Goal: Task Accomplishment & Management: Manage account settings

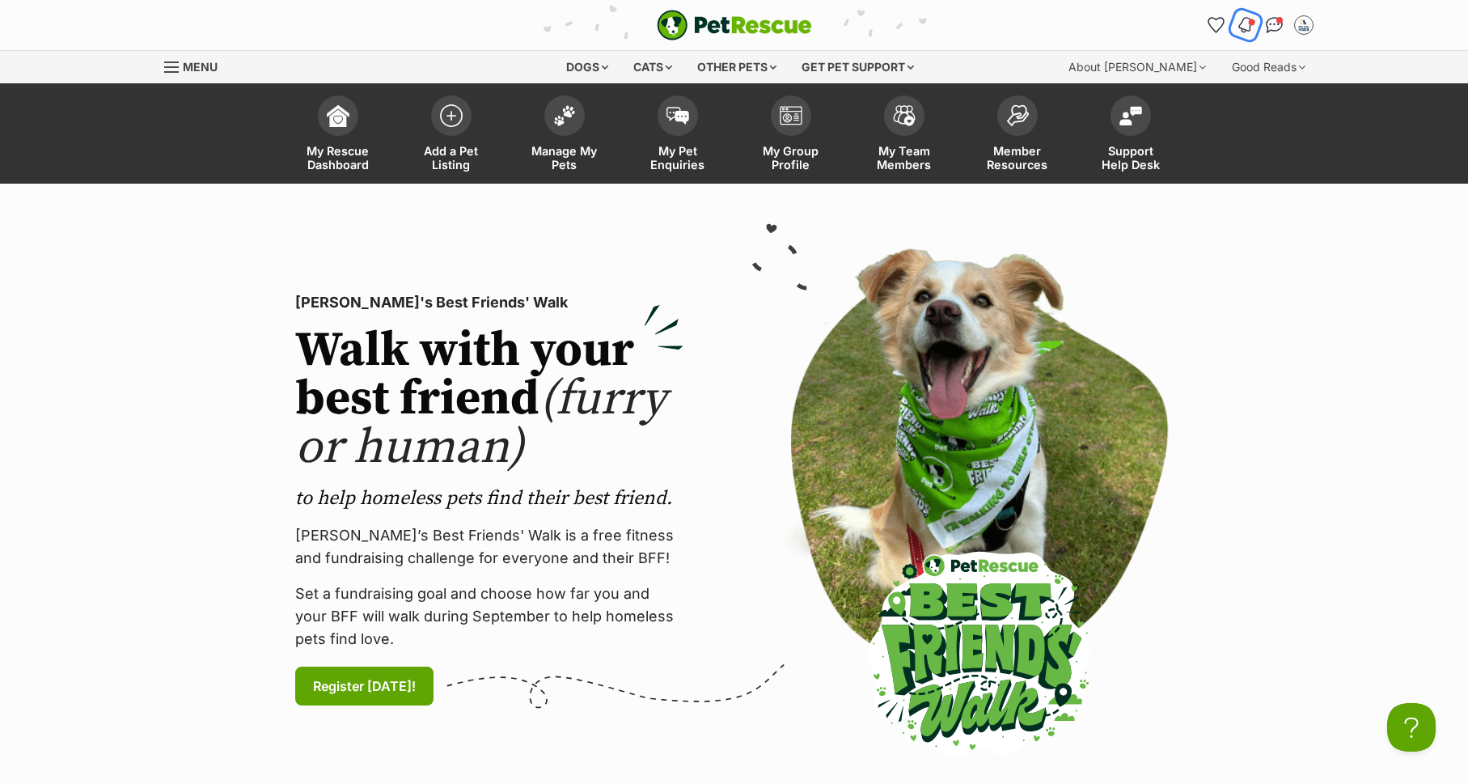
click at [1247, 31] on img "Notifications" at bounding box center [1245, 24] width 18 height 19
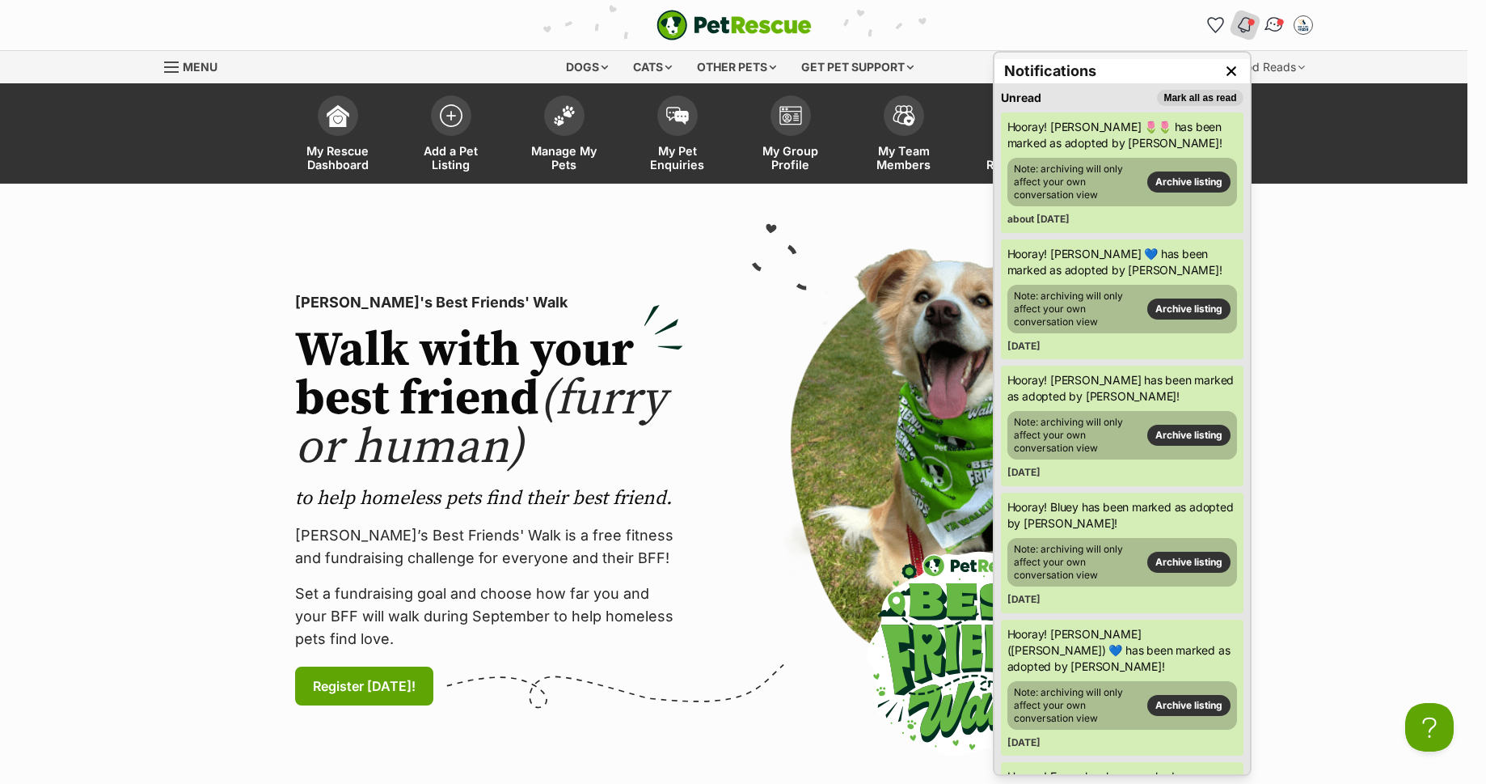
click at [1279, 19] on span "Conversations" at bounding box center [1280, 22] width 8 height 8
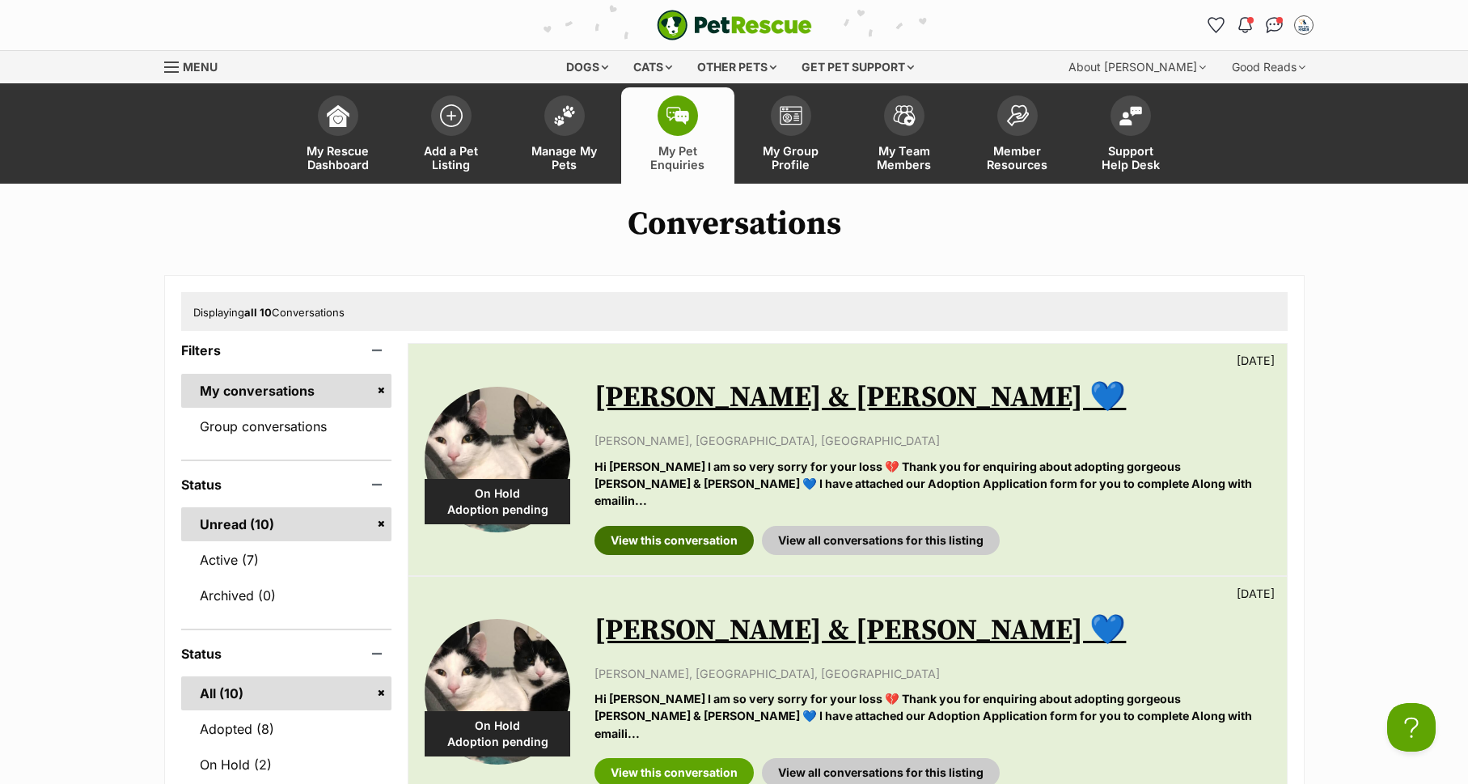
click at [644, 526] on link "View this conversation" at bounding box center [673, 540] width 159 height 29
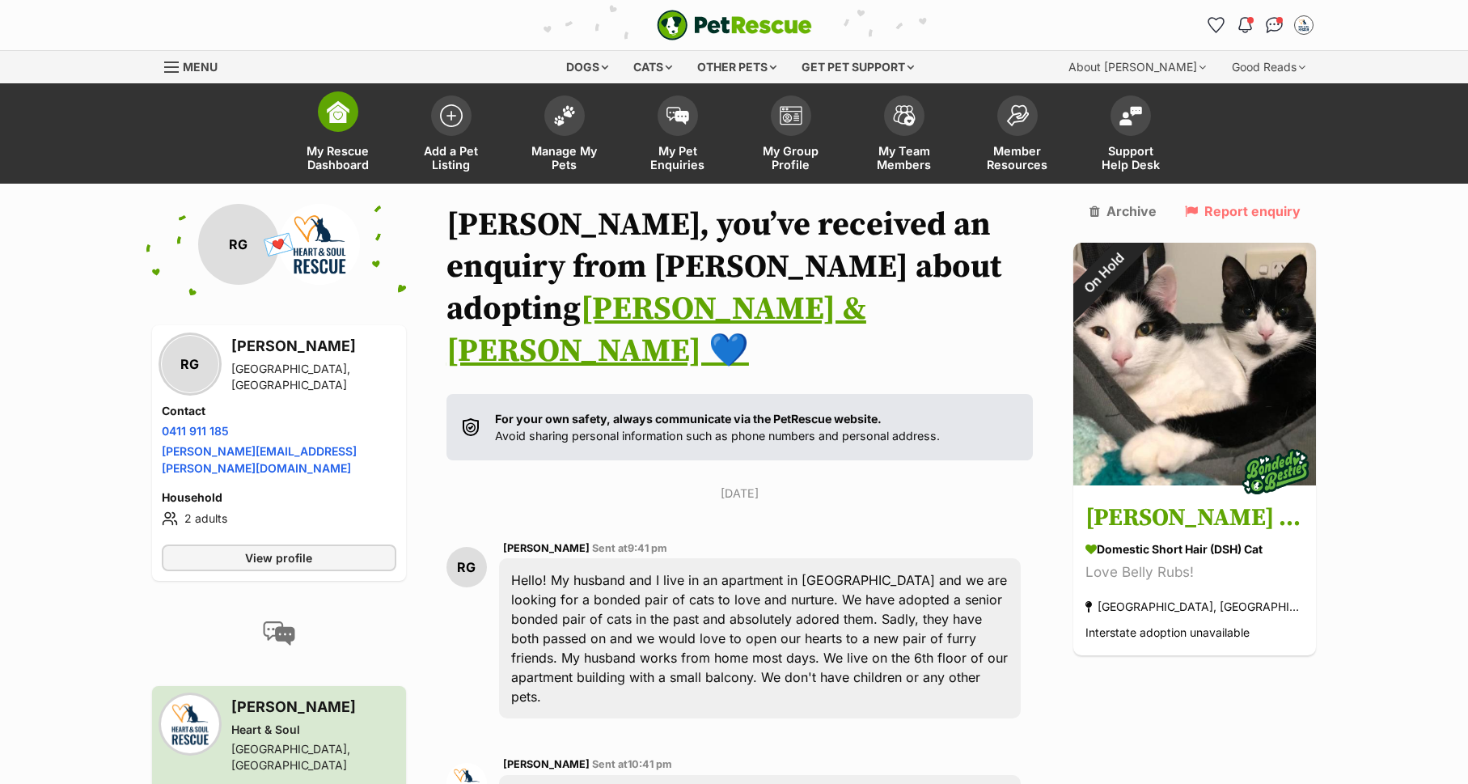
click at [329, 130] on span at bounding box center [338, 111] width 40 height 40
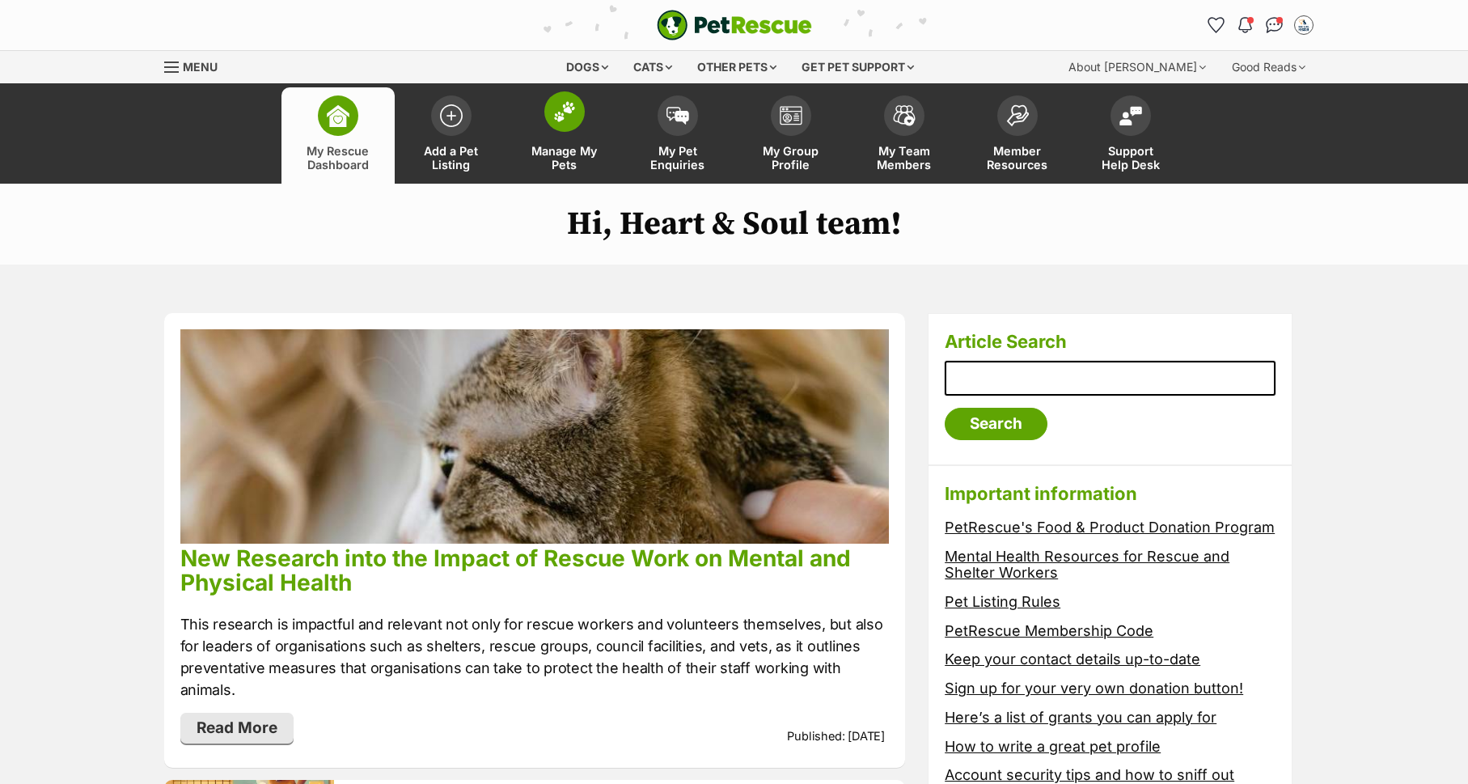
click at [575, 133] on link "Manage My Pets" at bounding box center [564, 135] width 113 height 96
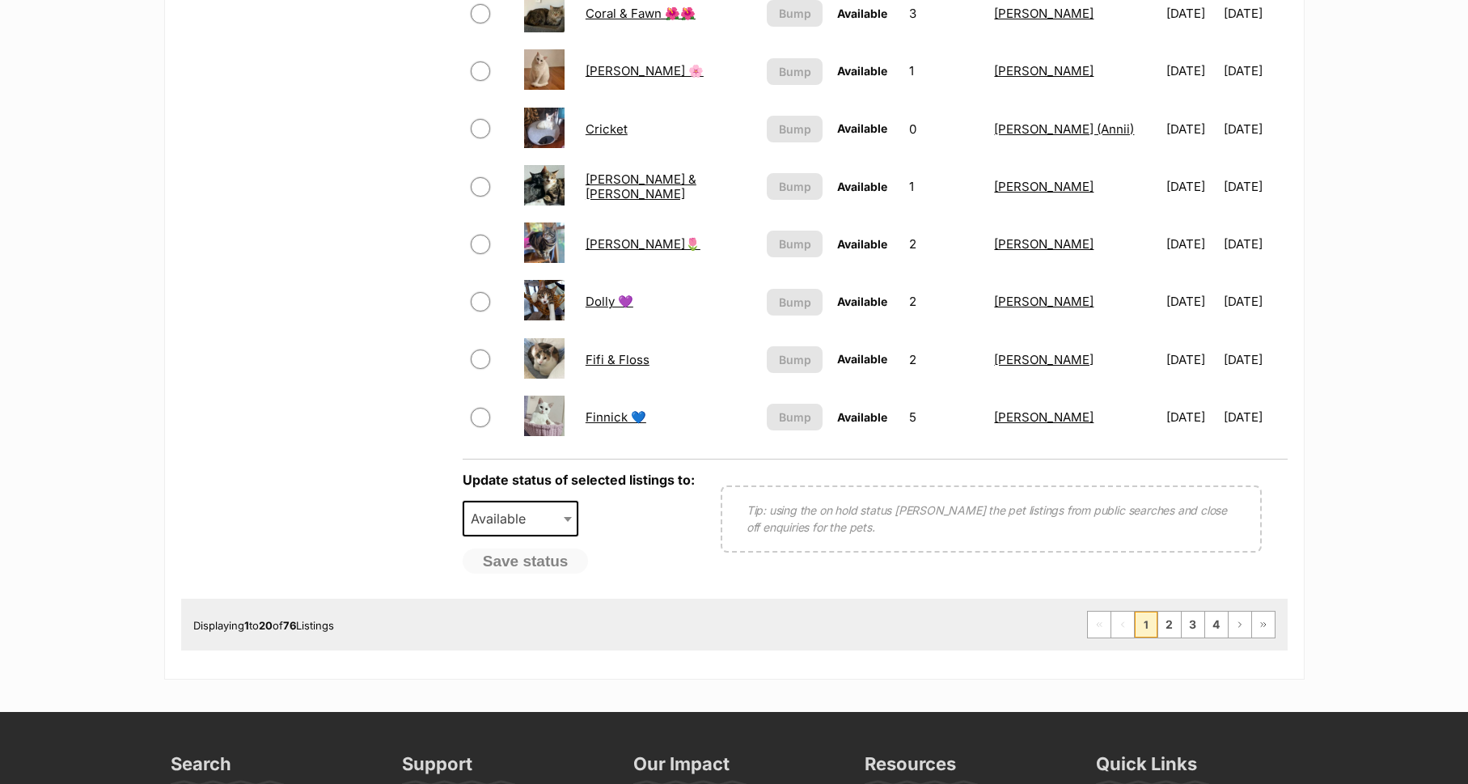
scroll to position [1150, 0]
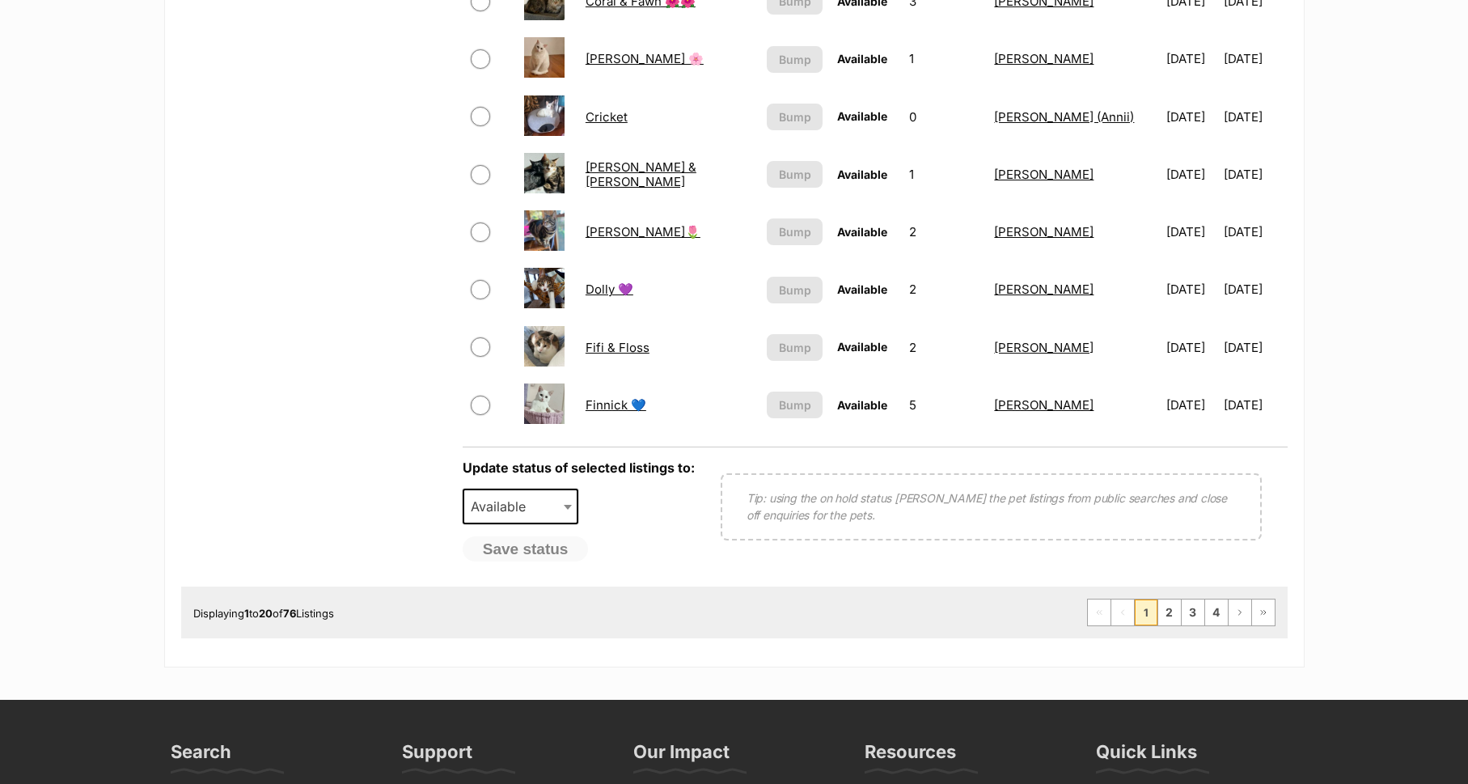
click at [598, 285] on link "Dolly 💜" at bounding box center [609, 288] width 48 height 15
click at [1167, 614] on link "2" at bounding box center [1169, 612] width 23 height 26
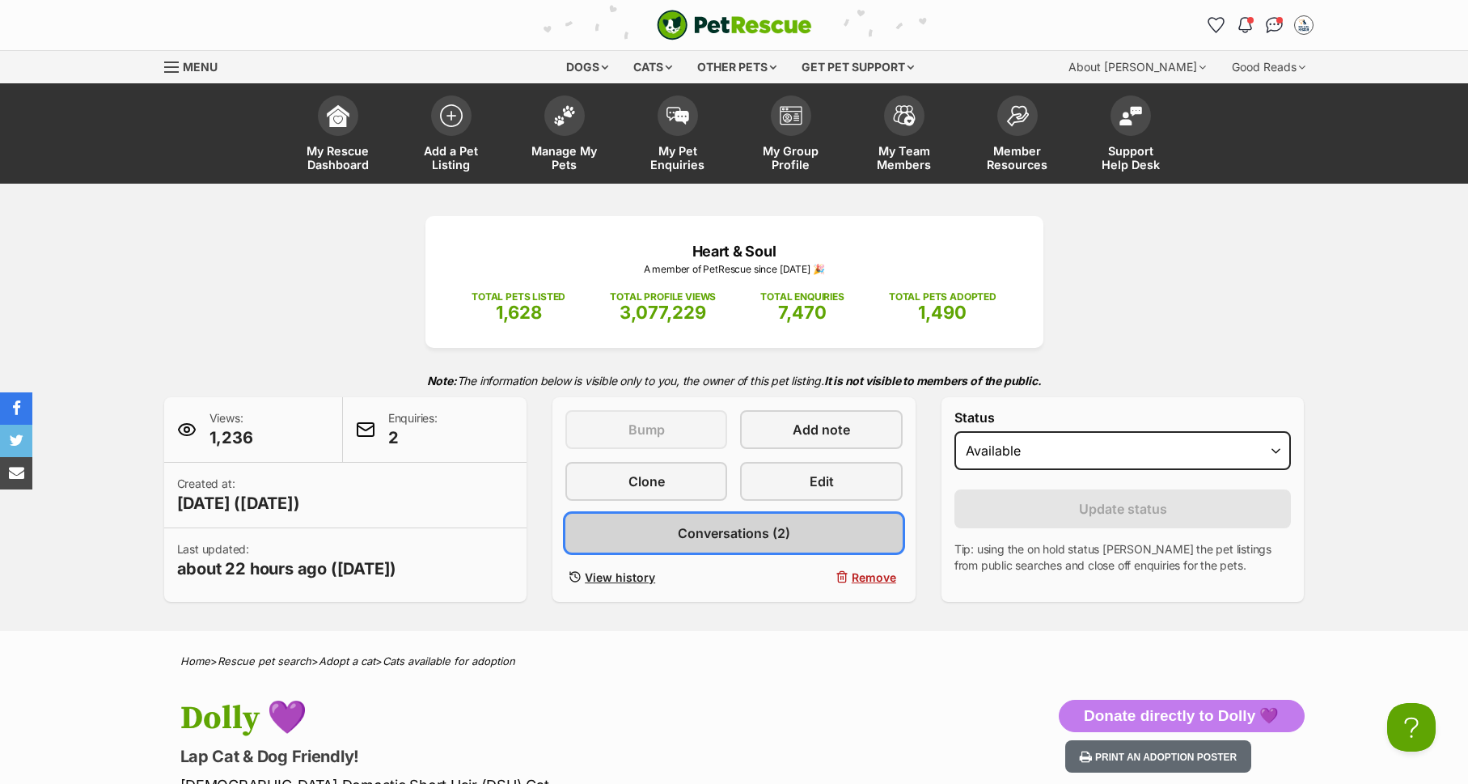
click at [728, 536] on span "Conversations (2)" at bounding box center [734, 532] width 112 height 19
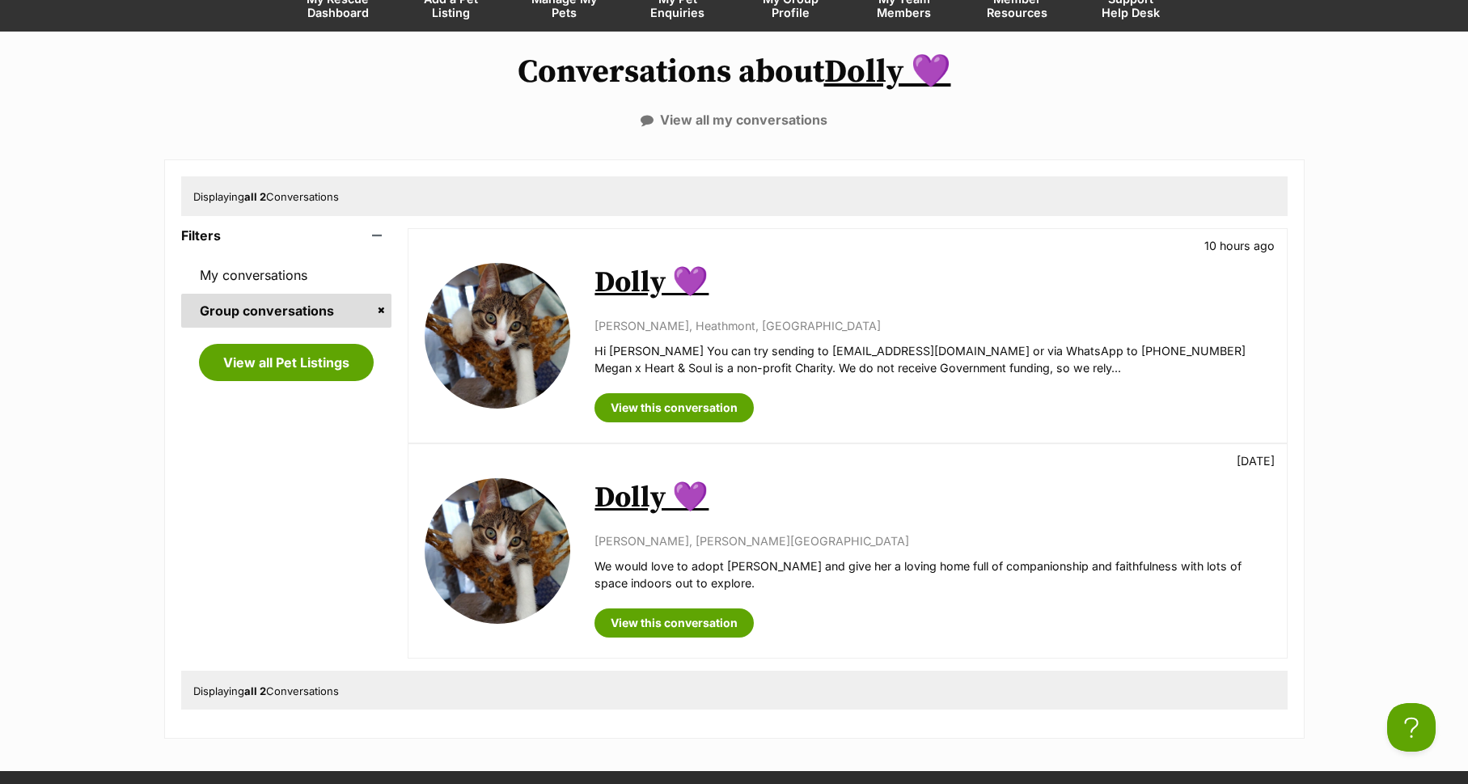
scroll to position [154, 0]
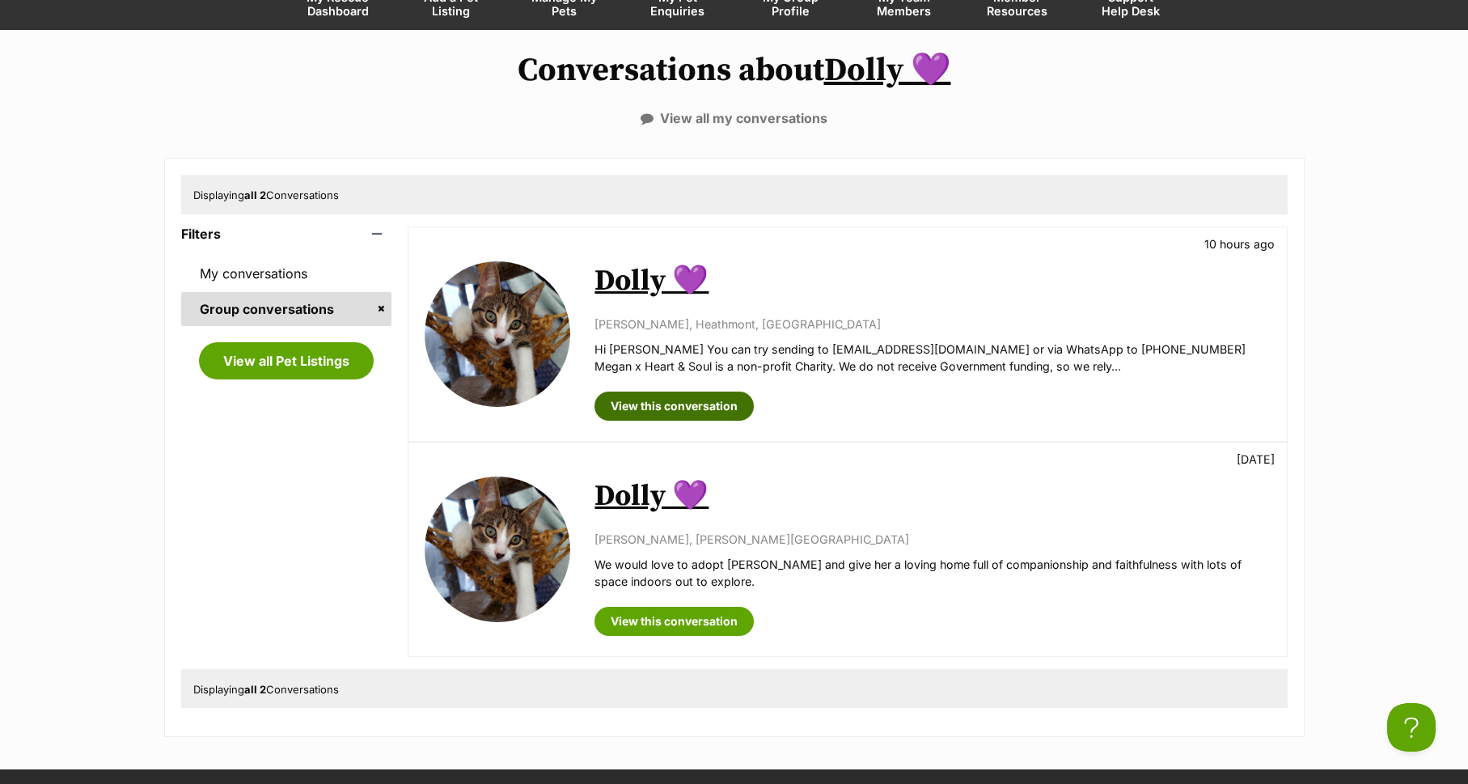
click at [678, 407] on link "View this conversation" at bounding box center [673, 405] width 159 height 29
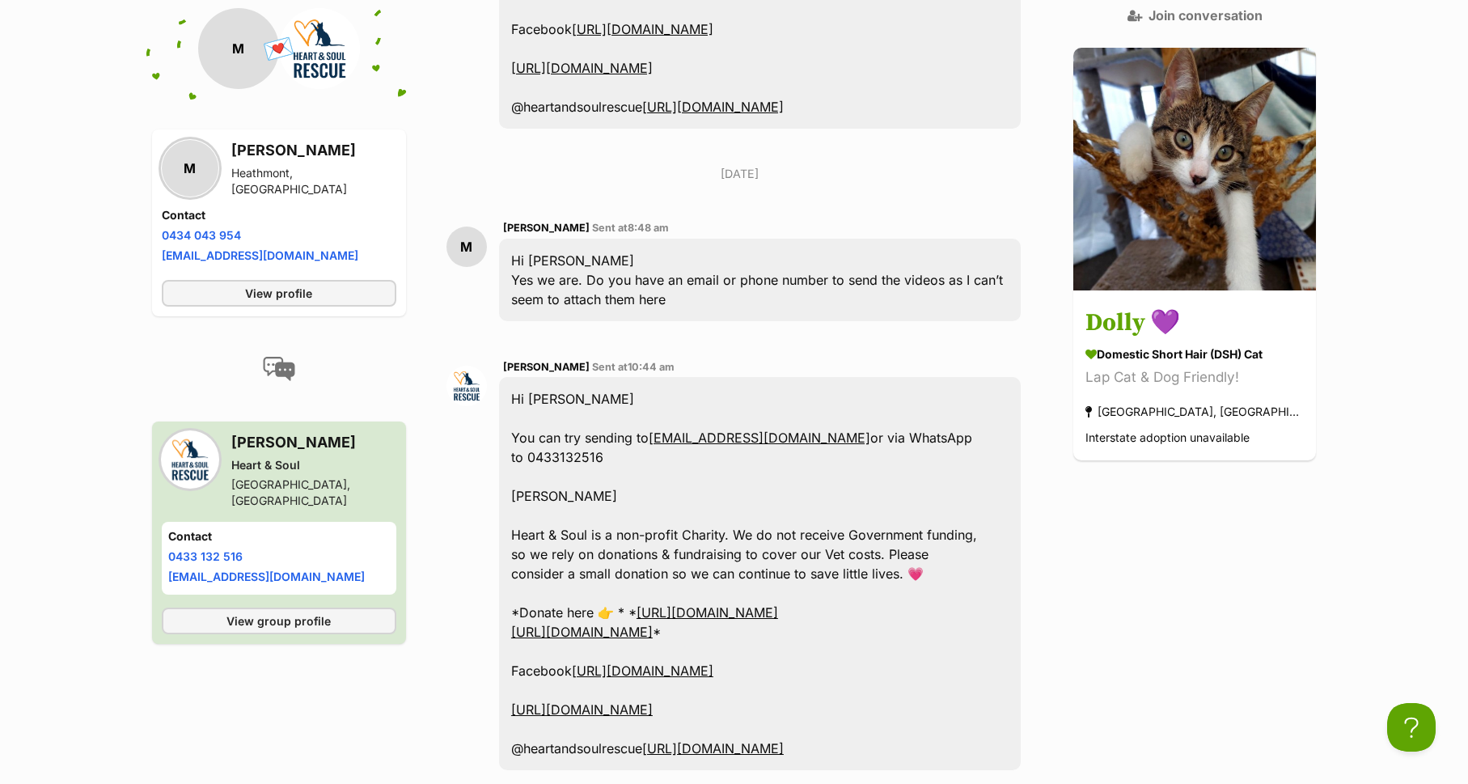
scroll to position [1986, 0]
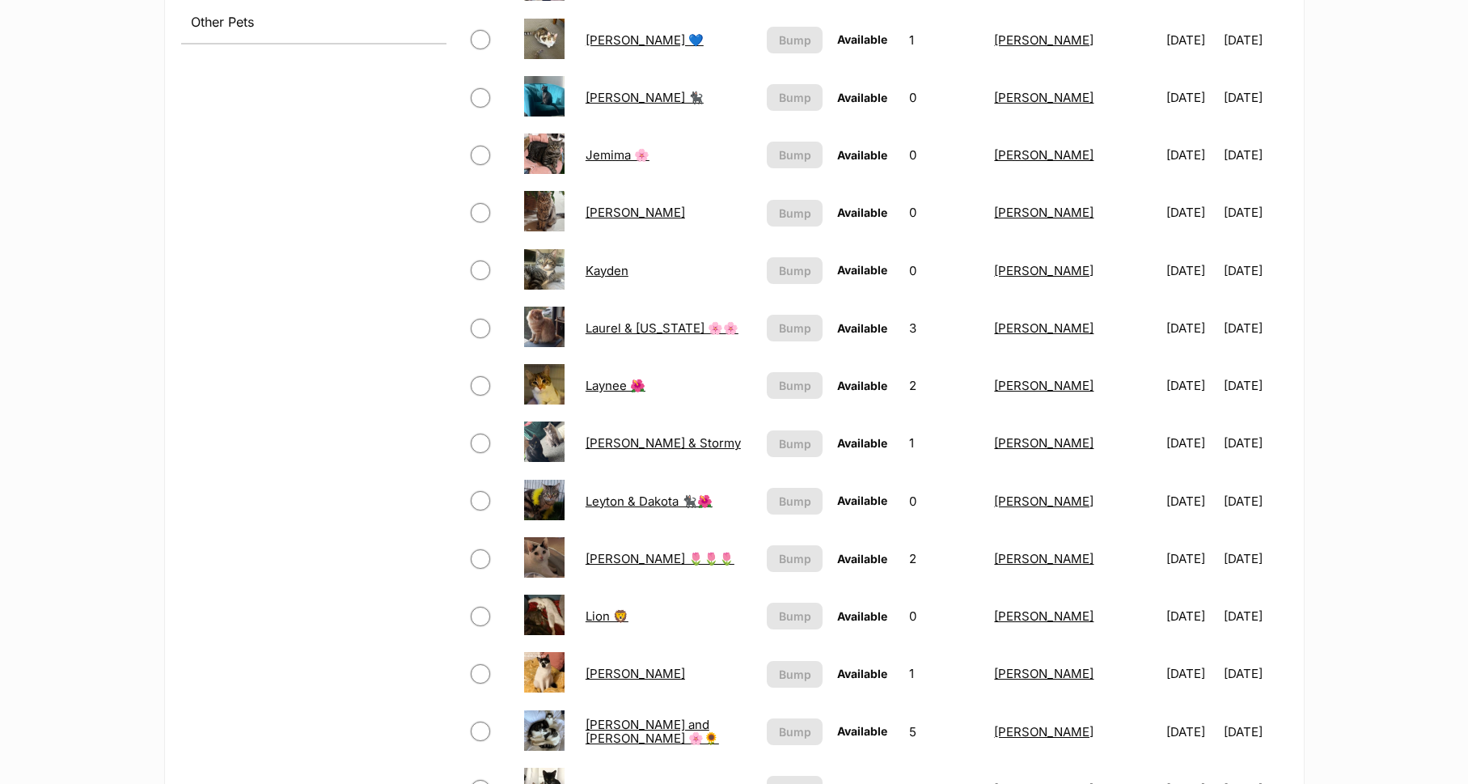
scroll to position [757, 0]
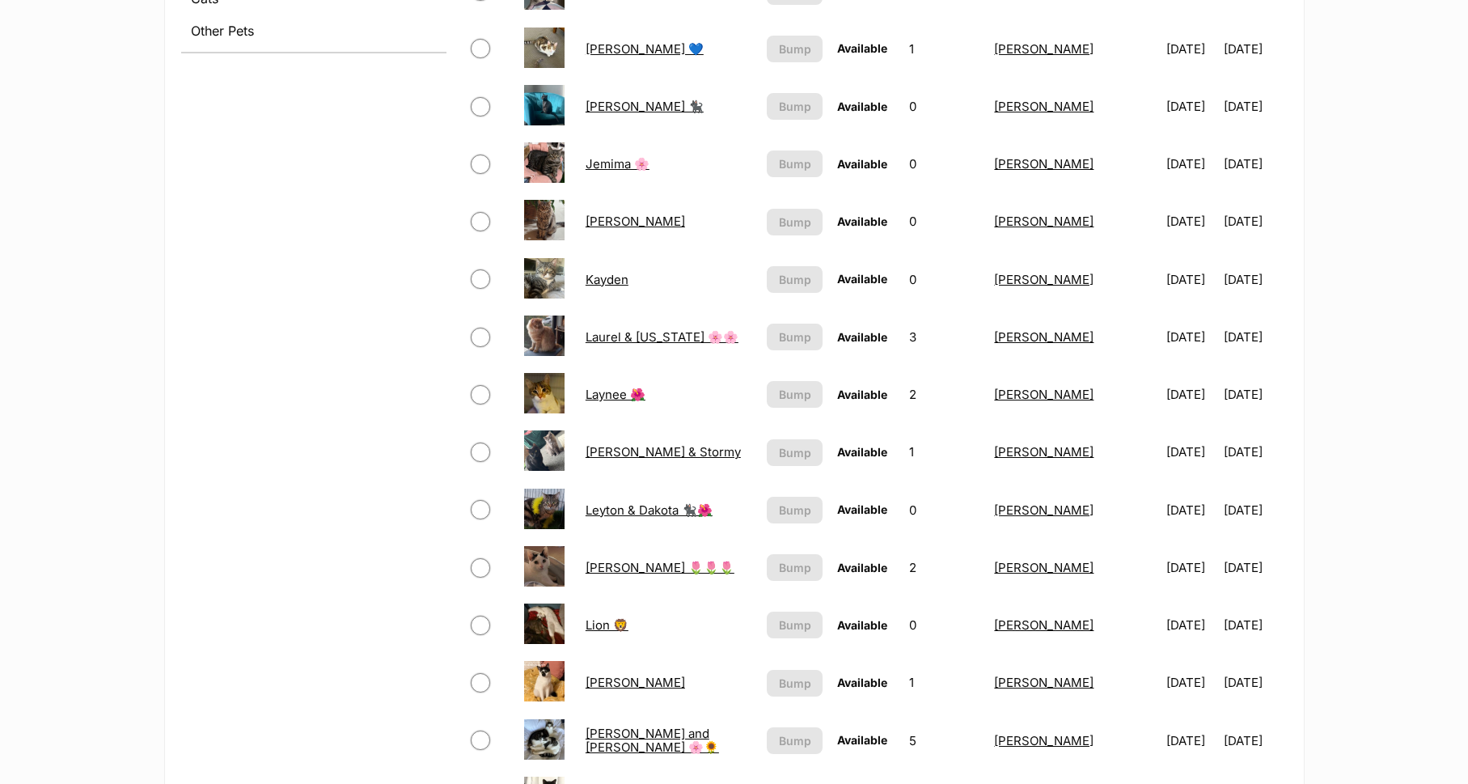
click at [589, 625] on link "Lion 🦁" at bounding box center [606, 624] width 43 height 15
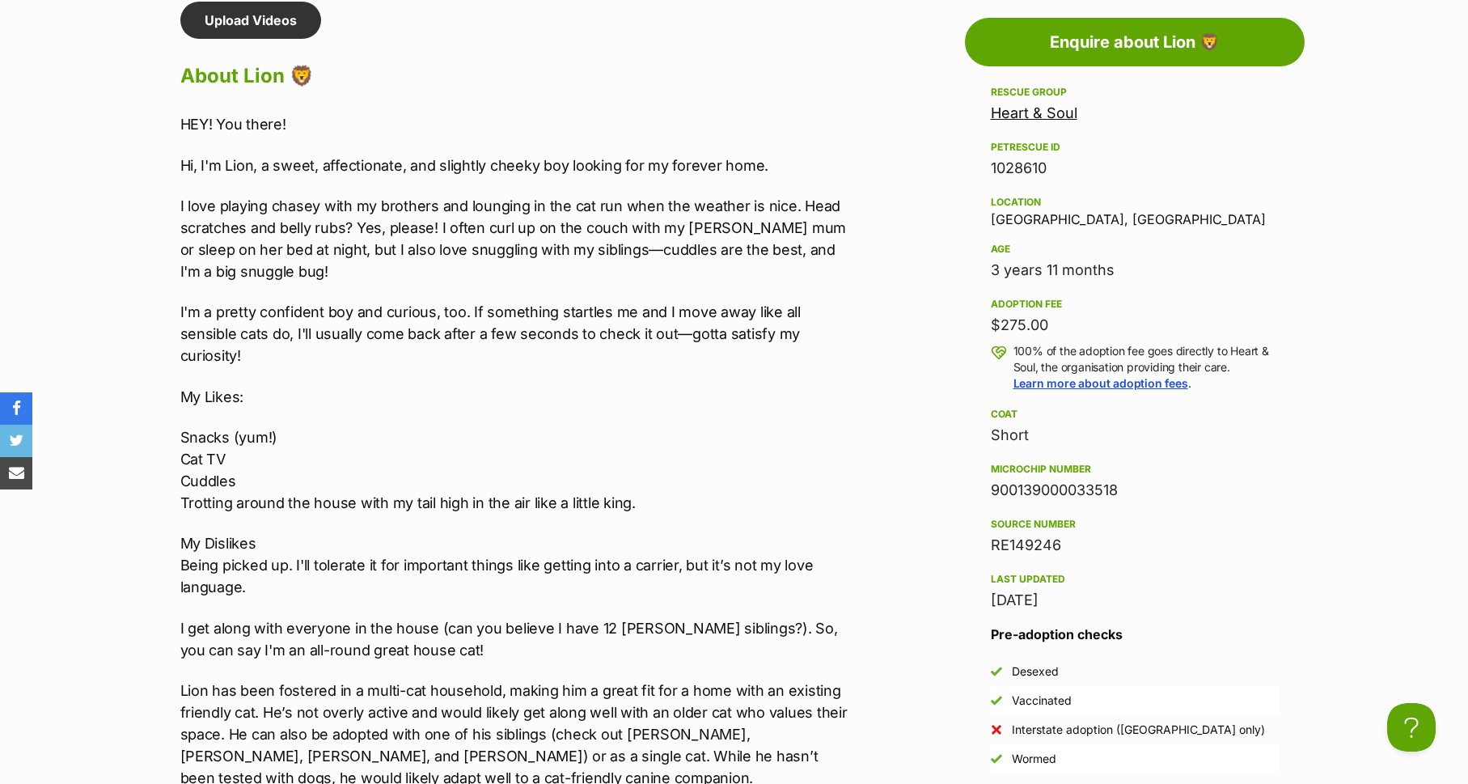
drag, startPoint x: 1445, startPoint y: 353, endPoint x: 1444, endPoint y: 311, distance: 42.1
click at [1444, 311] on section "Heart & Soul A member of PetRescue since 2017 🎉 TOTAL PETS LISTED 1,628 TOTAL P…" at bounding box center [734, 254] width 1468 height 2956
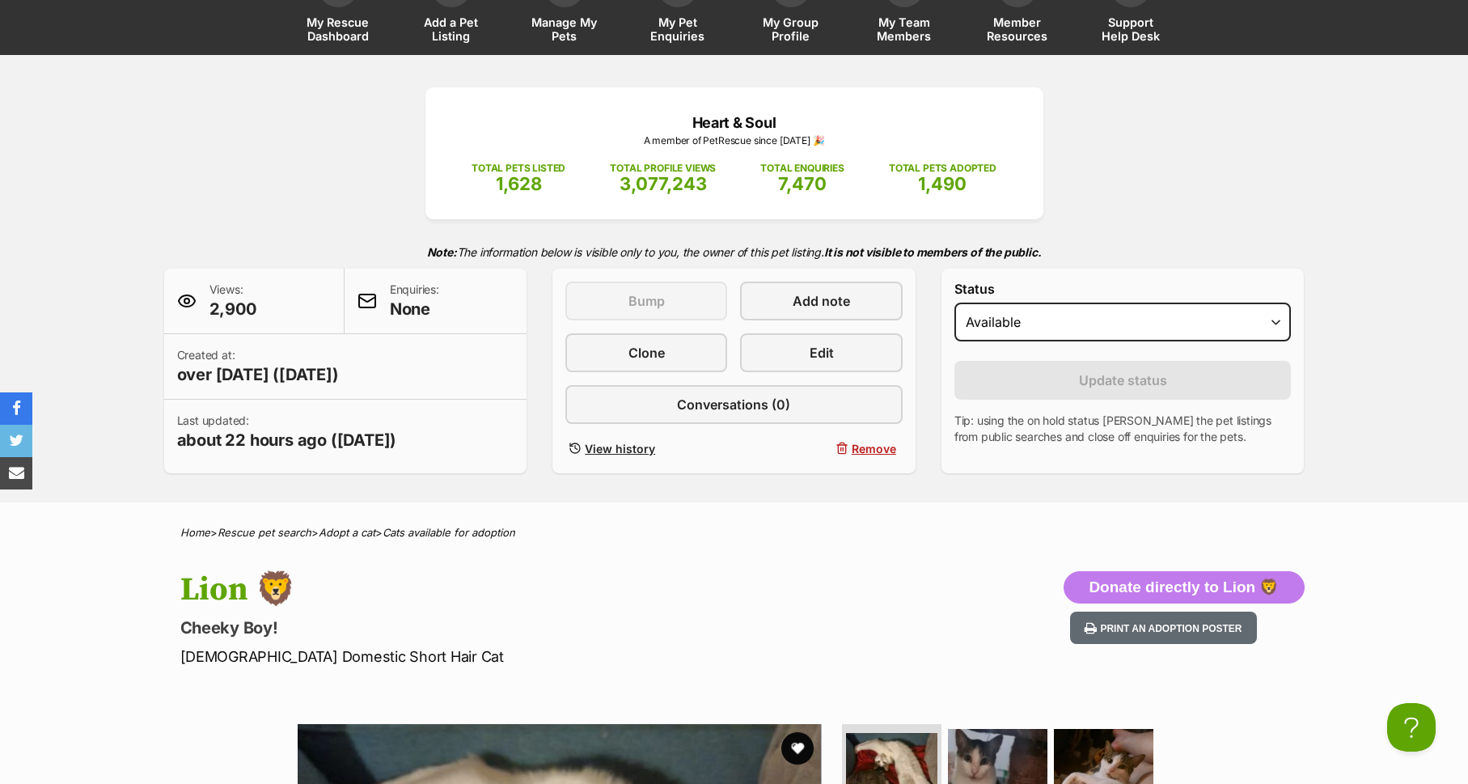
scroll to position [124, 0]
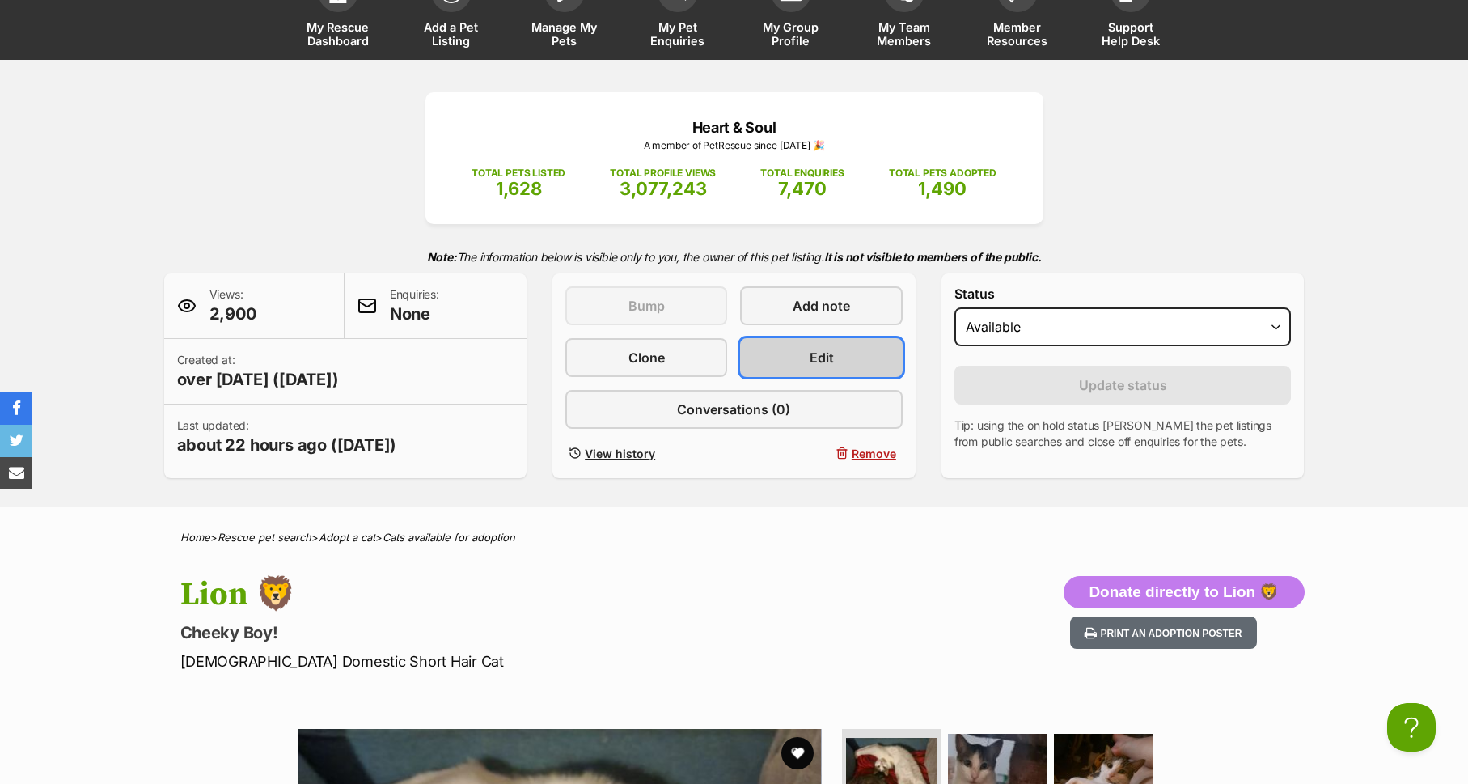
click at [805, 350] on link "Edit" at bounding box center [821, 357] width 162 height 39
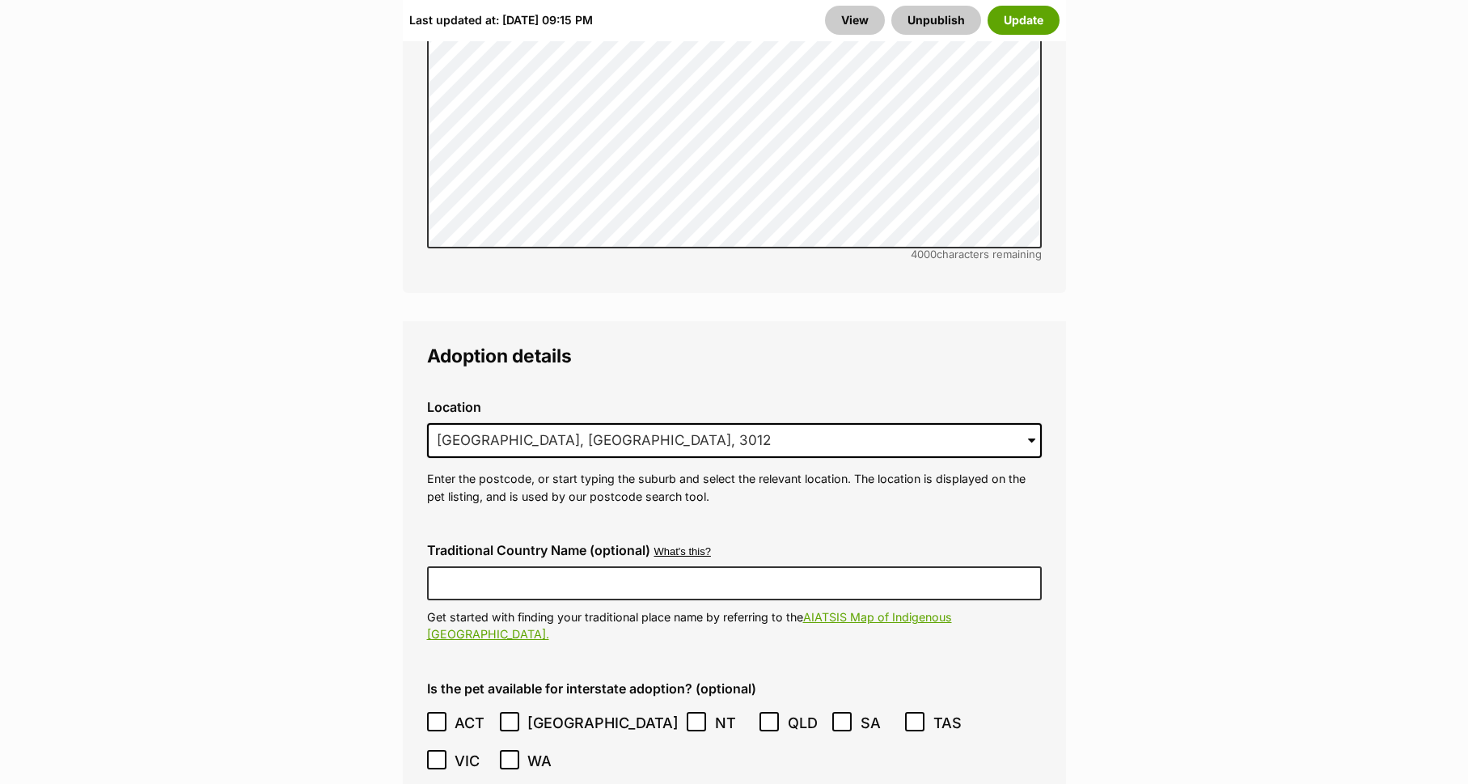
scroll to position [4301, 0]
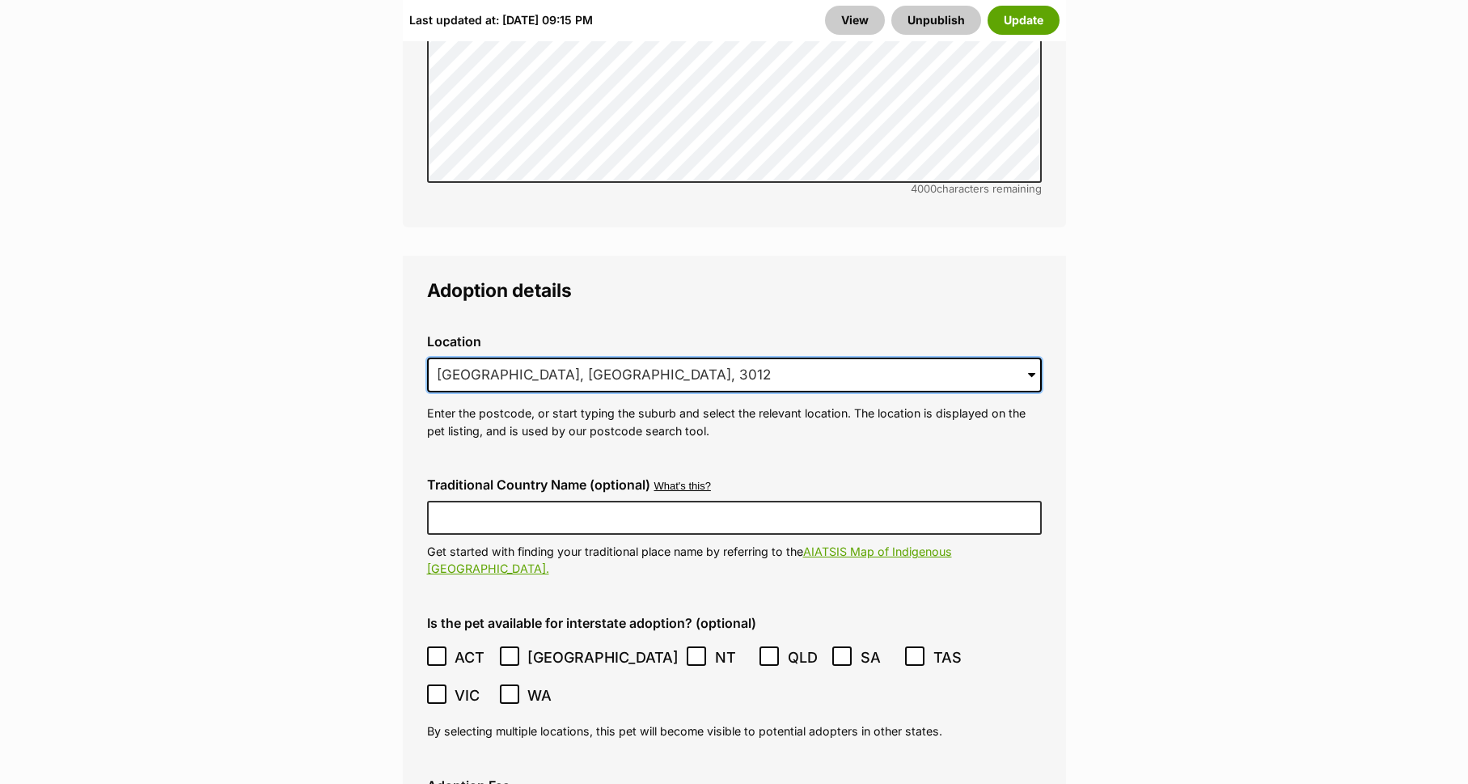
drag, startPoint x: 640, startPoint y: 353, endPoint x: 384, endPoint y: 311, distance: 259.8
type input "E"
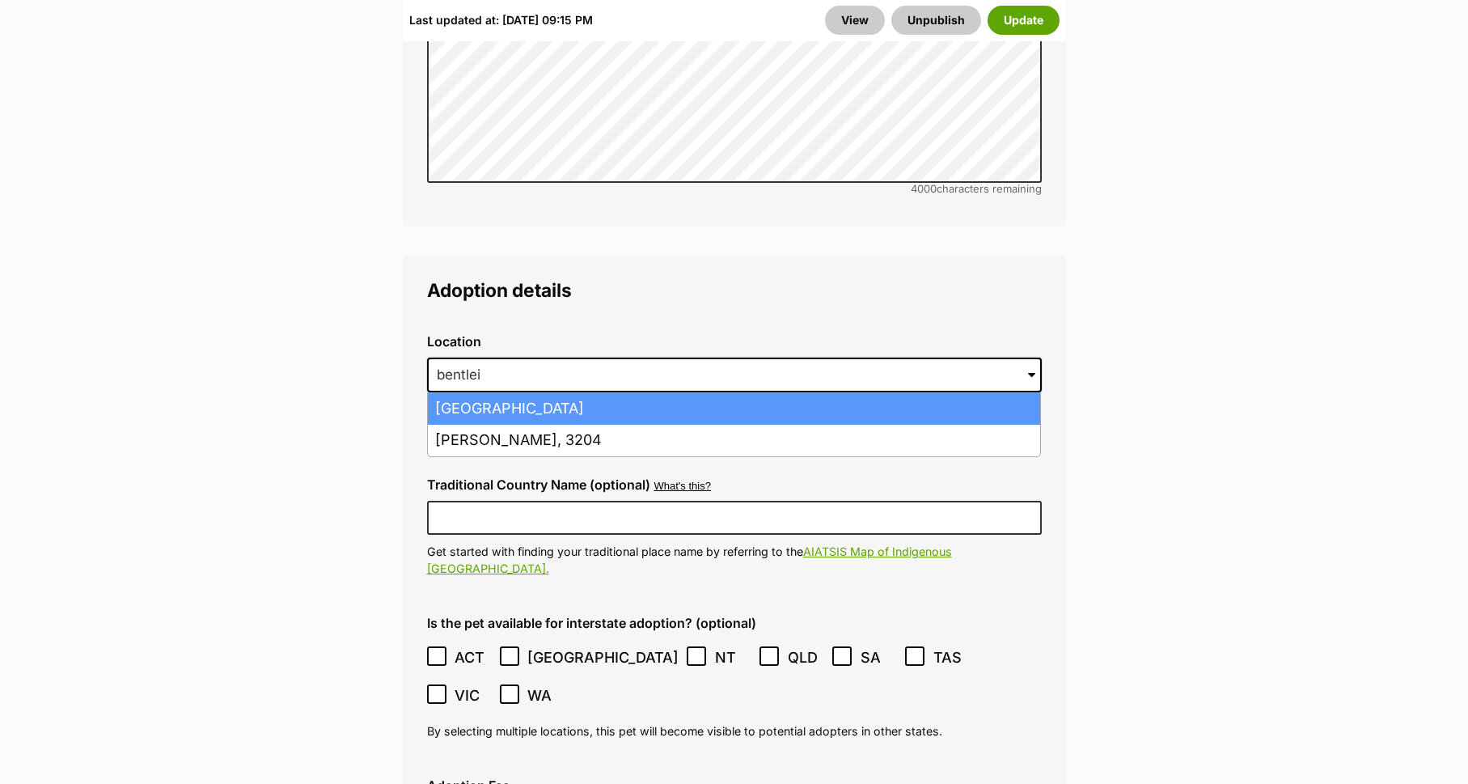
click at [514, 393] on li "[GEOGRAPHIC_DATA]" at bounding box center [734, 409] width 612 height 32
type input "[GEOGRAPHIC_DATA]"
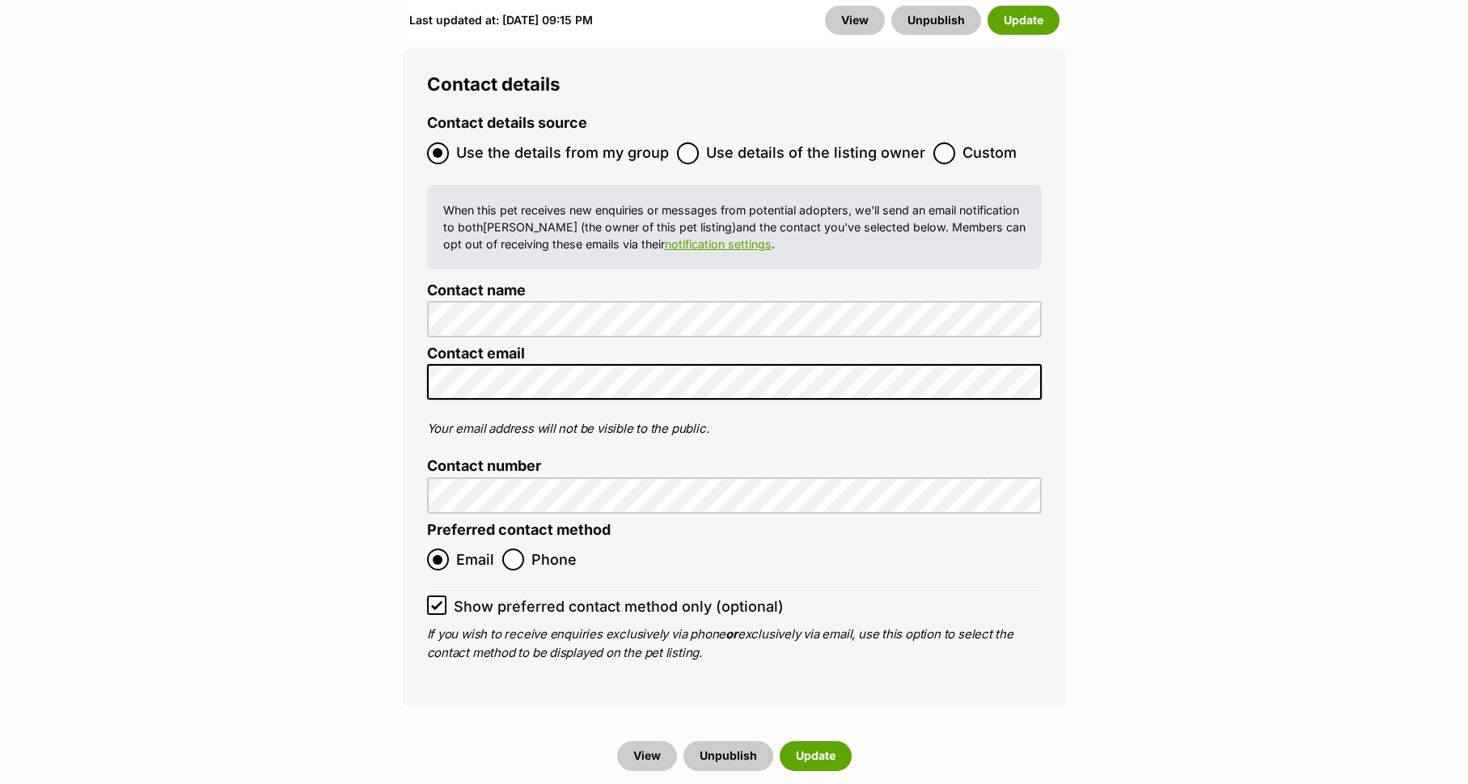
scroll to position [6985, 0]
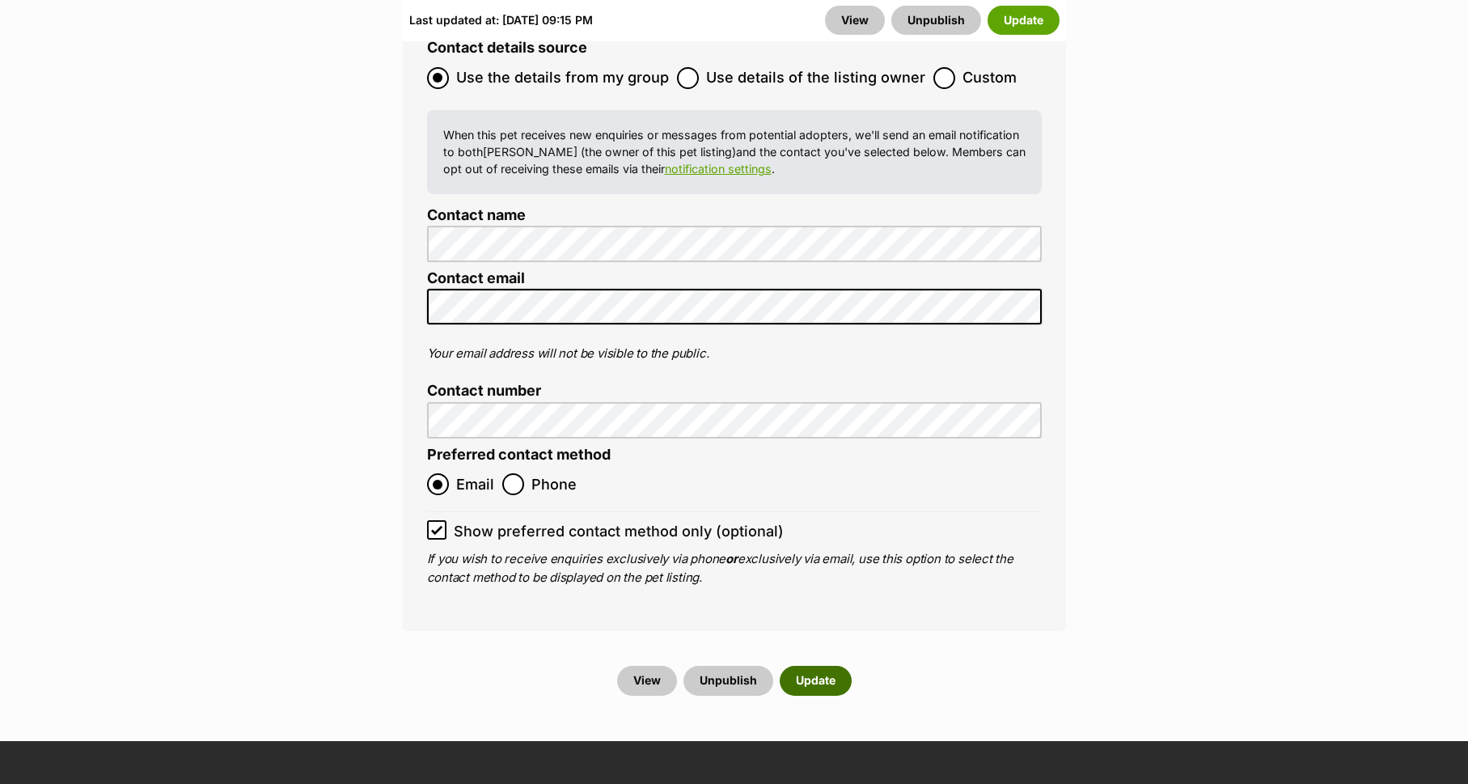
click at [817, 666] on button "Update" at bounding box center [816, 680] width 72 height 29
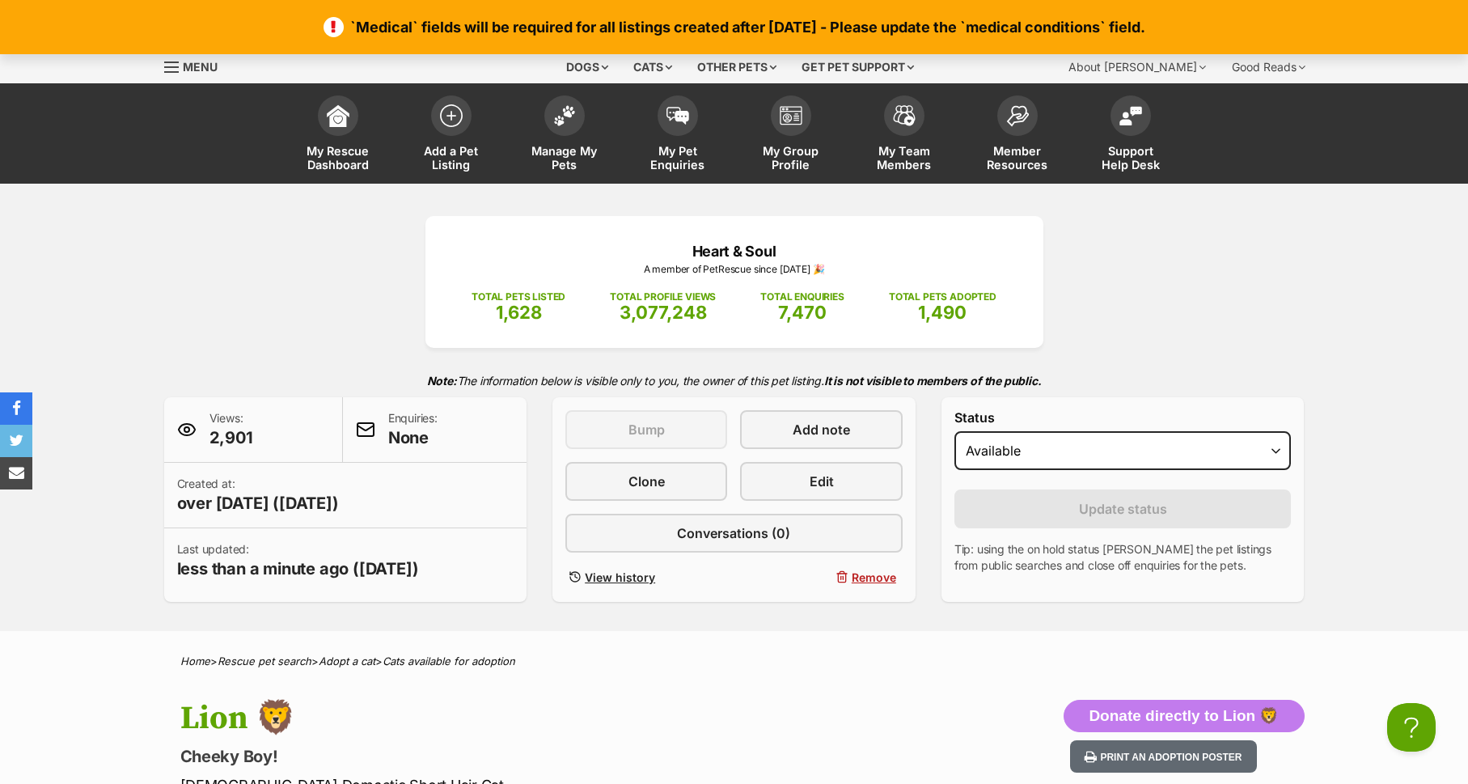
scroll to position [181, 0]
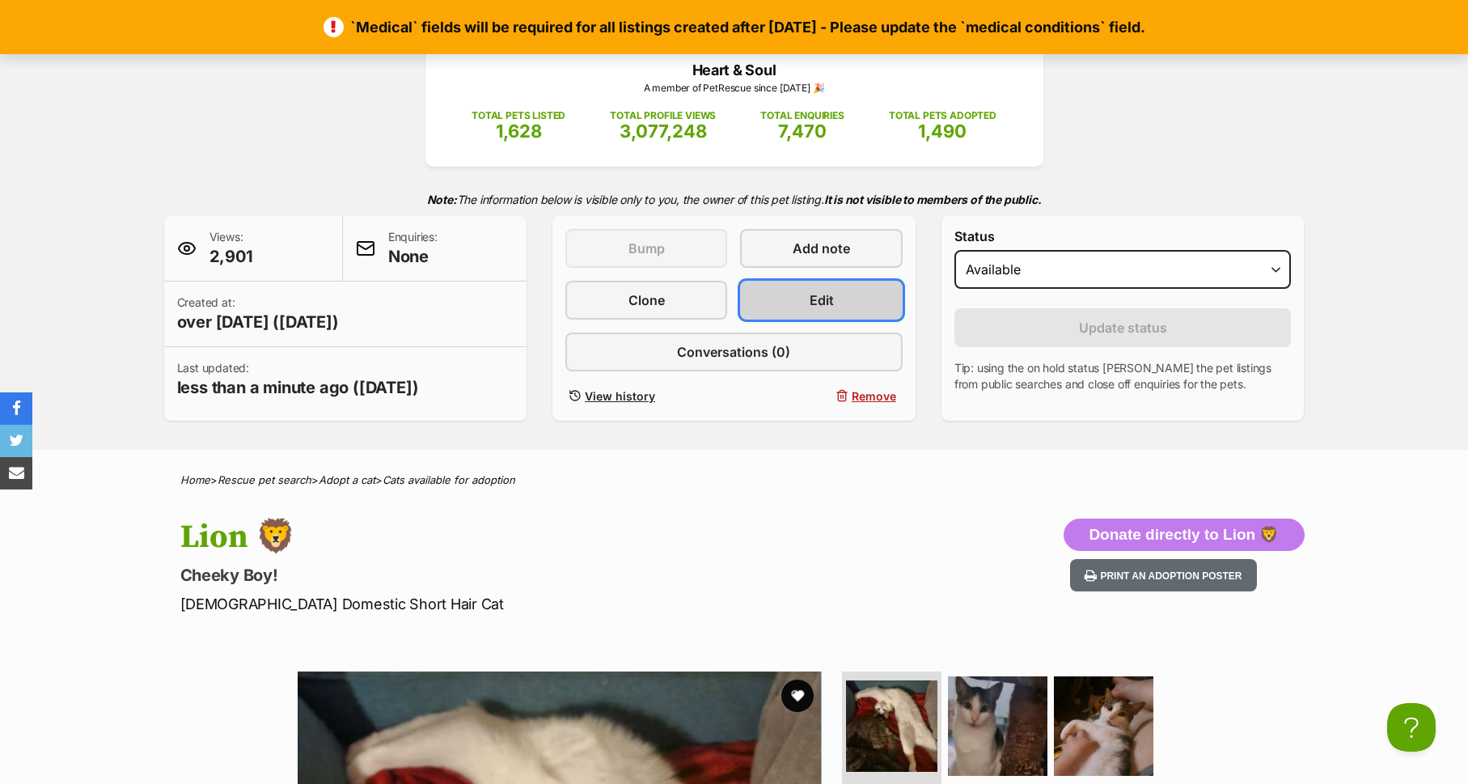
click at [803, 291] on link "Edit" at bounding box center [821, 300] width 162 height 39
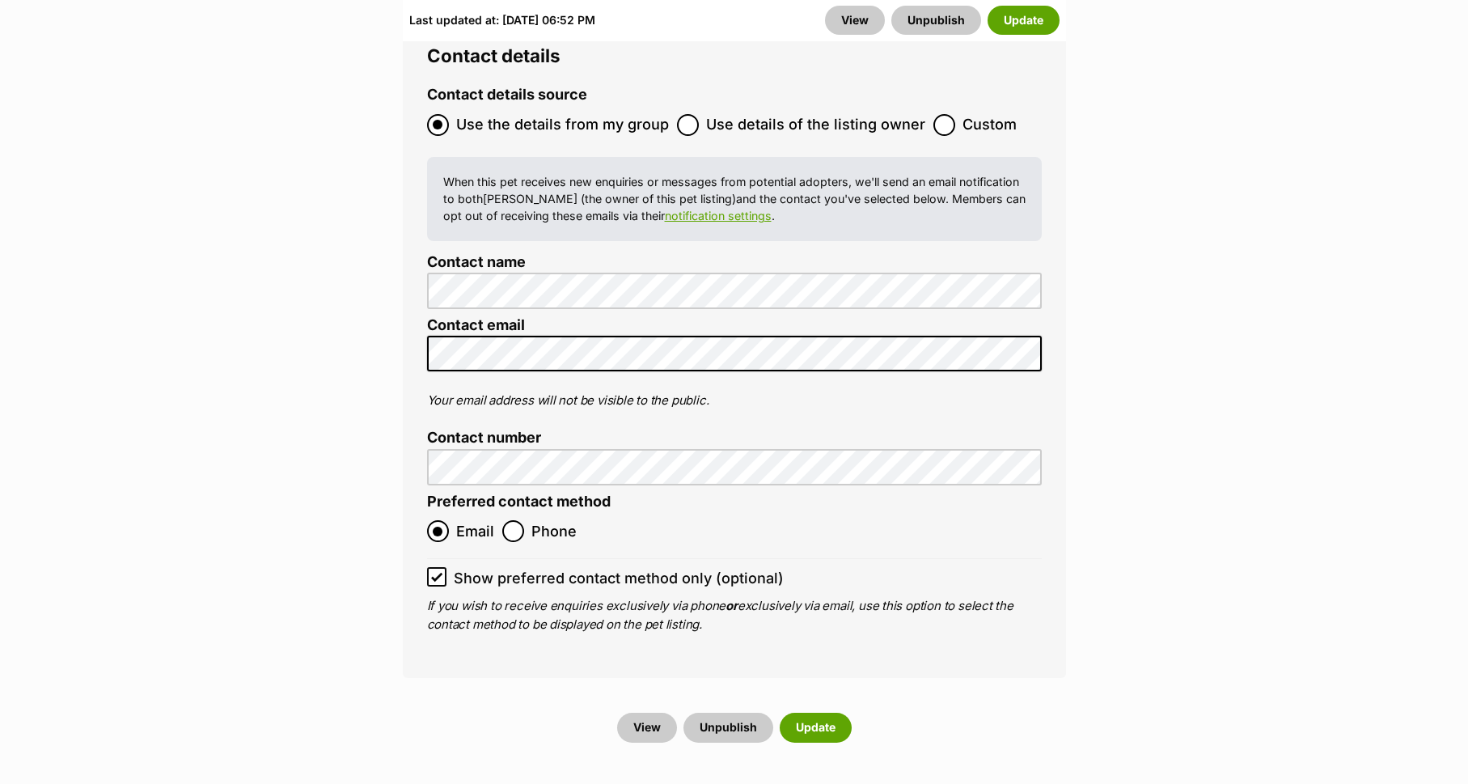
scroll to position [6929, 0]
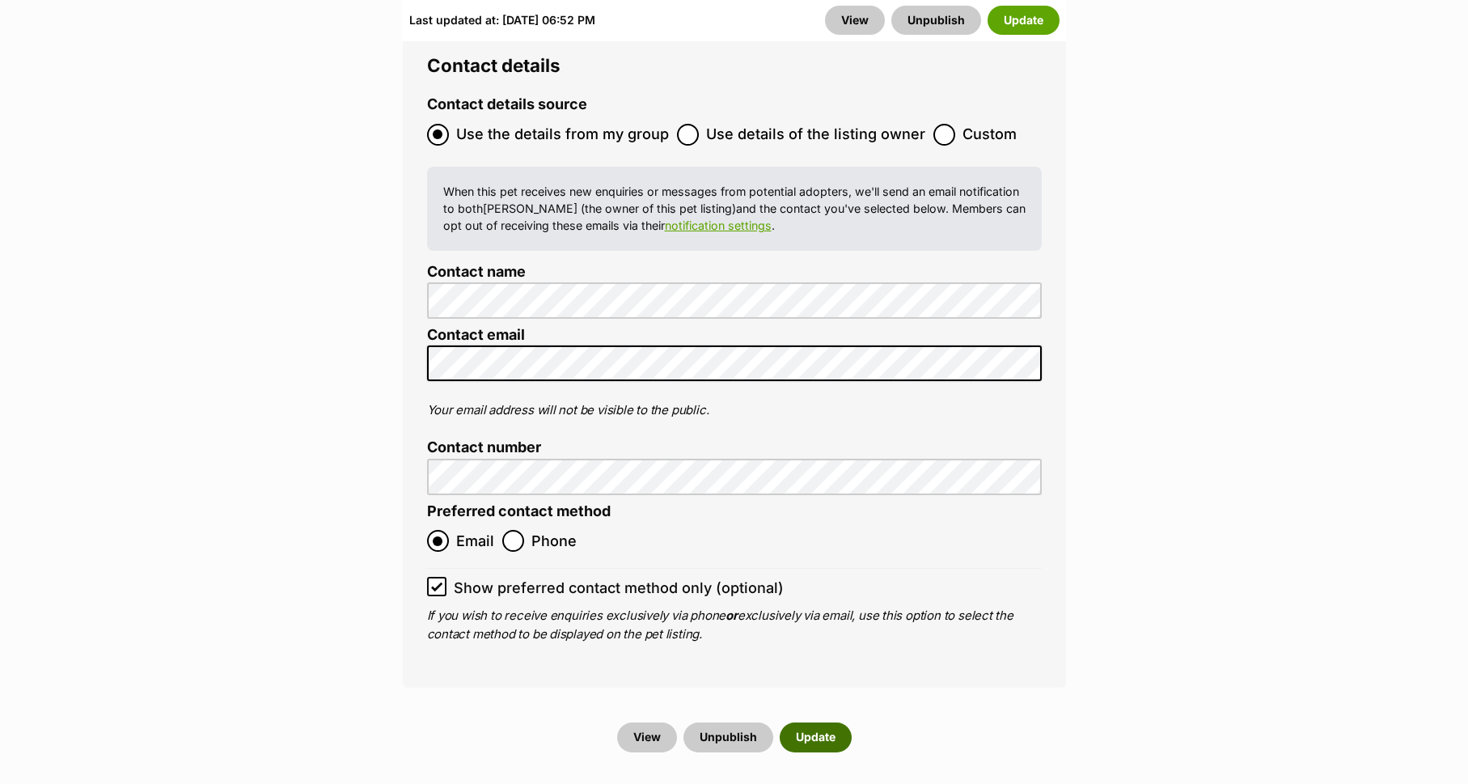
click at [815, 722] on button "Update" at bounding box center [816, 736] width 72 height 29
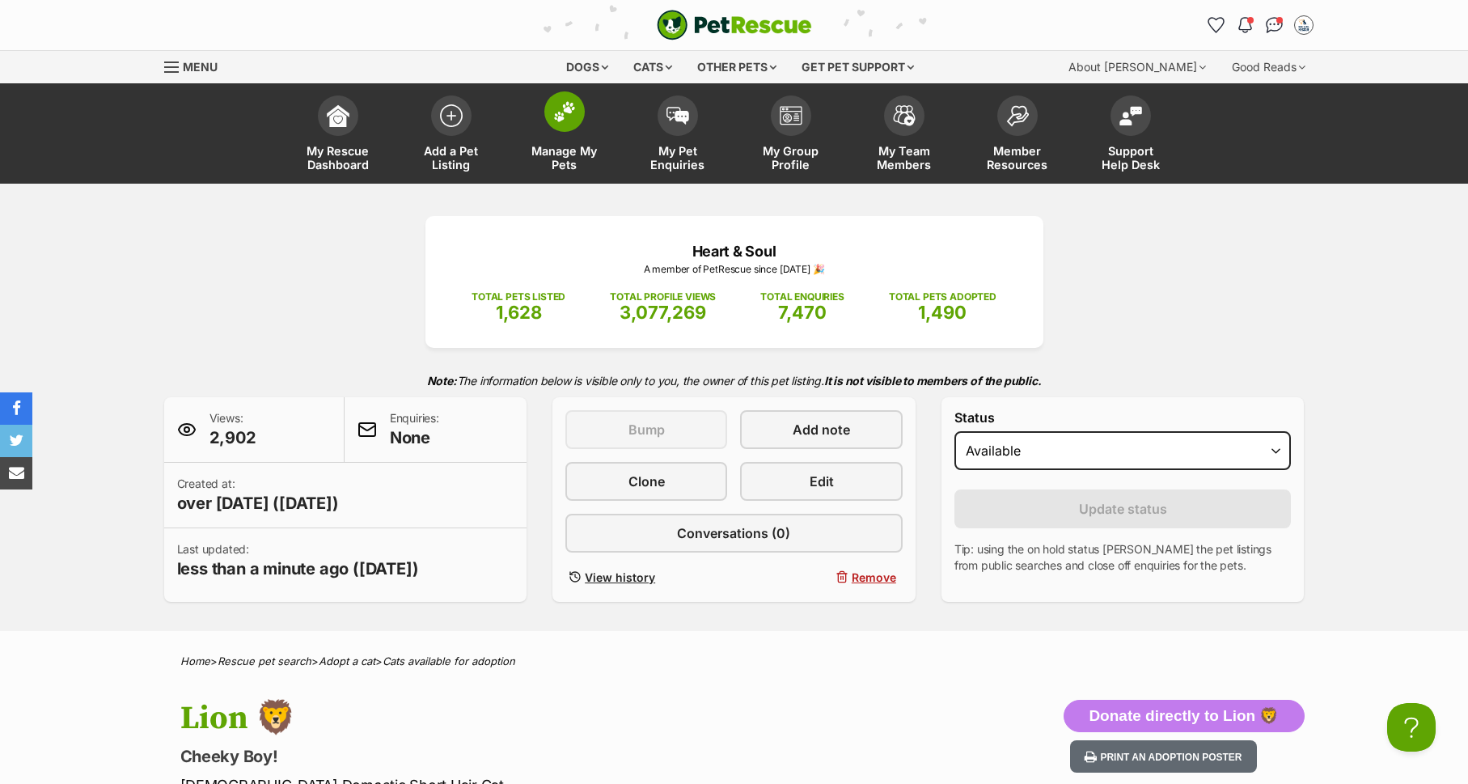
click at [561, 128] on span at bounding box center [564, 111] width 40 height 40
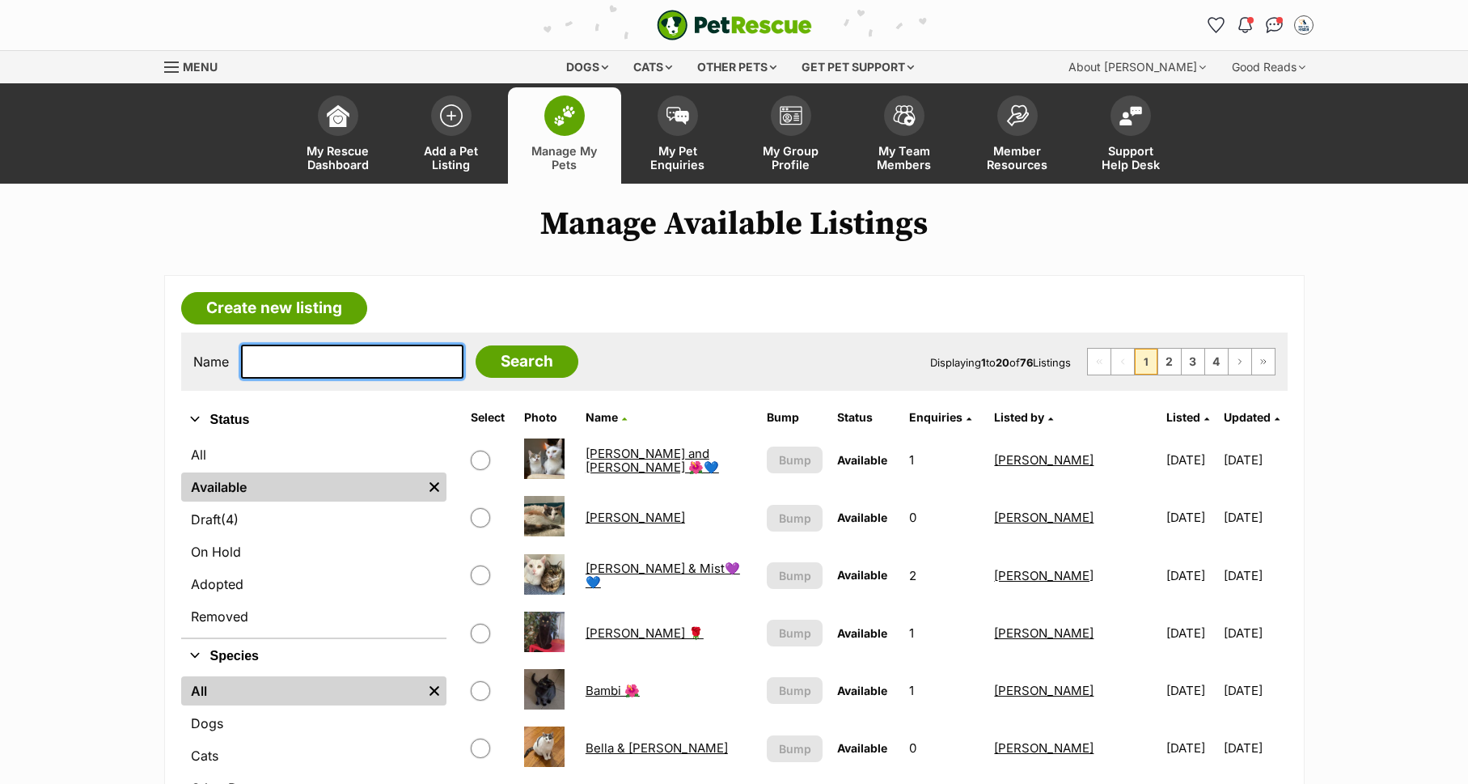
click at [338, 356] on input "text" at bounding box center [352, 362] width 222 height 34
type input "[PERSON_NAME]"
click at [485, 361] on input "Search" at bounding box center [527, 361] width 103 height 32
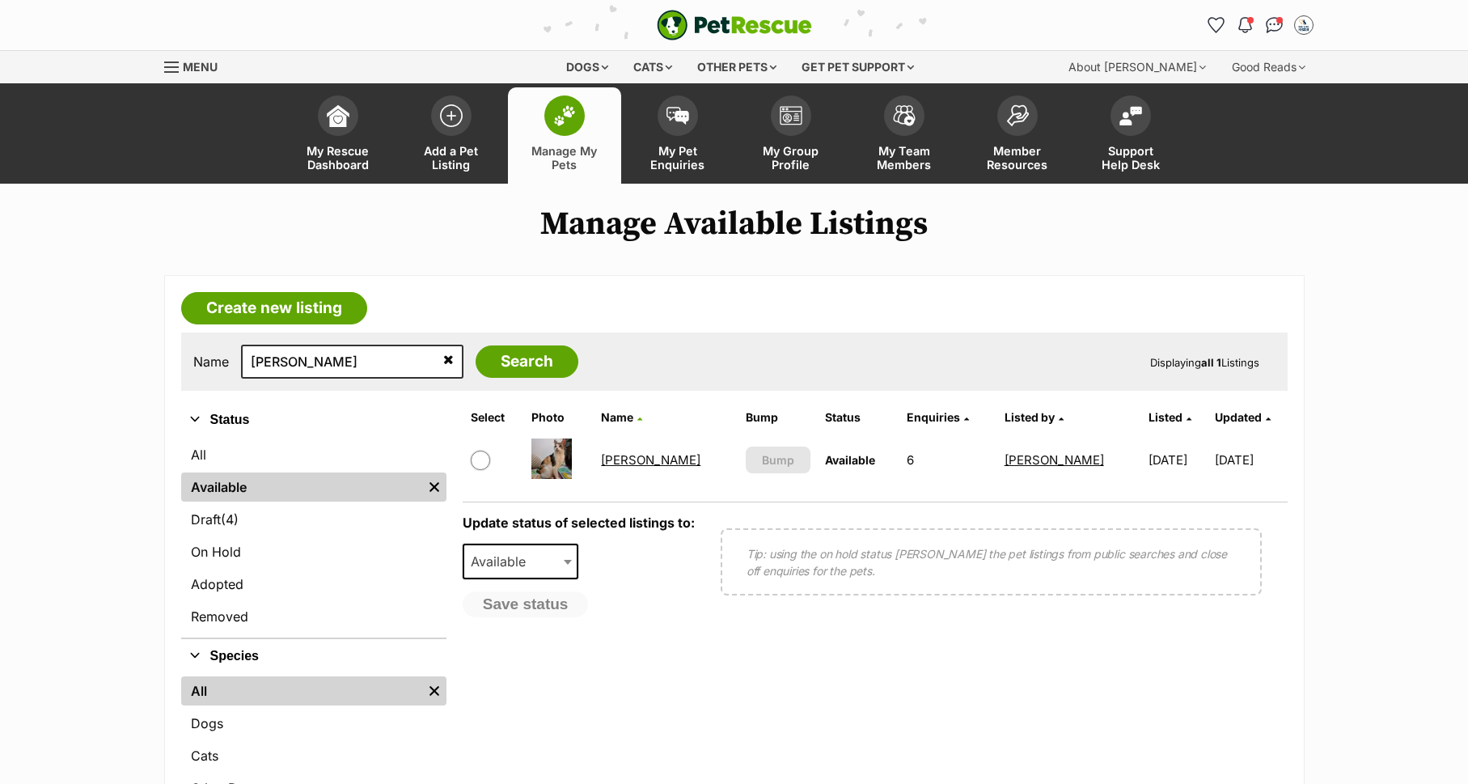
click at [614, 463] on link "[PERSON_NAME]" at bounding box center [650, 459] width 99 height 15
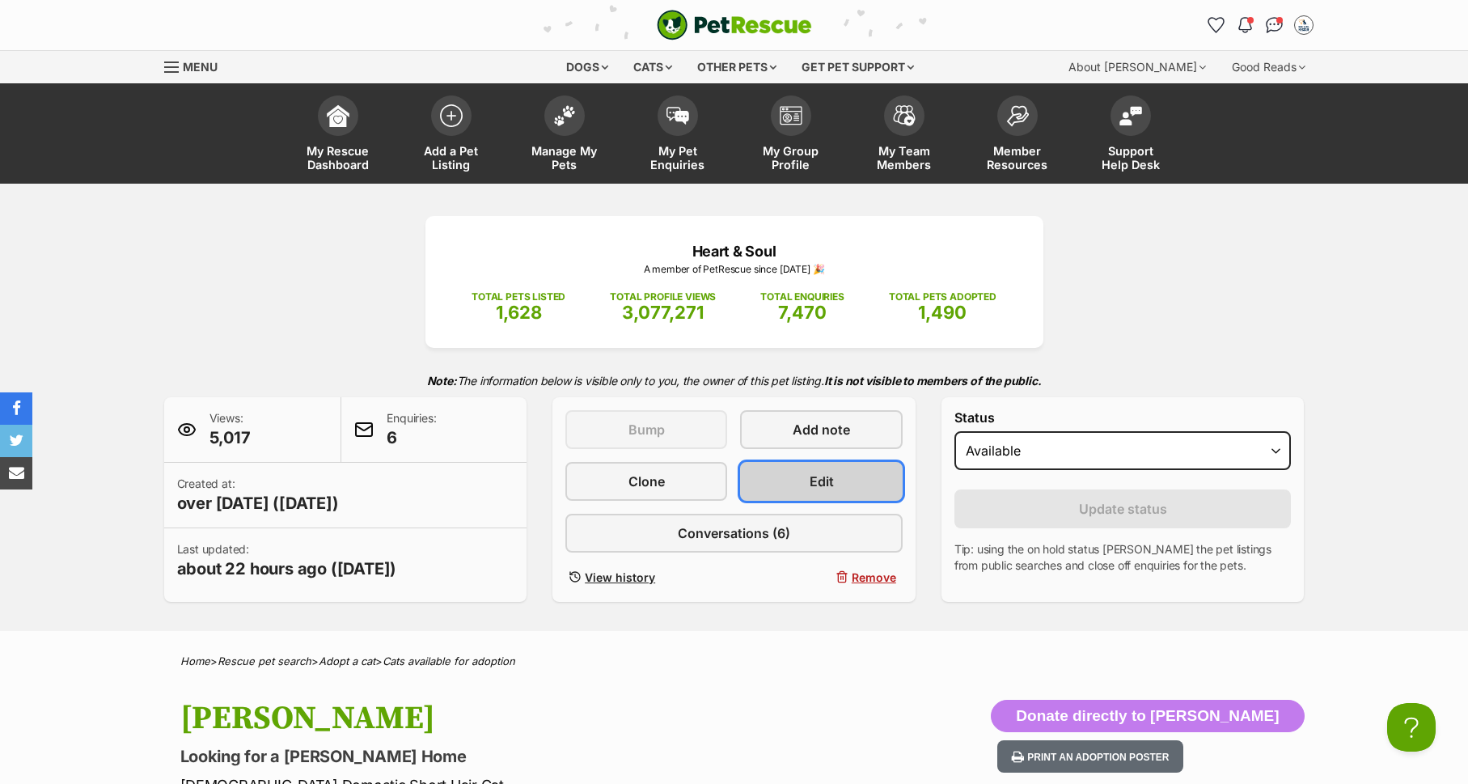
click at [834, 480] on link "Edit" at bounding box center [821, 481] width 162 height 39
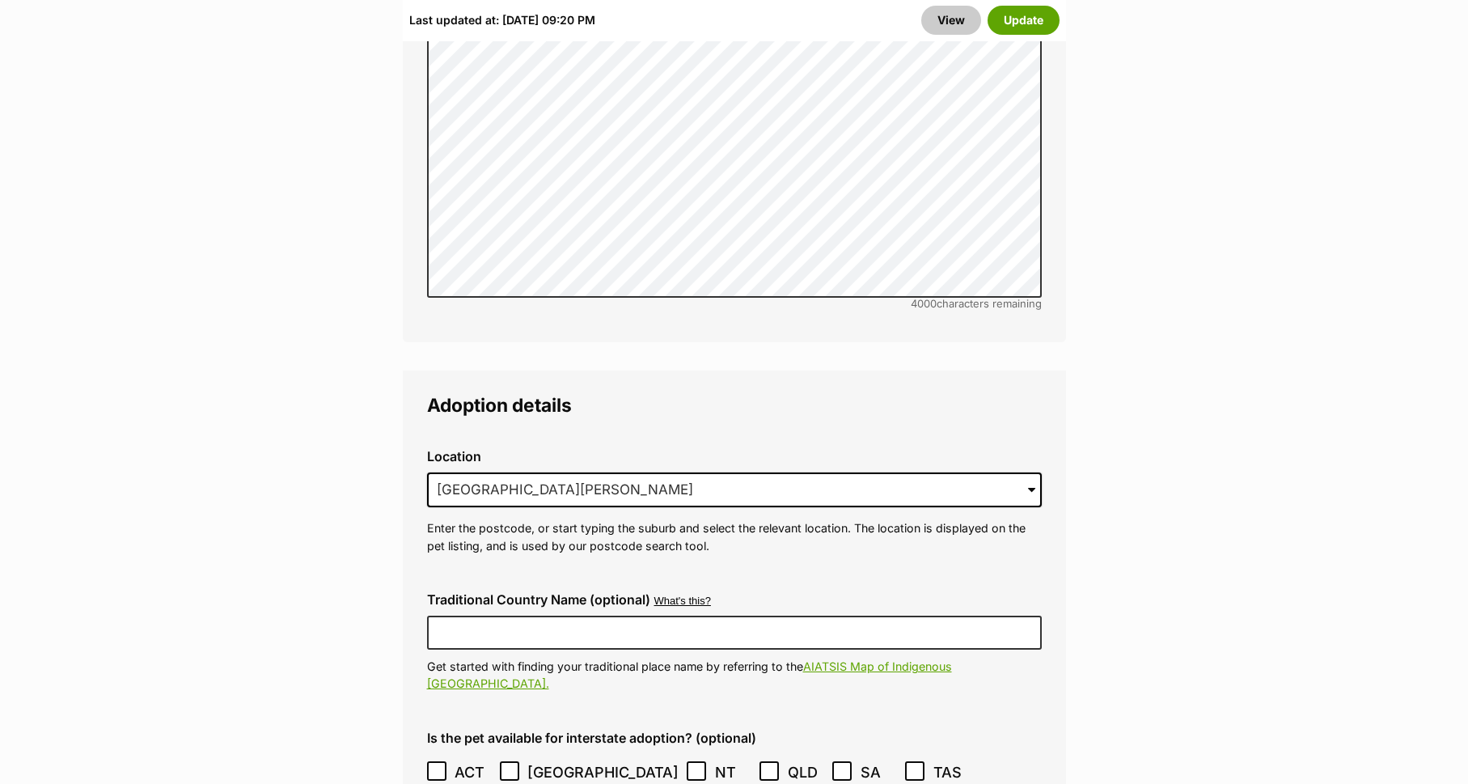
scroll to position [4166, 0]
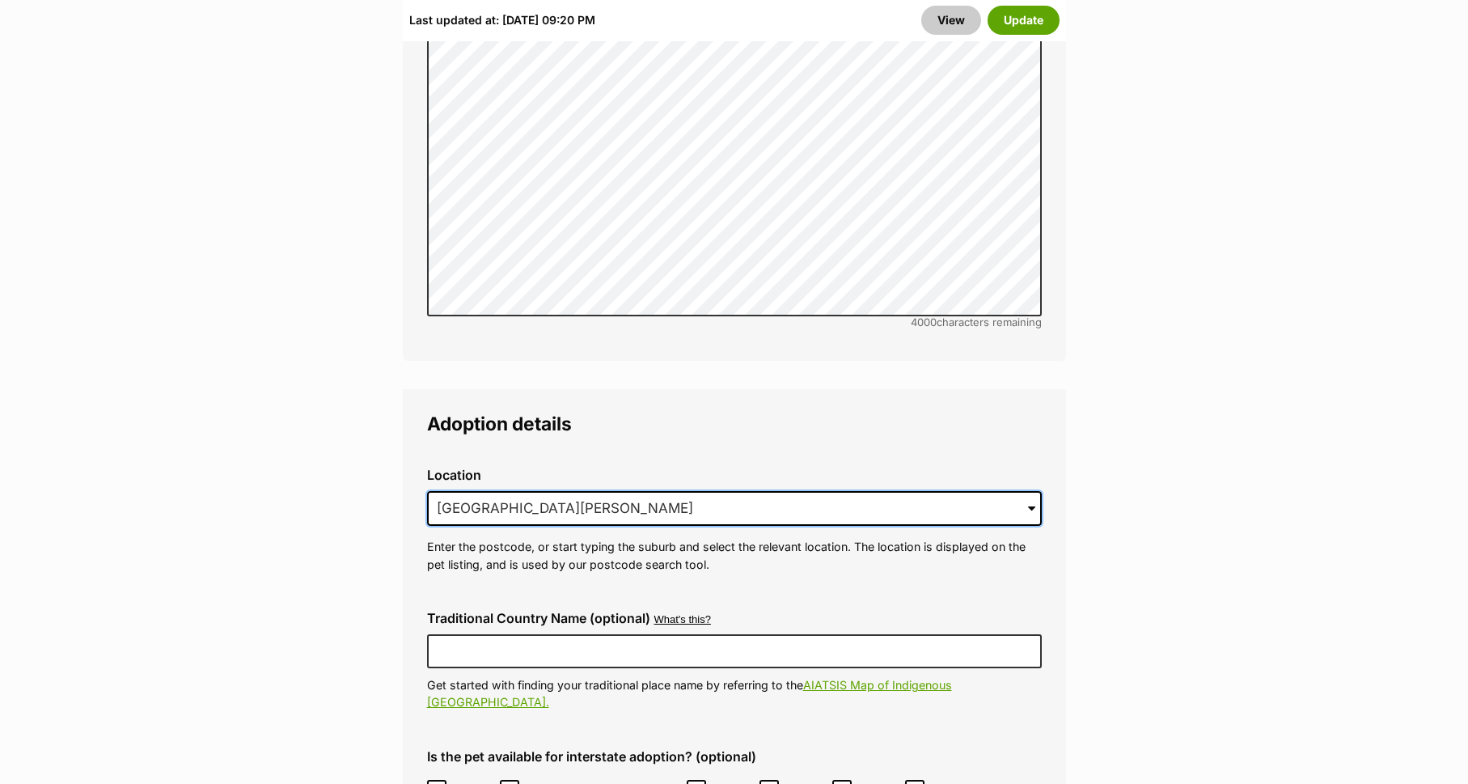
drag, startPoint x: 623, startPoint y: 452, endPoint x: 381, endPoint y: 454, distance: 242.6
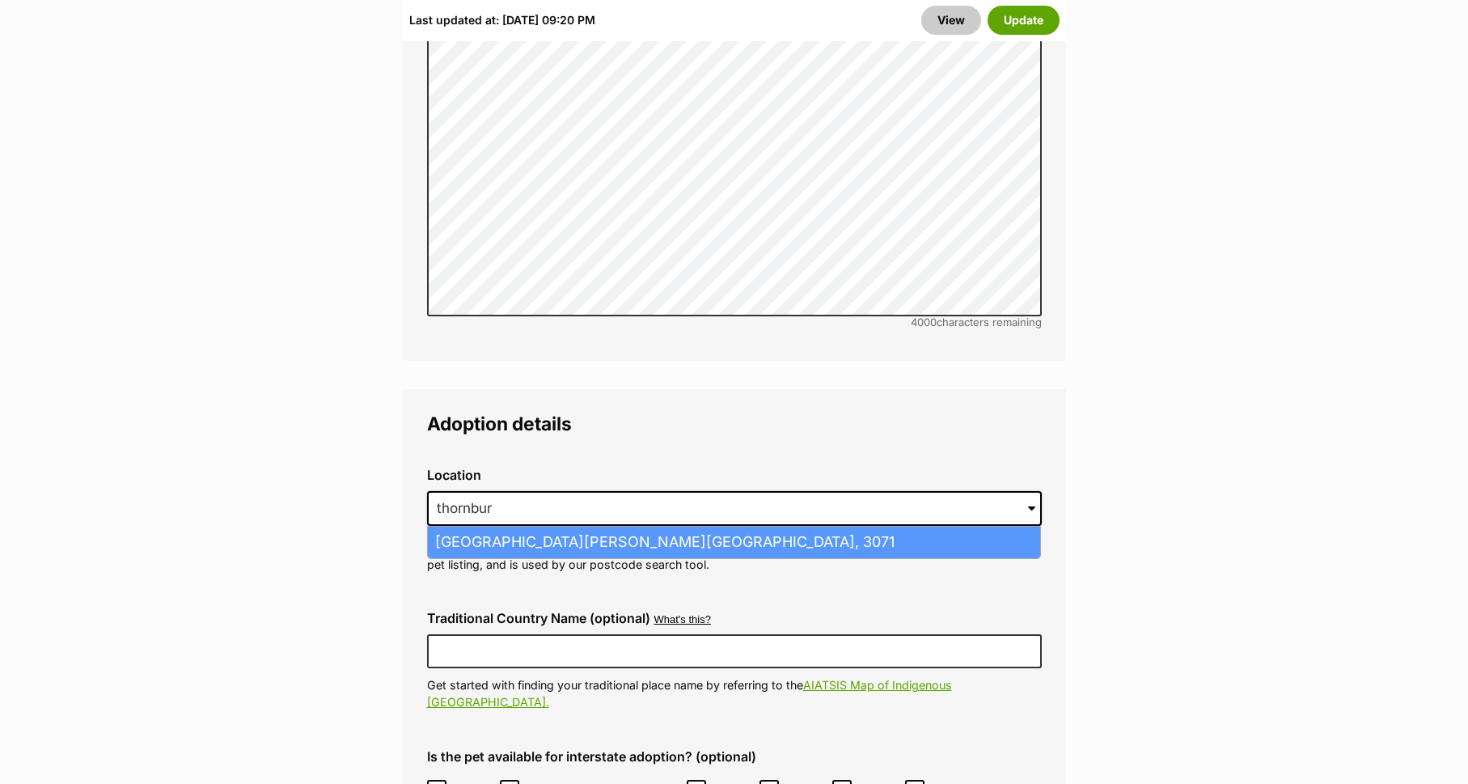
click at [469, 526] on li "Thornbury, Victoria, 3071" at bounding box center [734, 542] width 612 height 32
type input "Thornbury, Victoria, 3071"
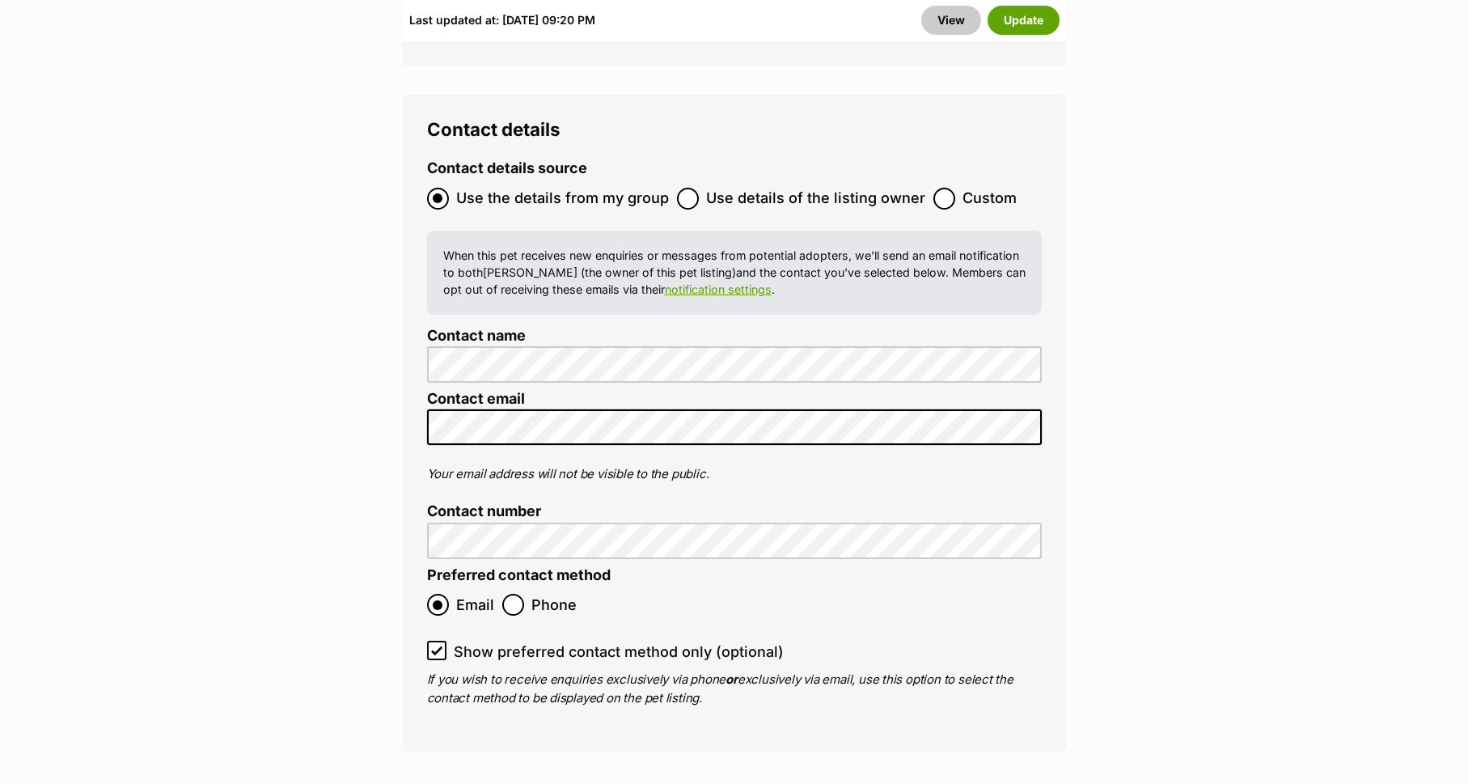
scroll to position [6825, 0]
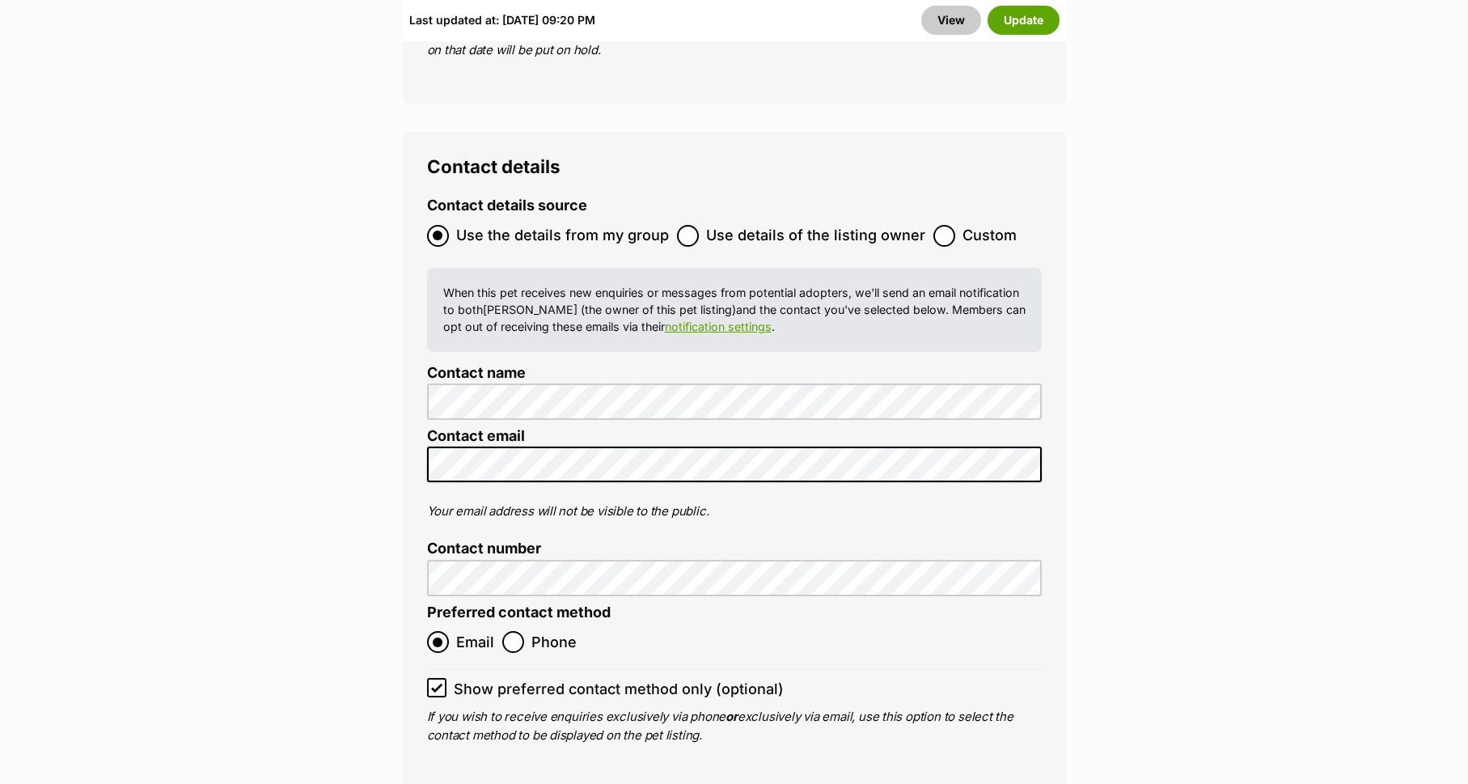
click button "Update"
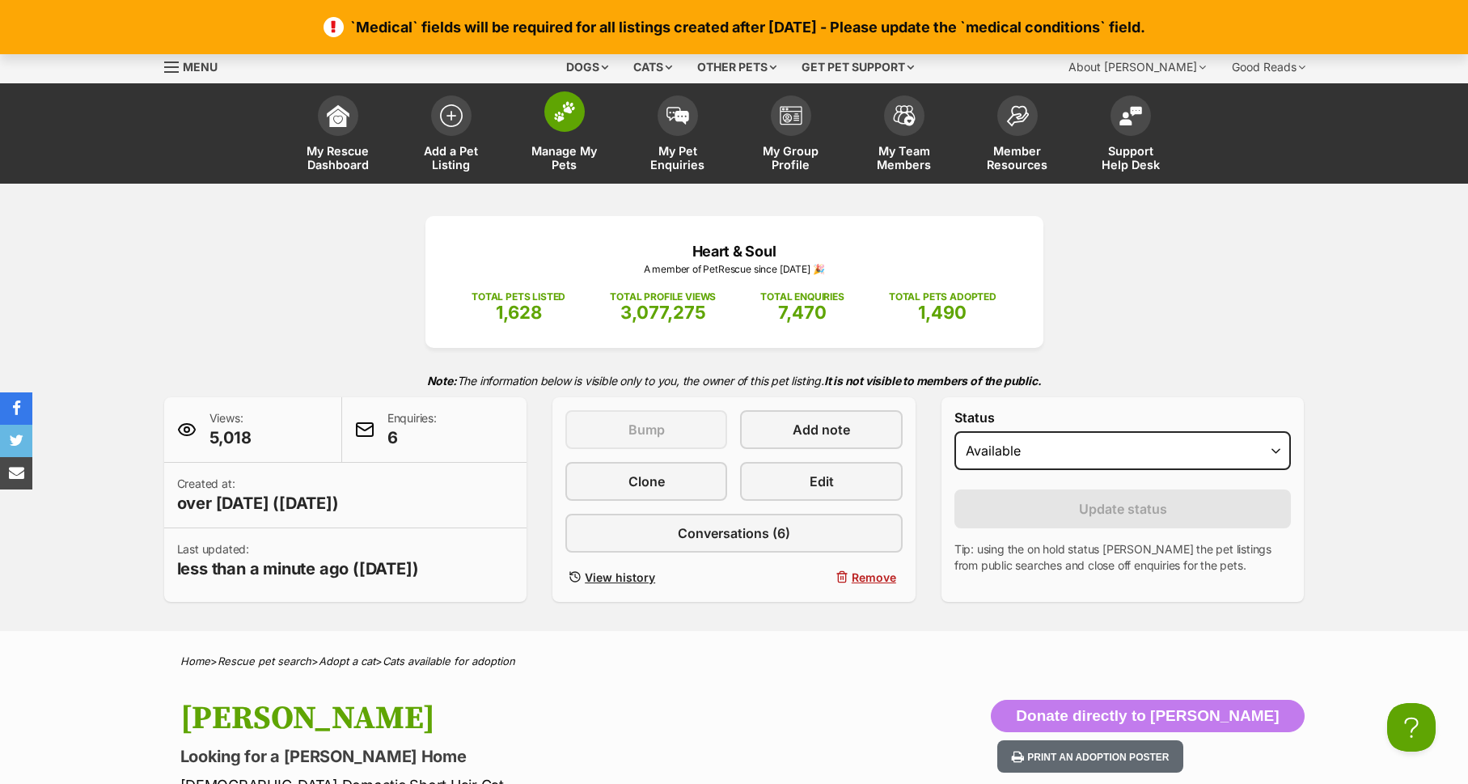
click at [546, 109] on span at bounding box center [564, 111] width 40 height 40
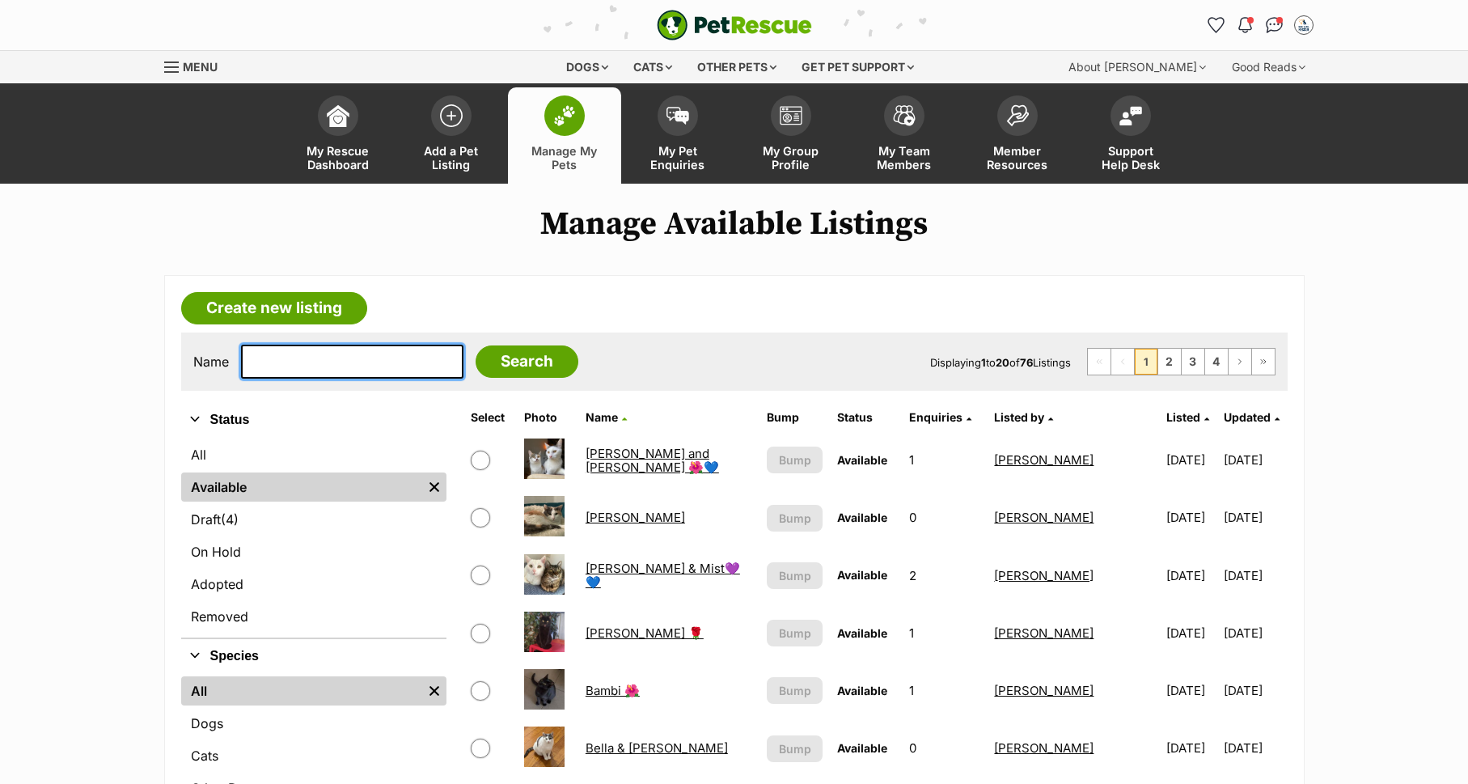
click at [338, 362] on input "text" at bounding box center [352, 362] width 222 height 34
type input "[PERSON_NAME]"
click at [488, 368] on input "Search" at bounding box center [527, 361] width 103 height 32
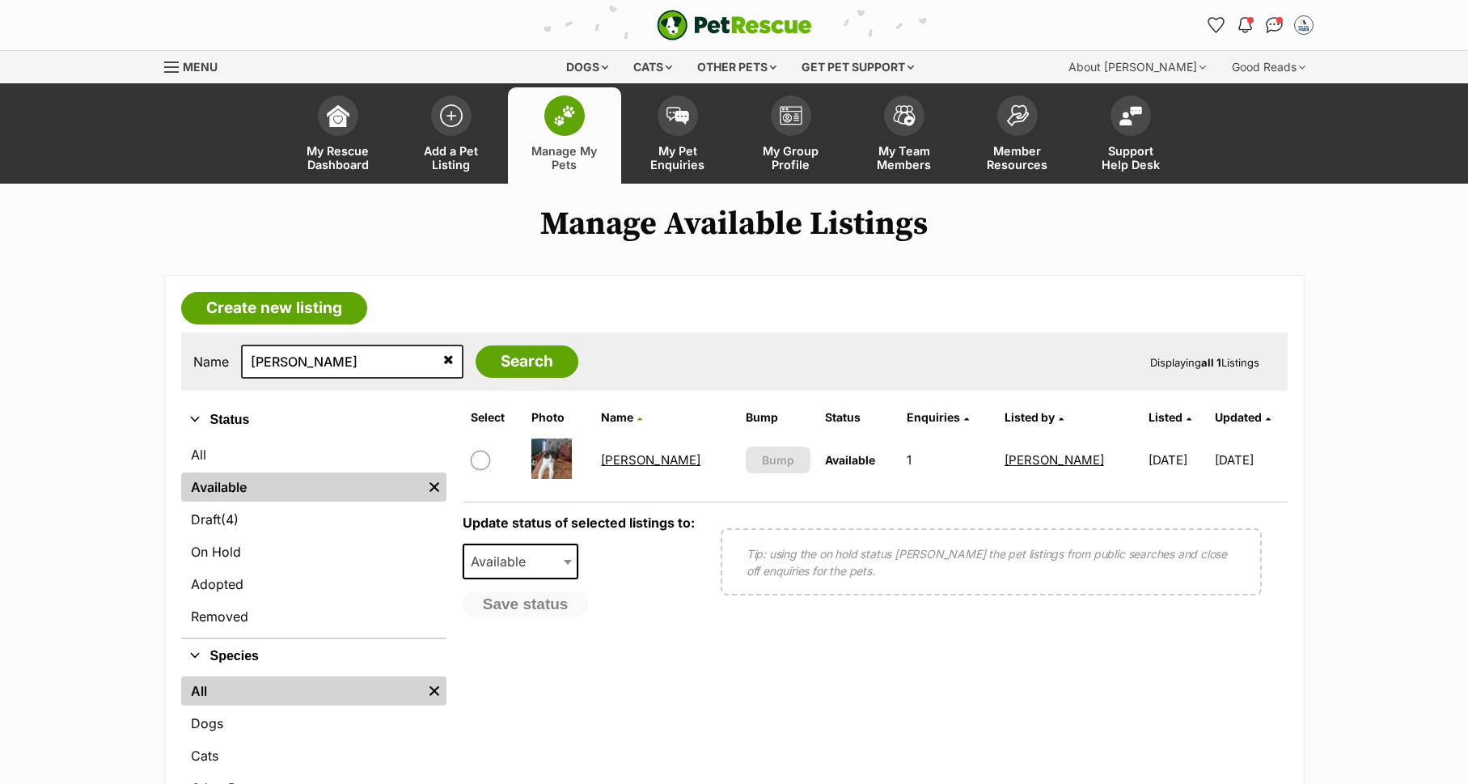
click at [621, 457] on link "[PERSON_NAME]" at bounding box center [650, 459] width 99 height 15
click at [624, 453] on link "[PERSON_NAME]" at bounding box center [650, 459] width 99 height 15
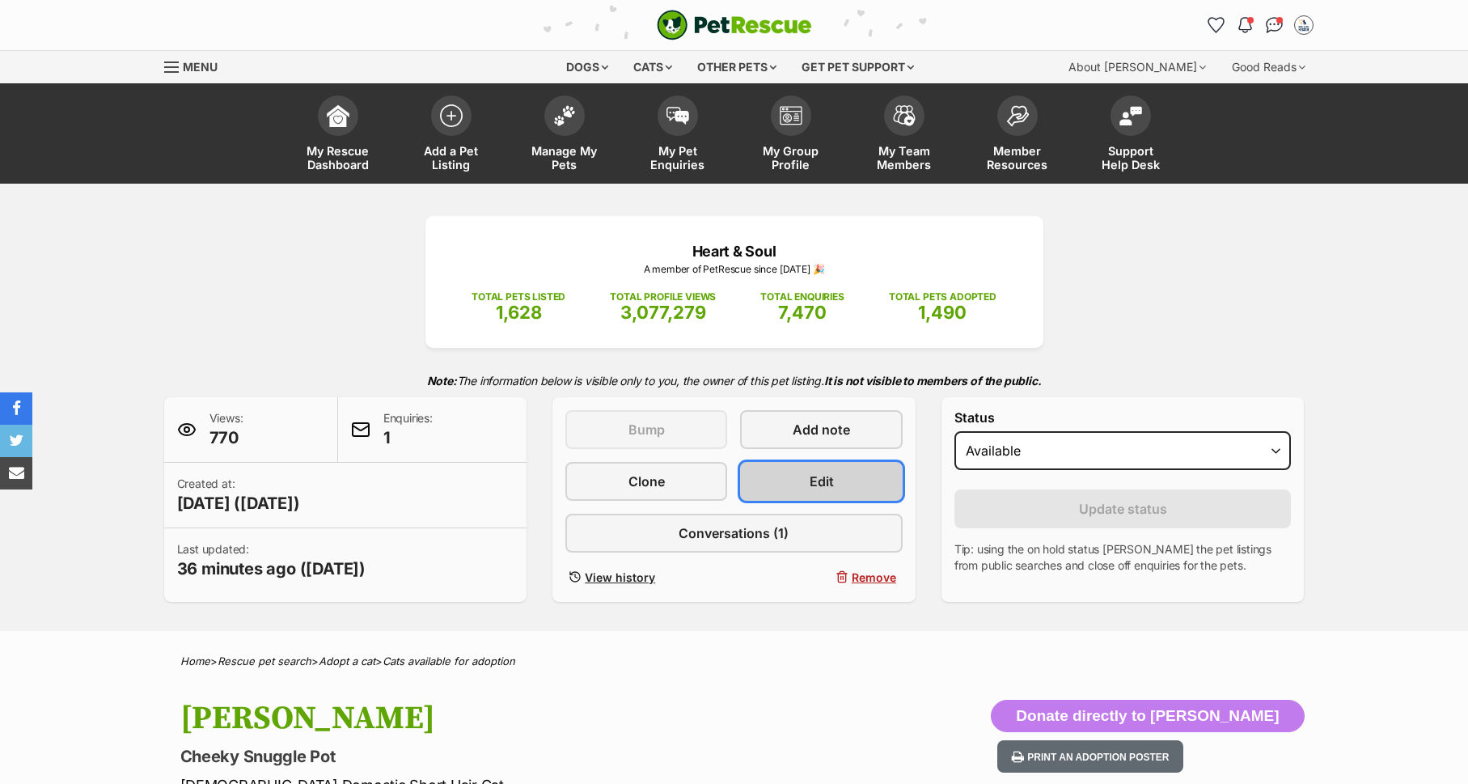
click at [838, 483] on link "Edit" at bounding box center [821, 481] width 162 height 39
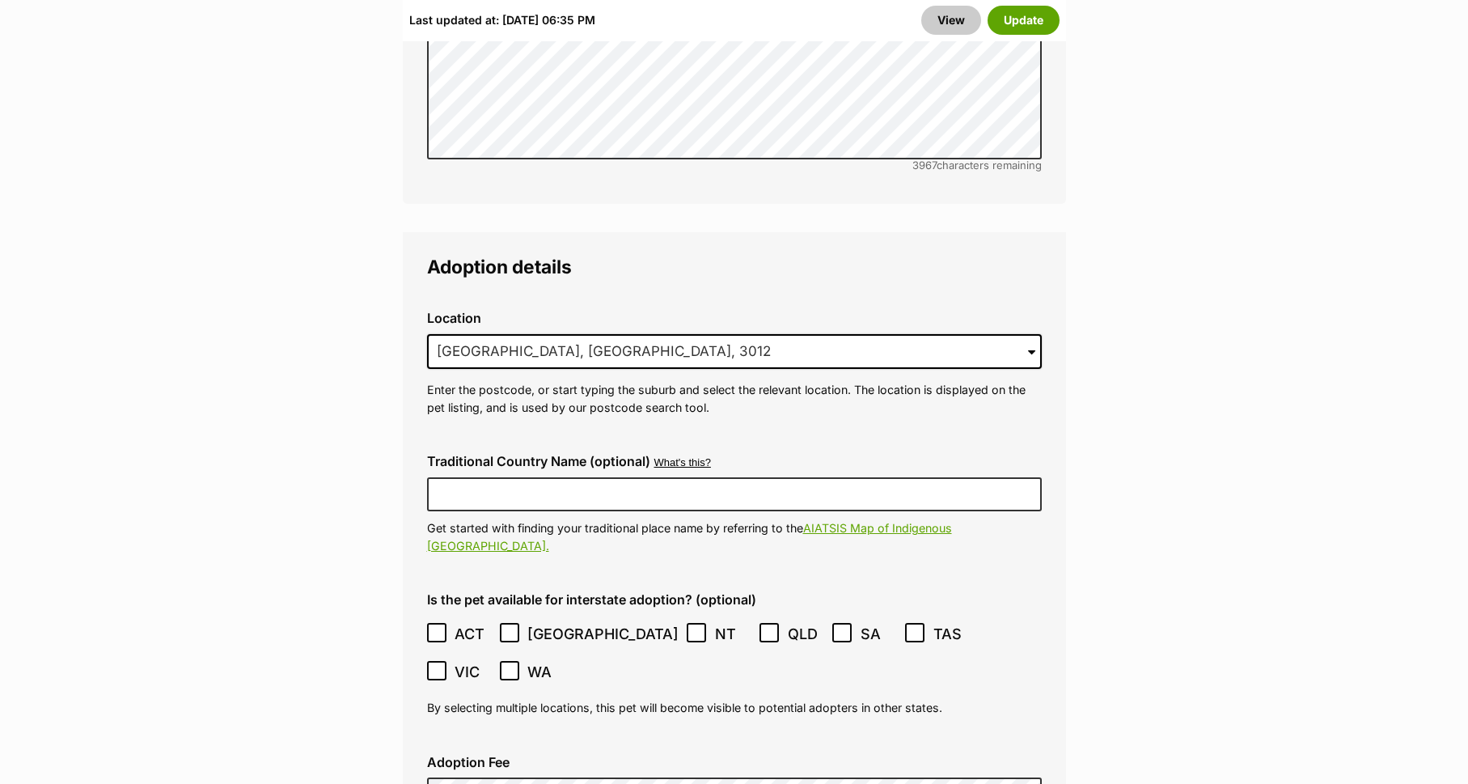
scroll to position [4304, 0]
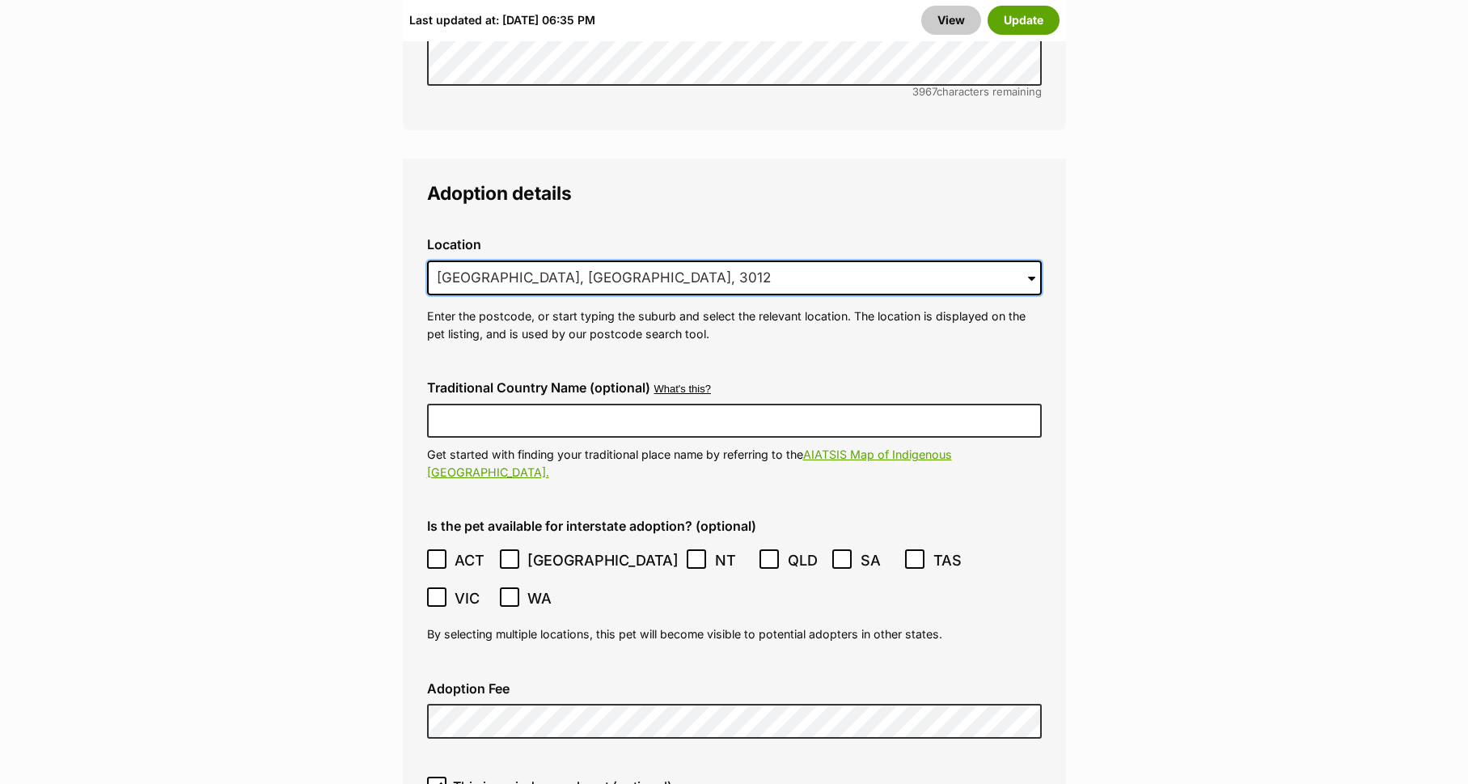
drag, startPoint x: 628, startPoint y: 216, endPoint x: 326, endPoint y: 230, distance: 302.0
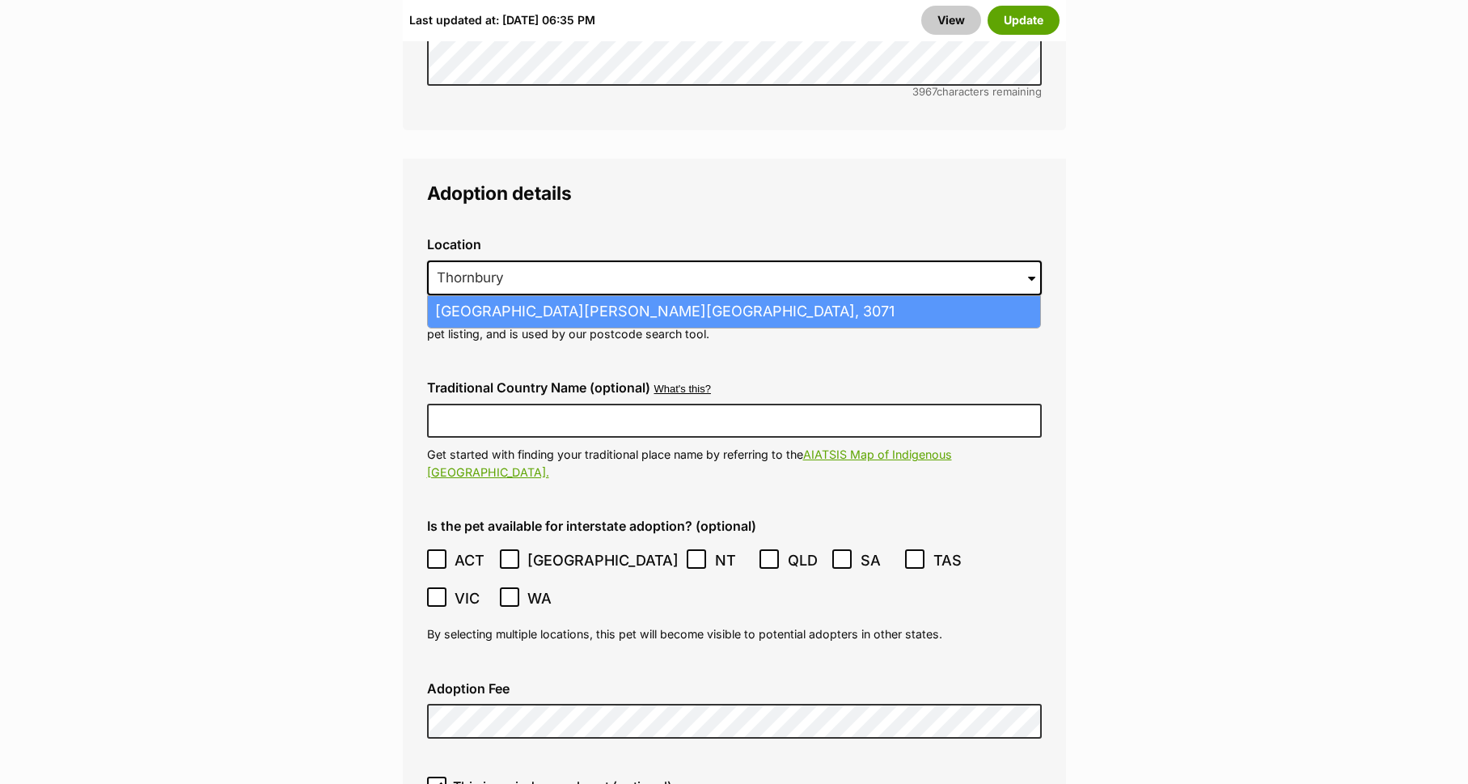
click at [495, 296] on li "[GEOGRAPHIC_DATA][PERSON_NAME][GEOGRAPHIC_DATA], 3071" at bounding box center [734, 312] width 612 height 32
type input "[GEOGRAPHIC_DATA][PERSON_NAME][GEOGRAPHIC_DATA], 3071"
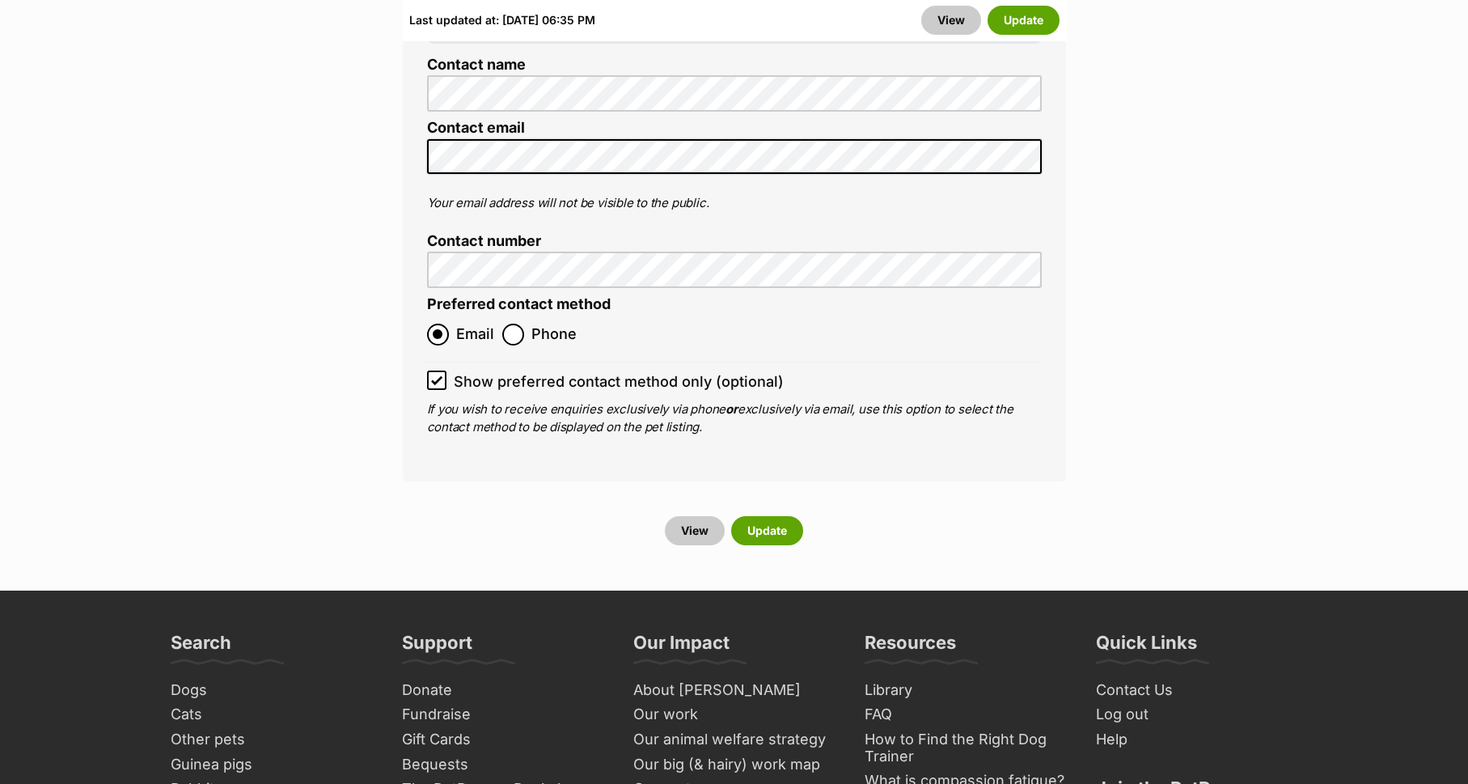
scroll to position [7051, 0]
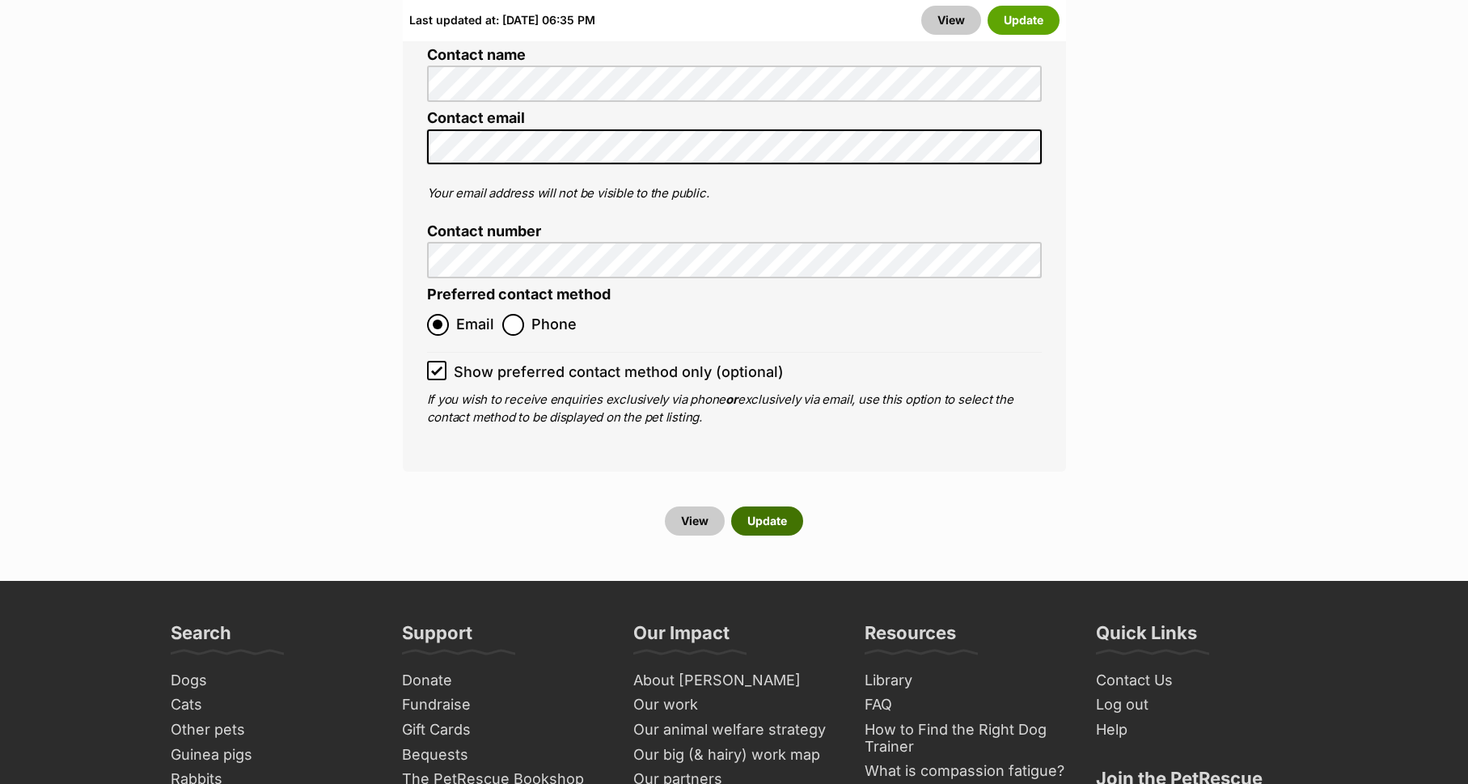
click at [762, 506] on button "Update" at bounding box center [767, 520] width 72 height 29
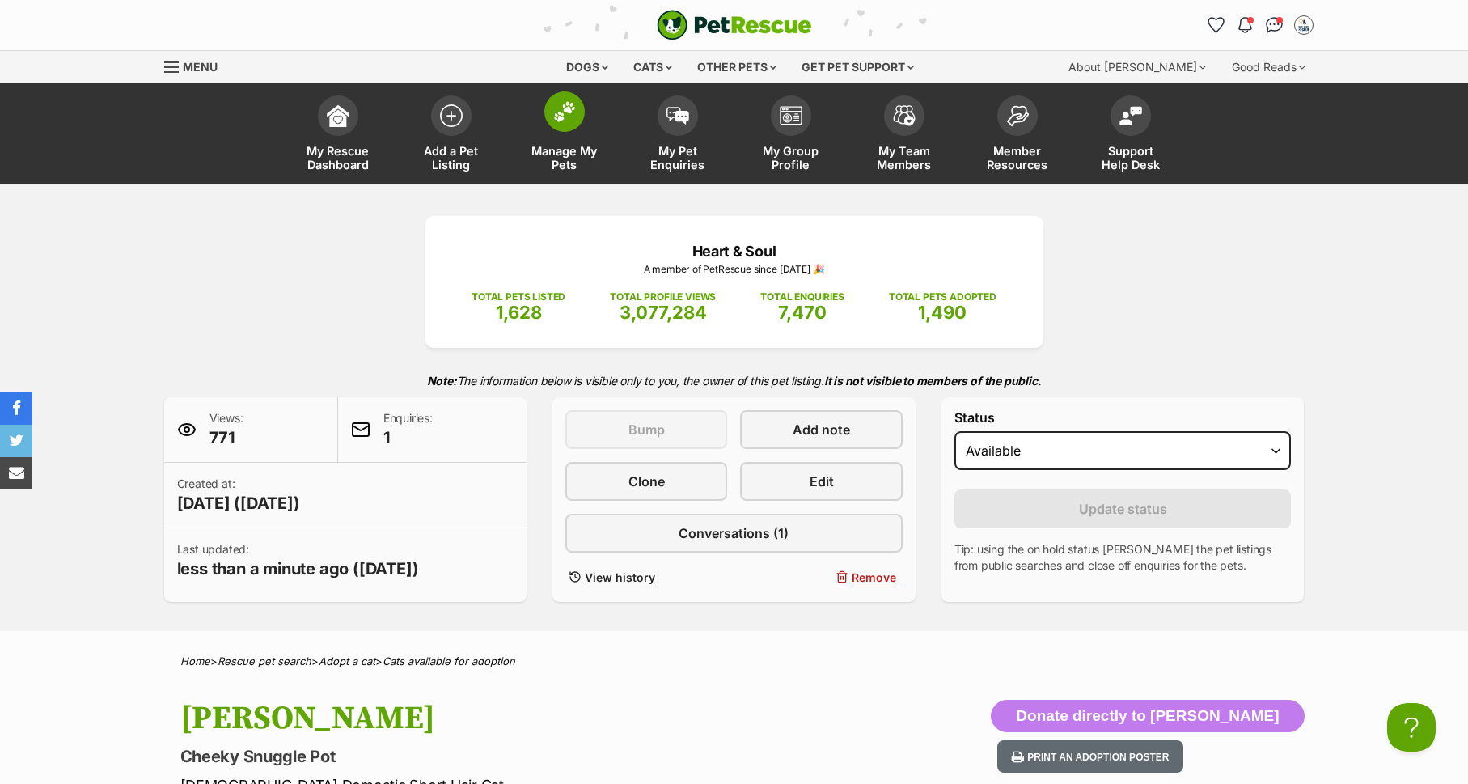
click at [574, 133] on link "Manage My Pets" at bounding box center [564, 135] width 113 height 96
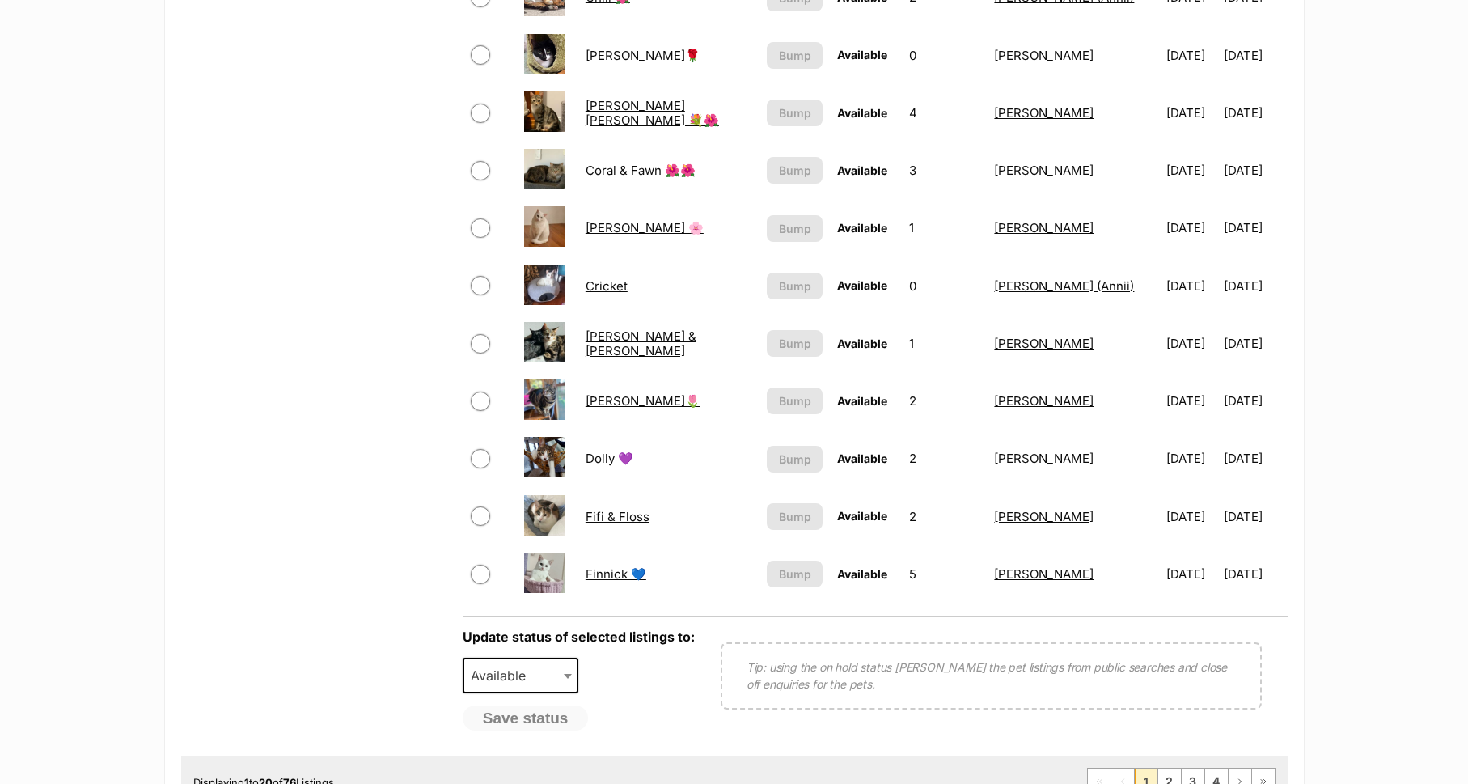
scroll to position [987, 0]
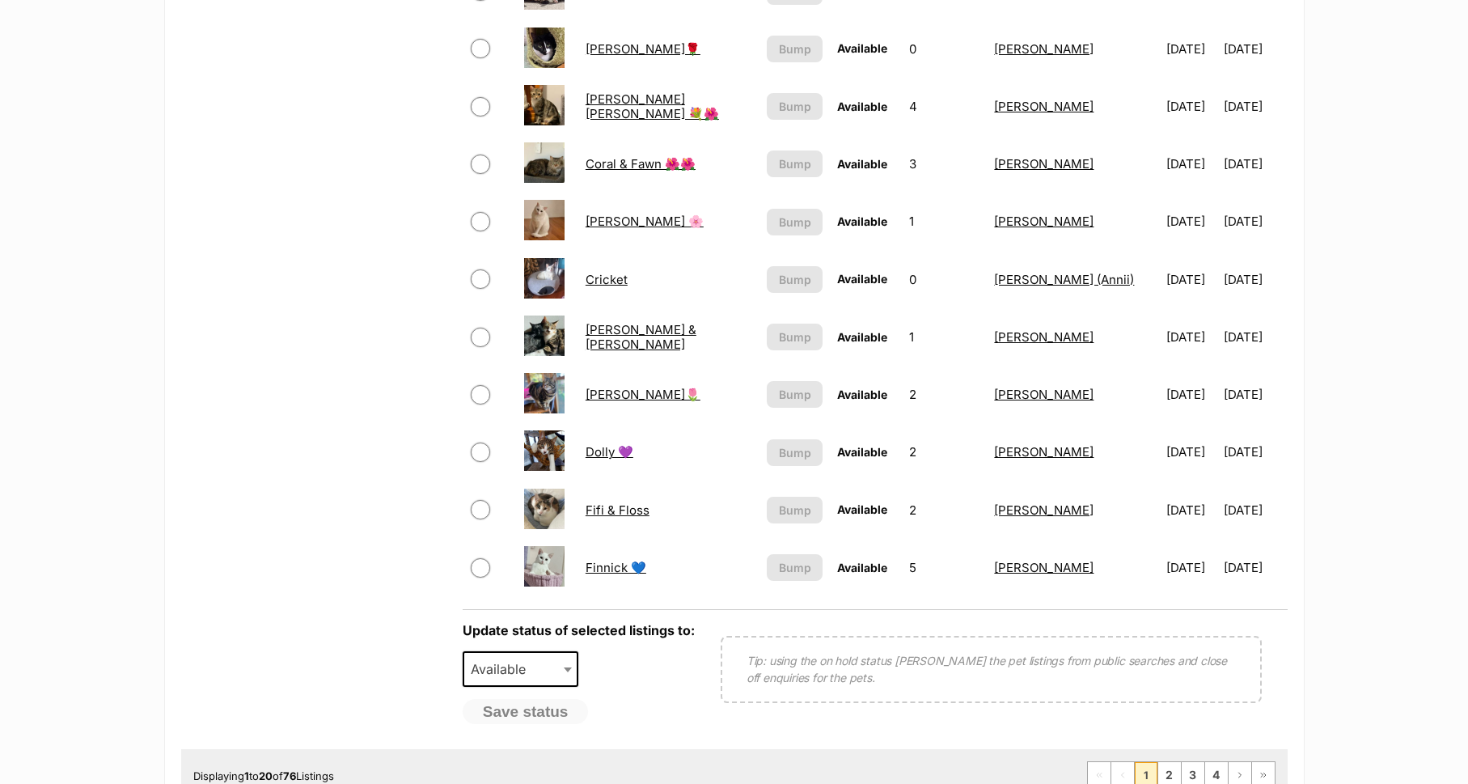
click at [585, 273] on td "Cricket" at bounding box center [669, 280] width 180 height 56
click at [601, 276] on link "Cricket" at bounding box center [606, 279] width 42 height 15
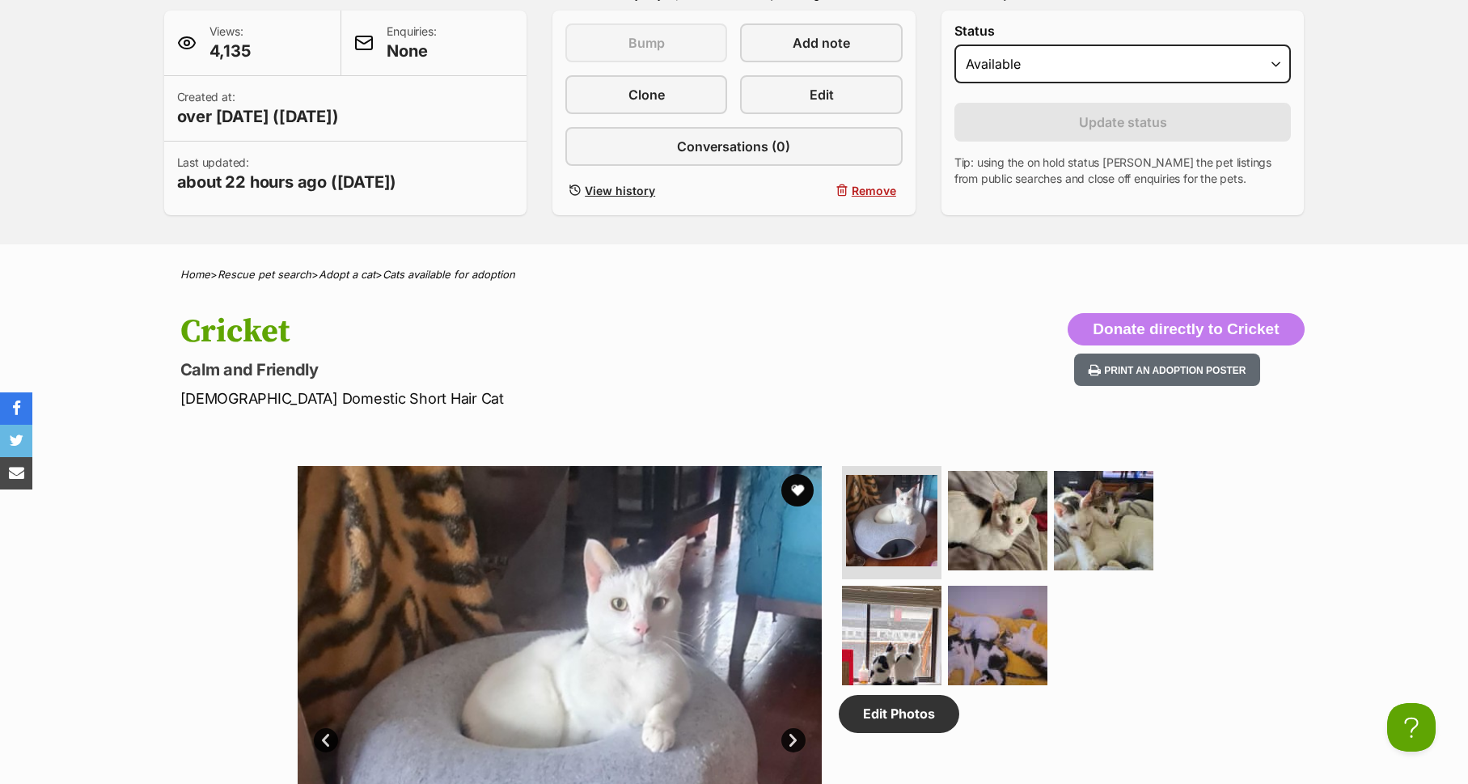
scroll to position [391, 0]
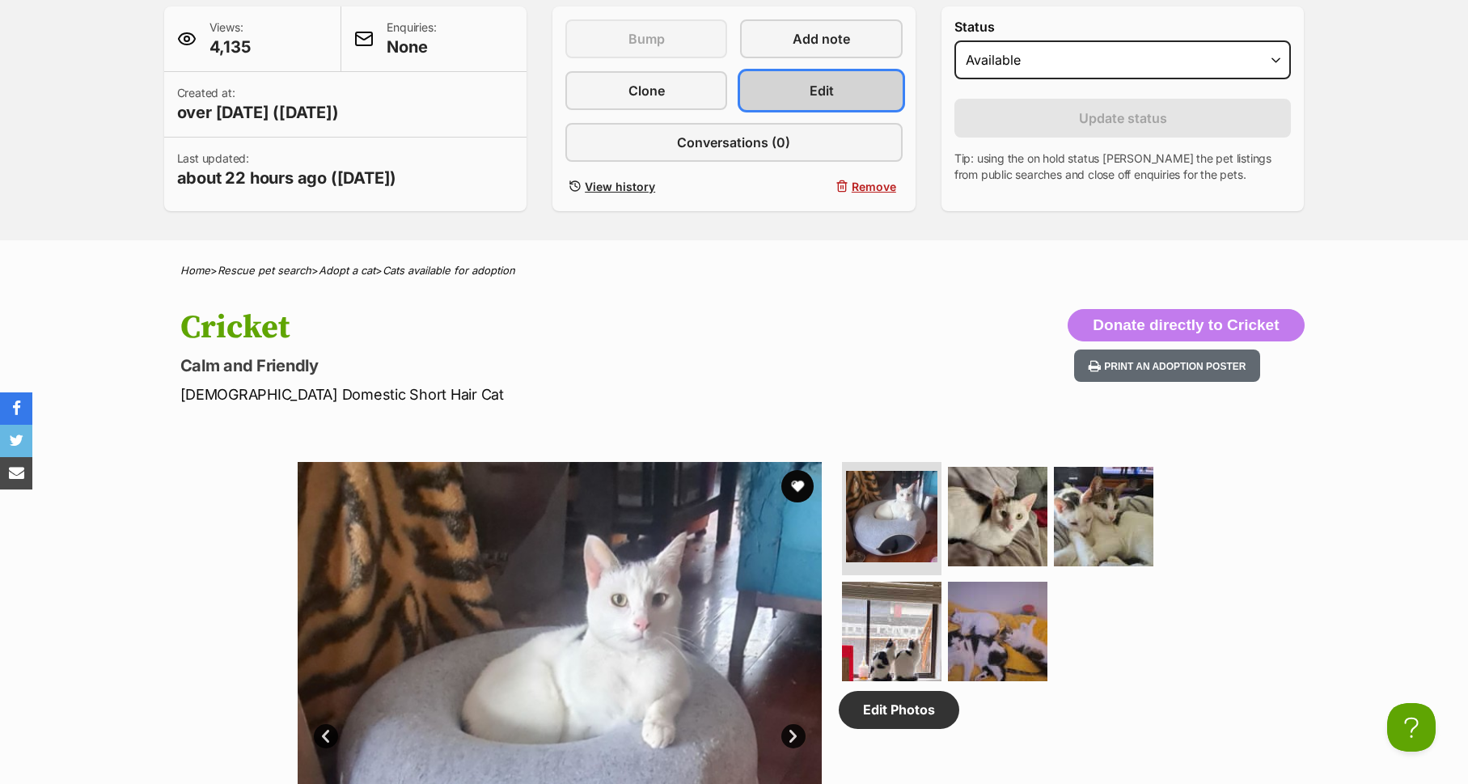
click at [814, 103] on link "Edit" at bounding box center [821, 90] width 162 height 39
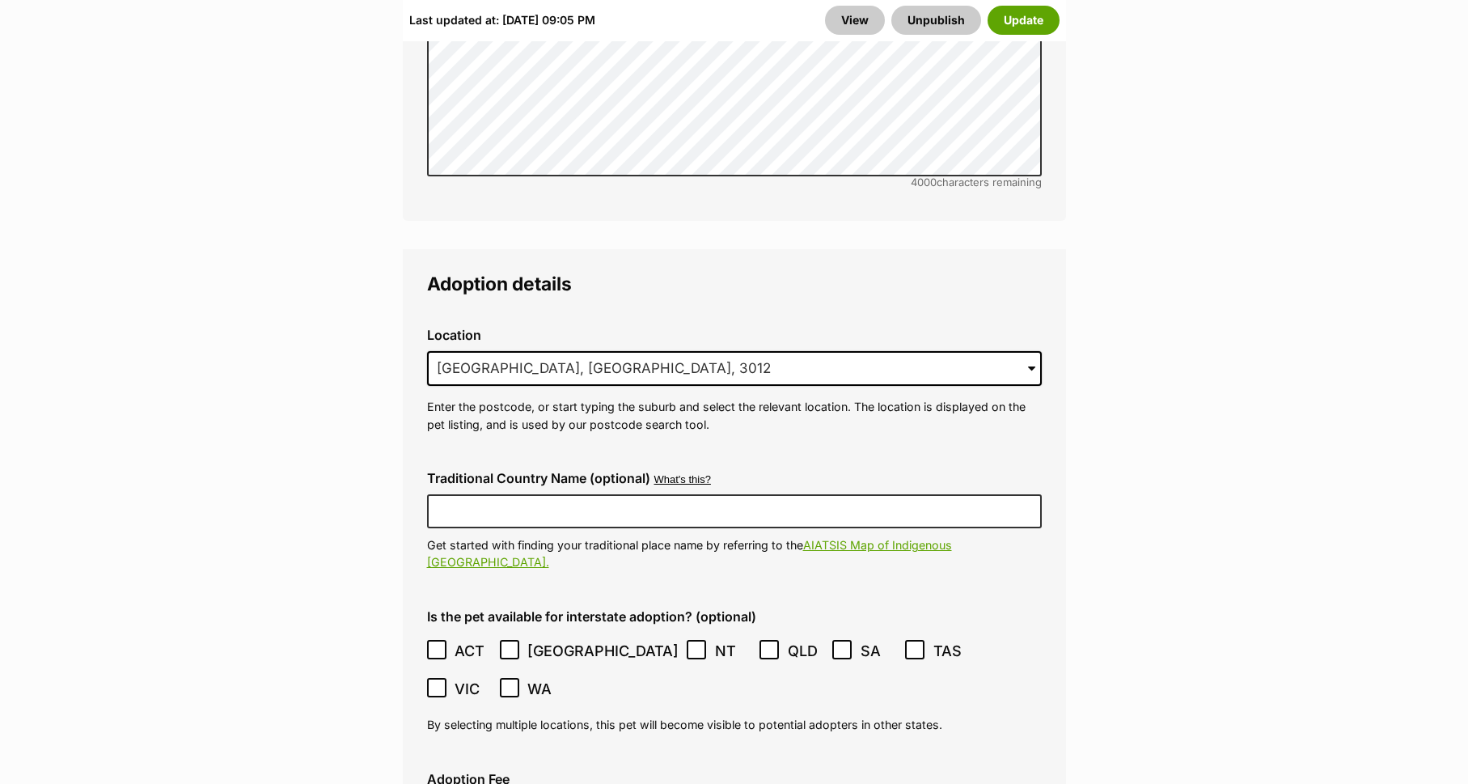
scroll to position [4322, 0]
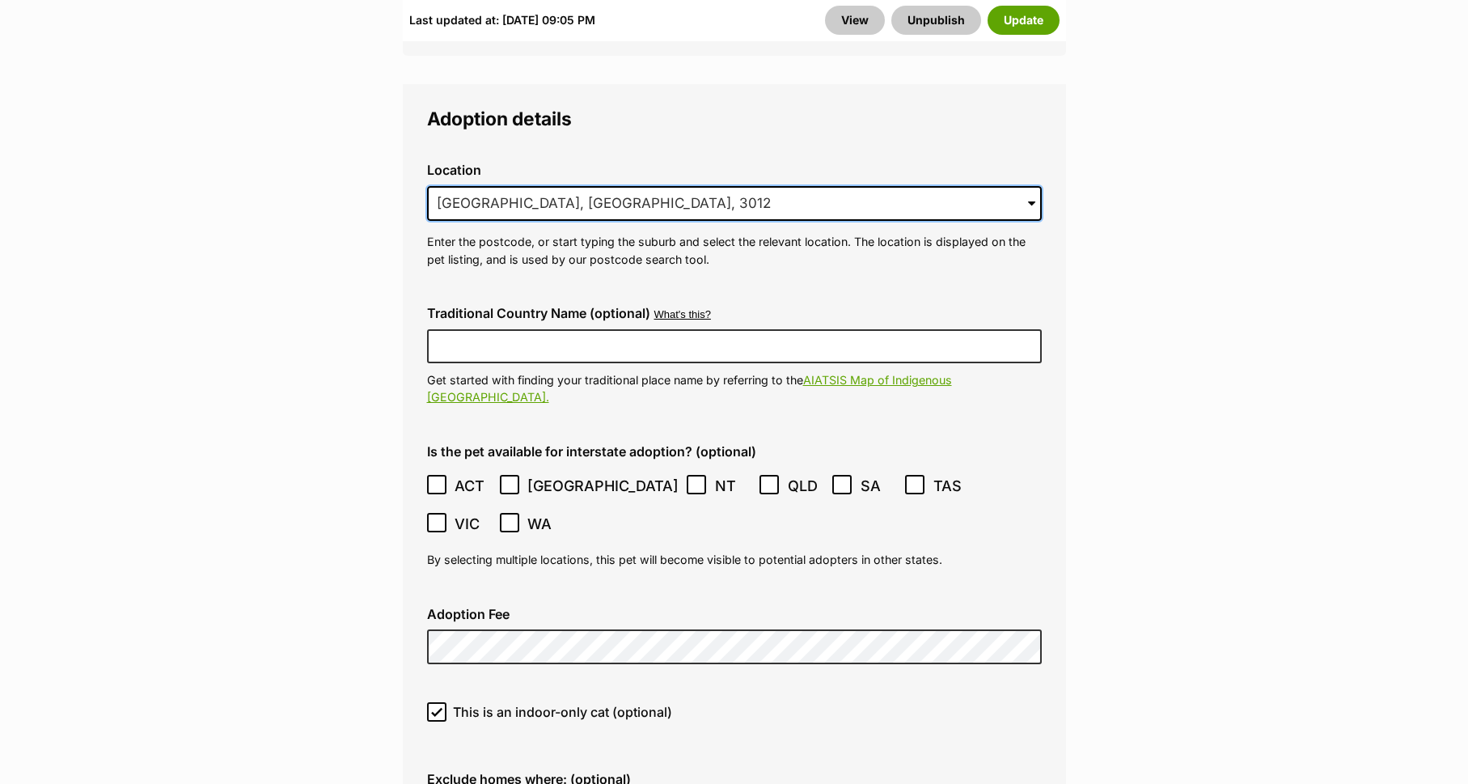
drag, startPoint x: 590, startPoint y: 163, endPoint x: 356, endPoint y: 116, distance: 238.4
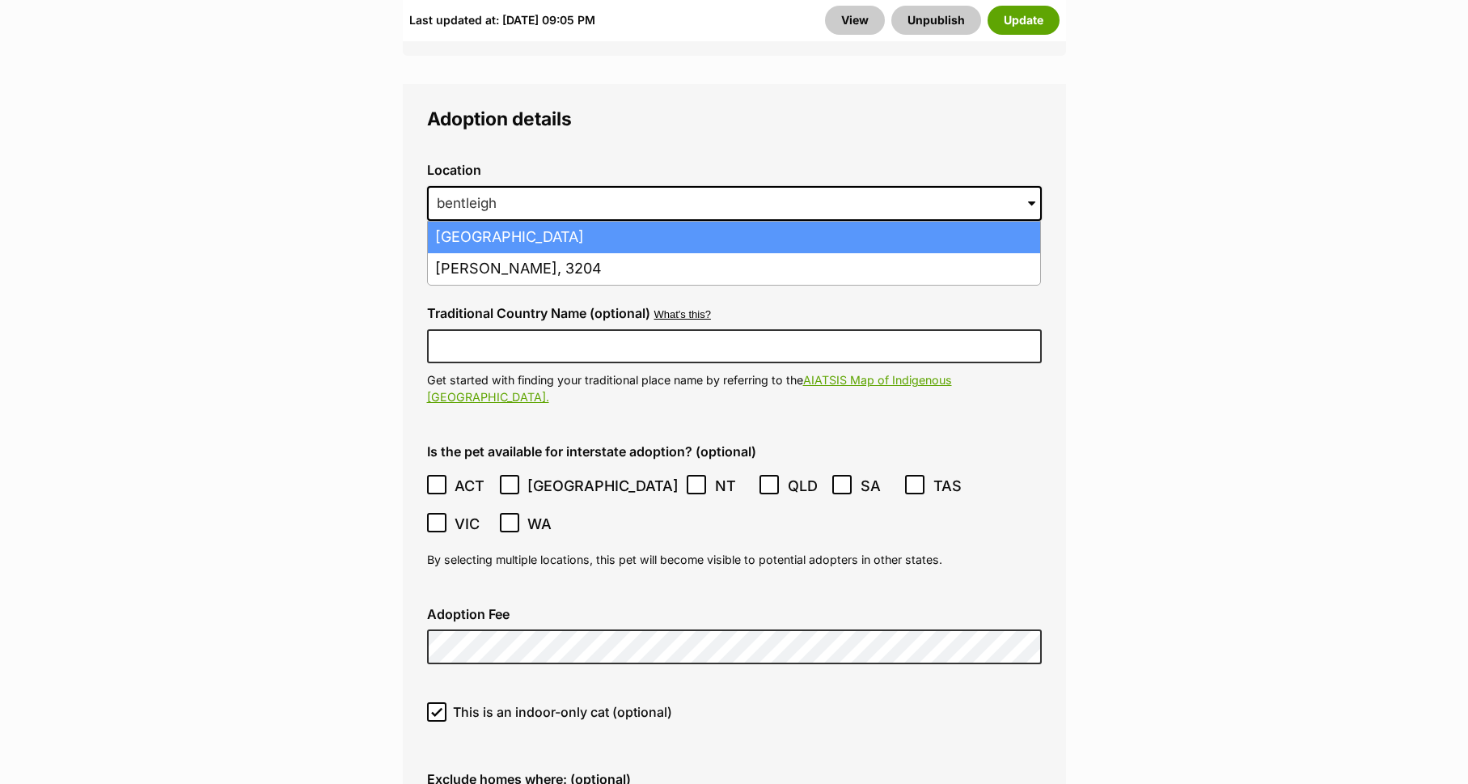
click at [495, 222] on li "[GEOGRAPHIC_DATA]" at bounding box center [734, 238] width 612 height 32
type input "Bentleigh East, Victoria, 3165"
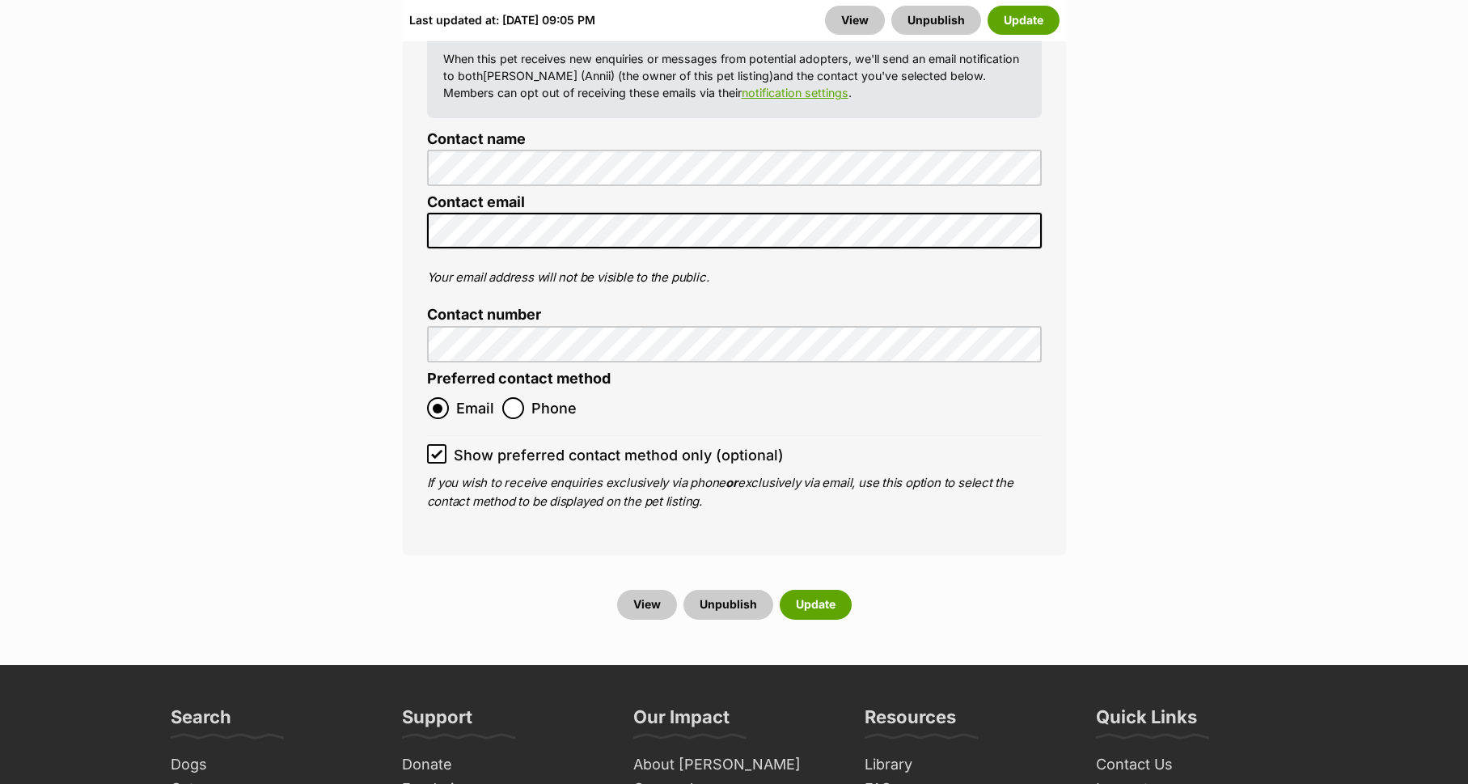
scroll to position [6985, 0]
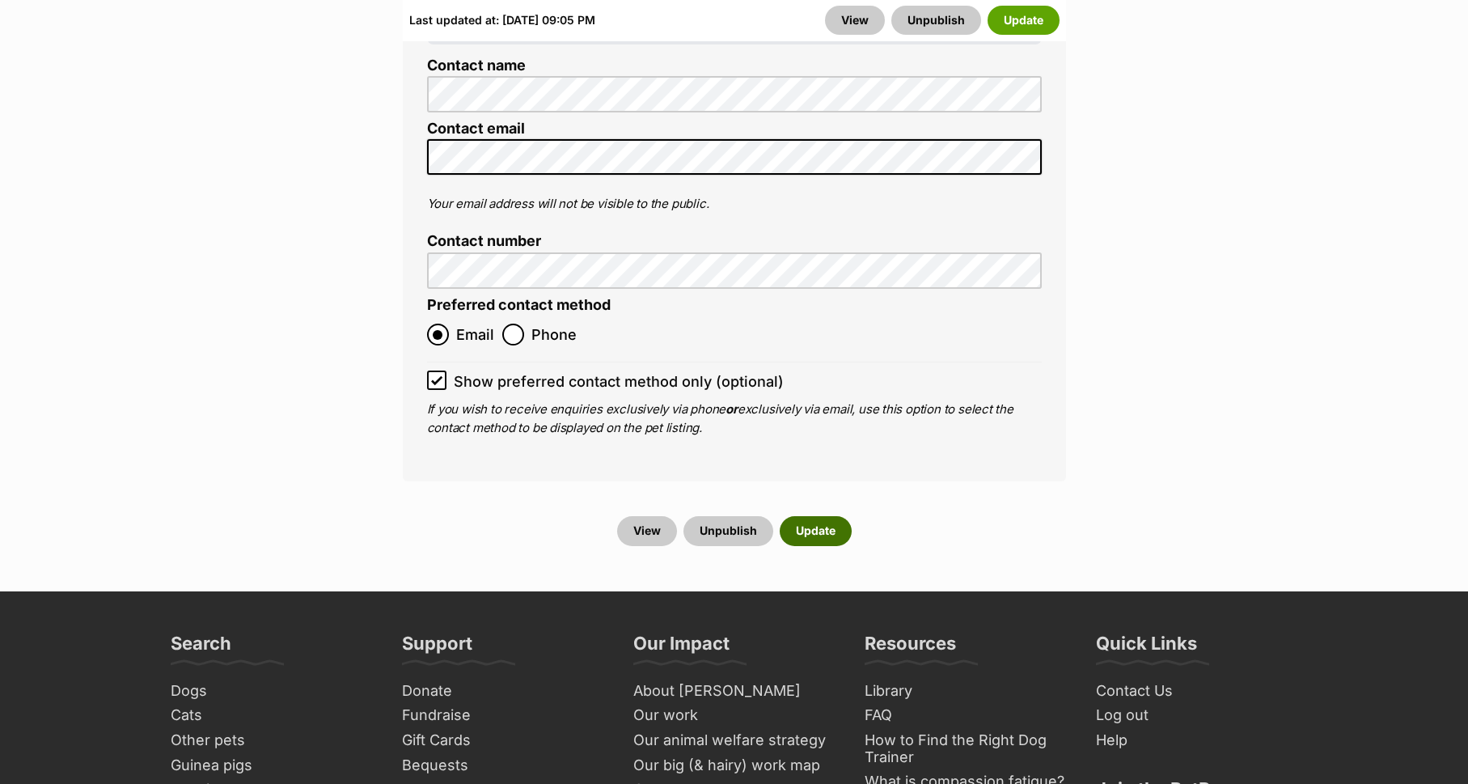
click at [809, 516] on button "Update" at bounding box center [816, 530] width 72 height 29
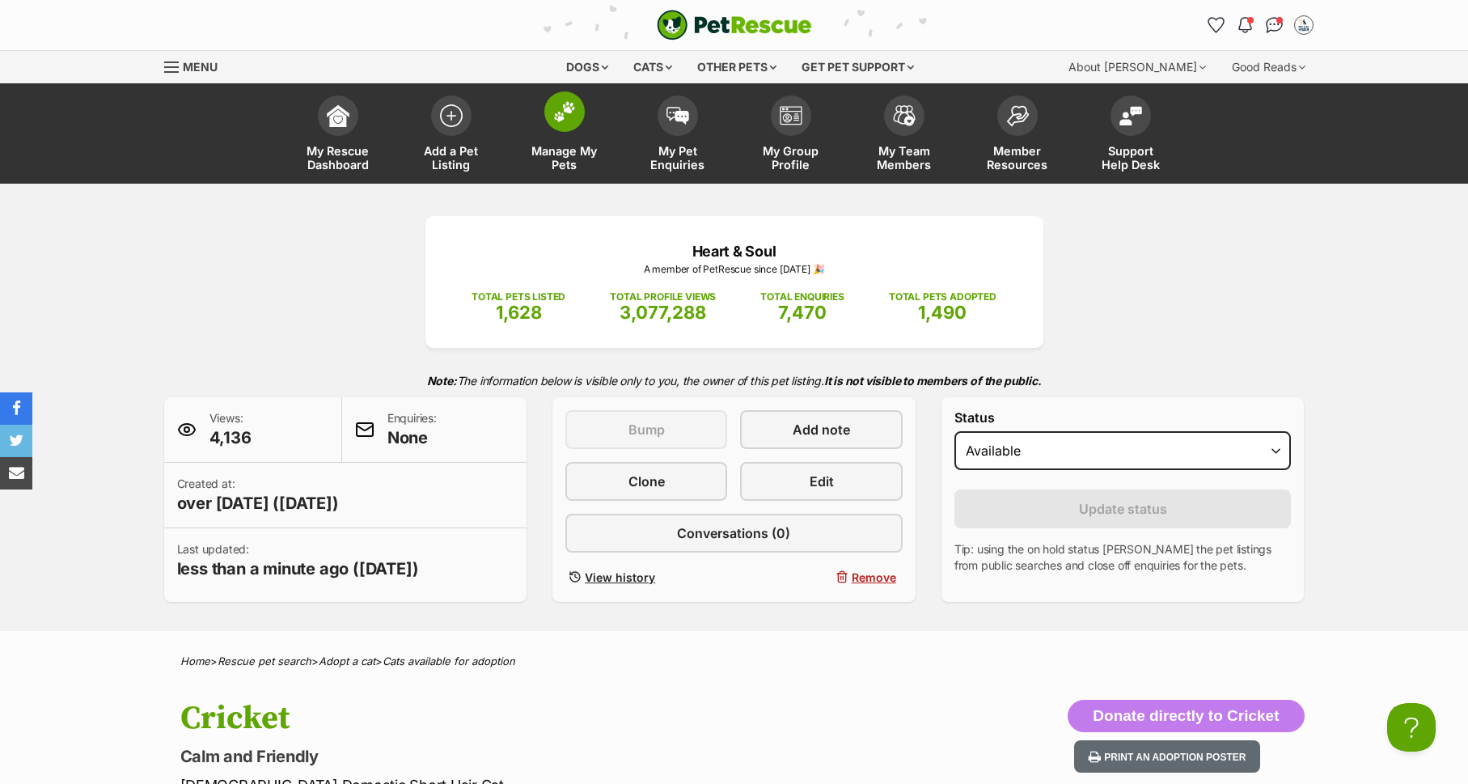
click at [555, 122] on img at bounding box center [564, 111] width 23 height 21
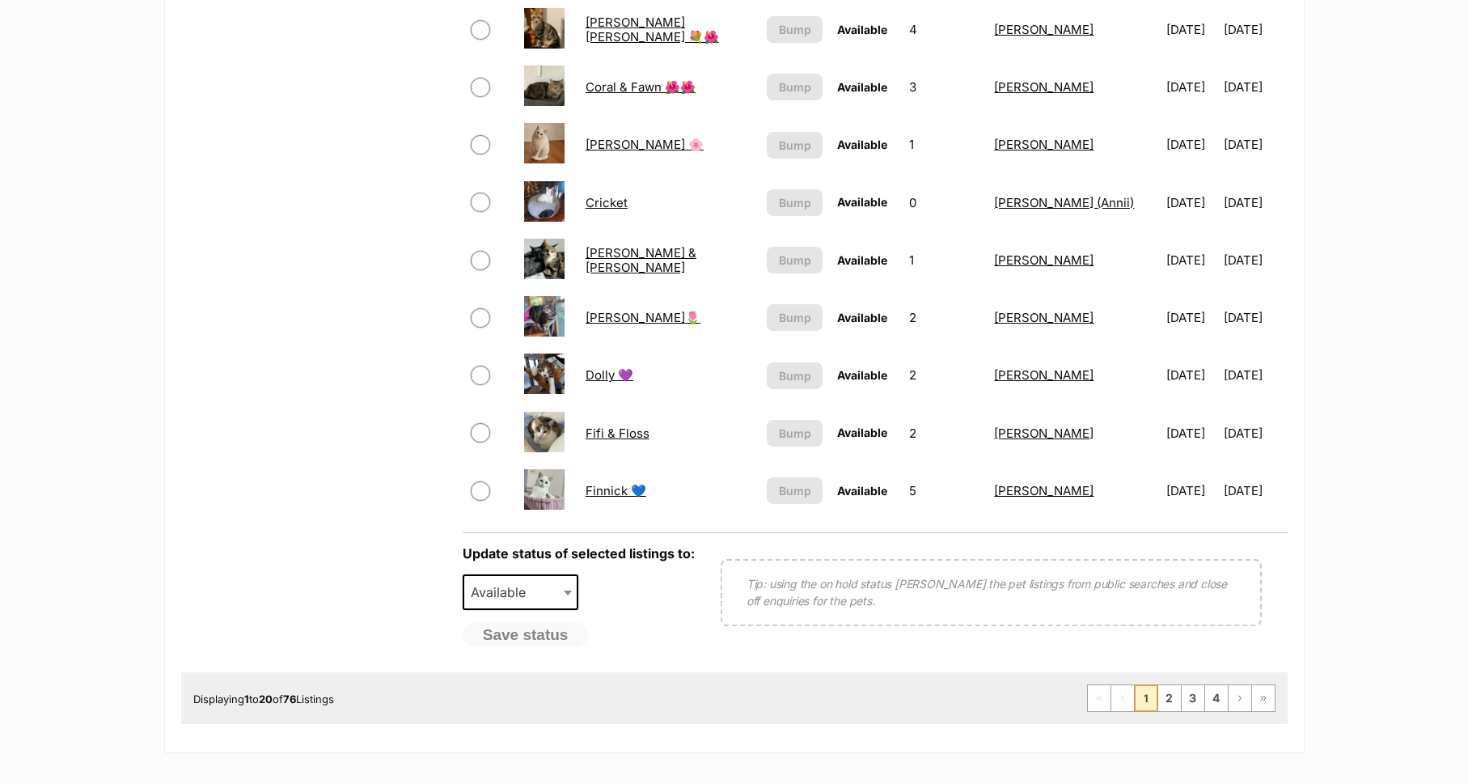
scroll to position [1084, 0]
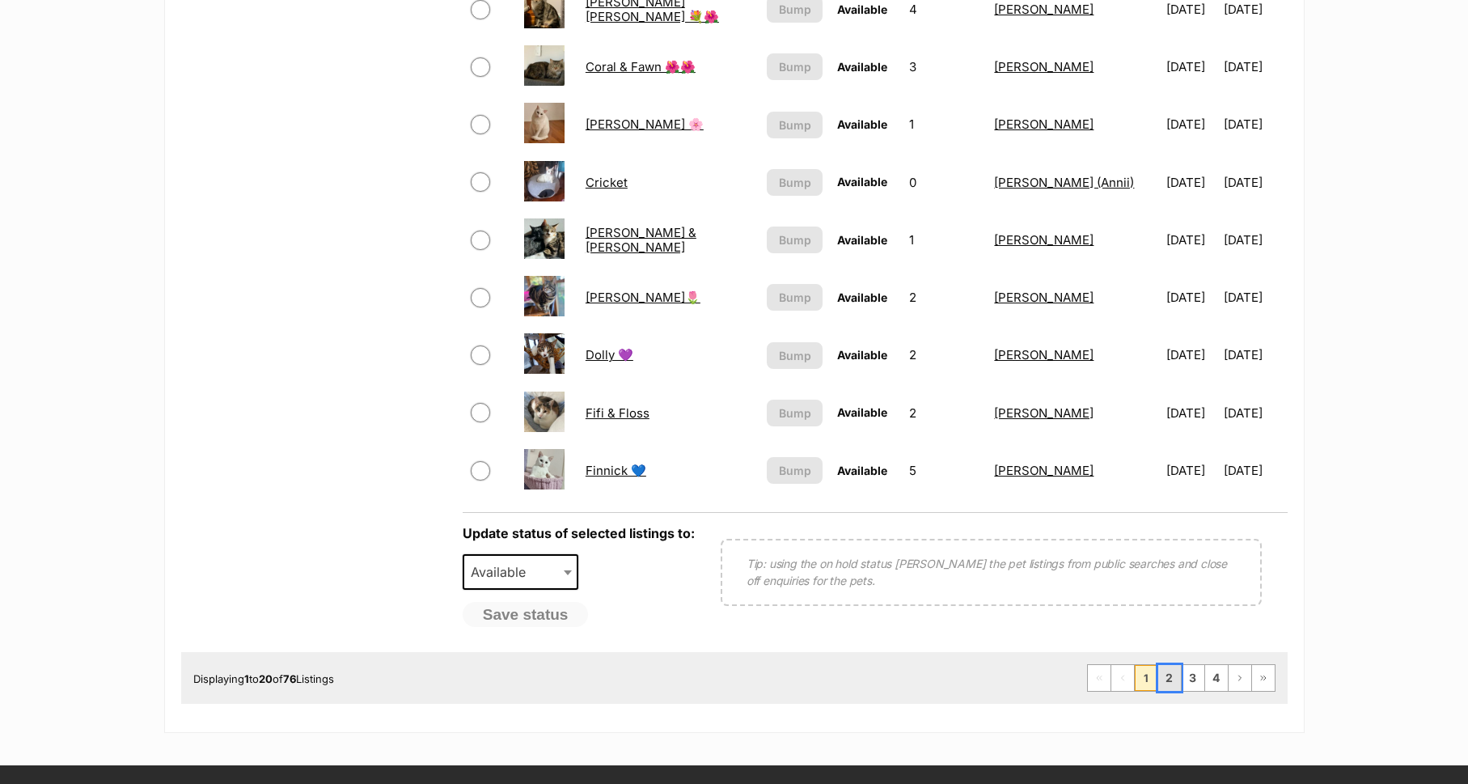
click at [1165, 678] on link "2" at bounding box center [1169, 678] width 23 height 26
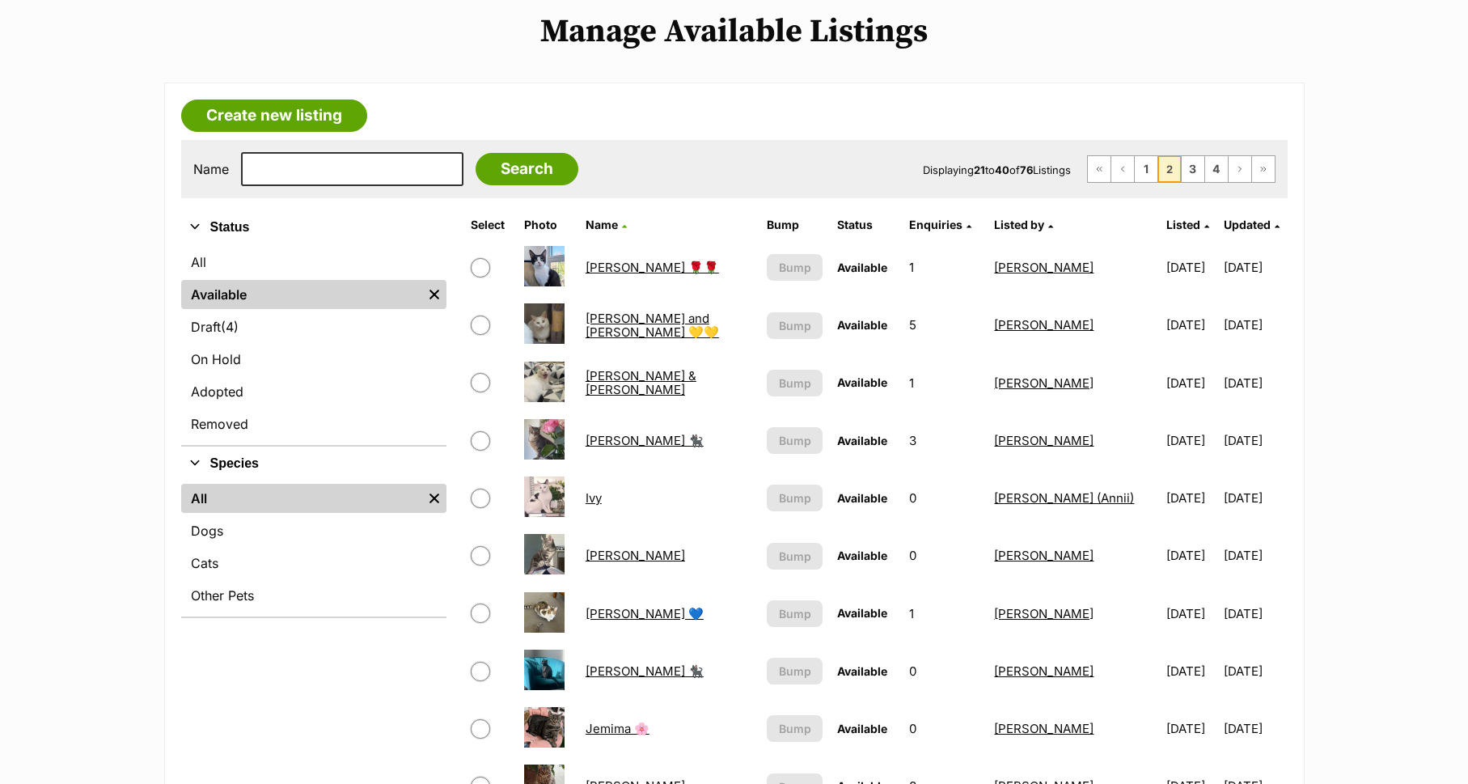
scroll to position [189, 0]
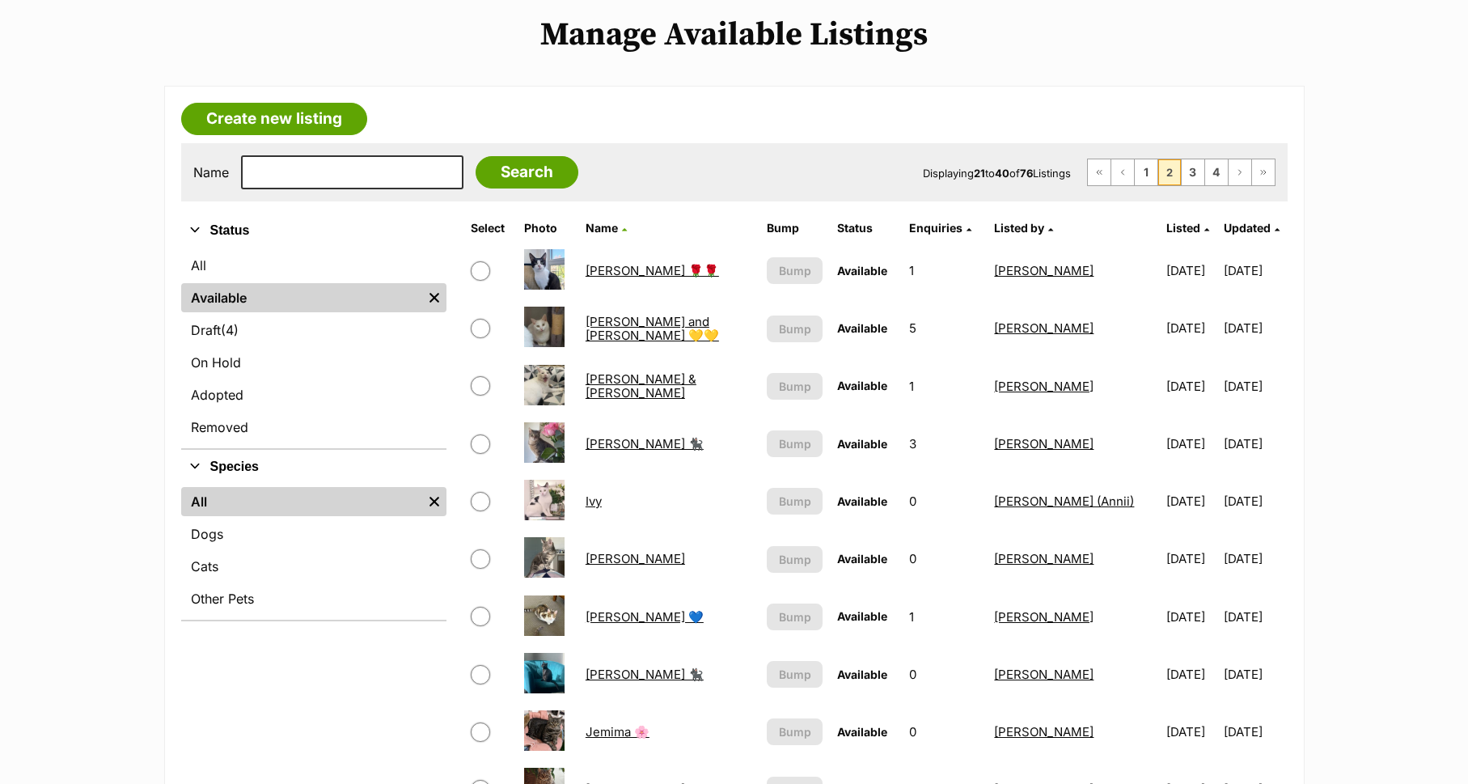
click at [589, 503] on link "Ivy" at bounding box center [593, 500] width 16 height 15
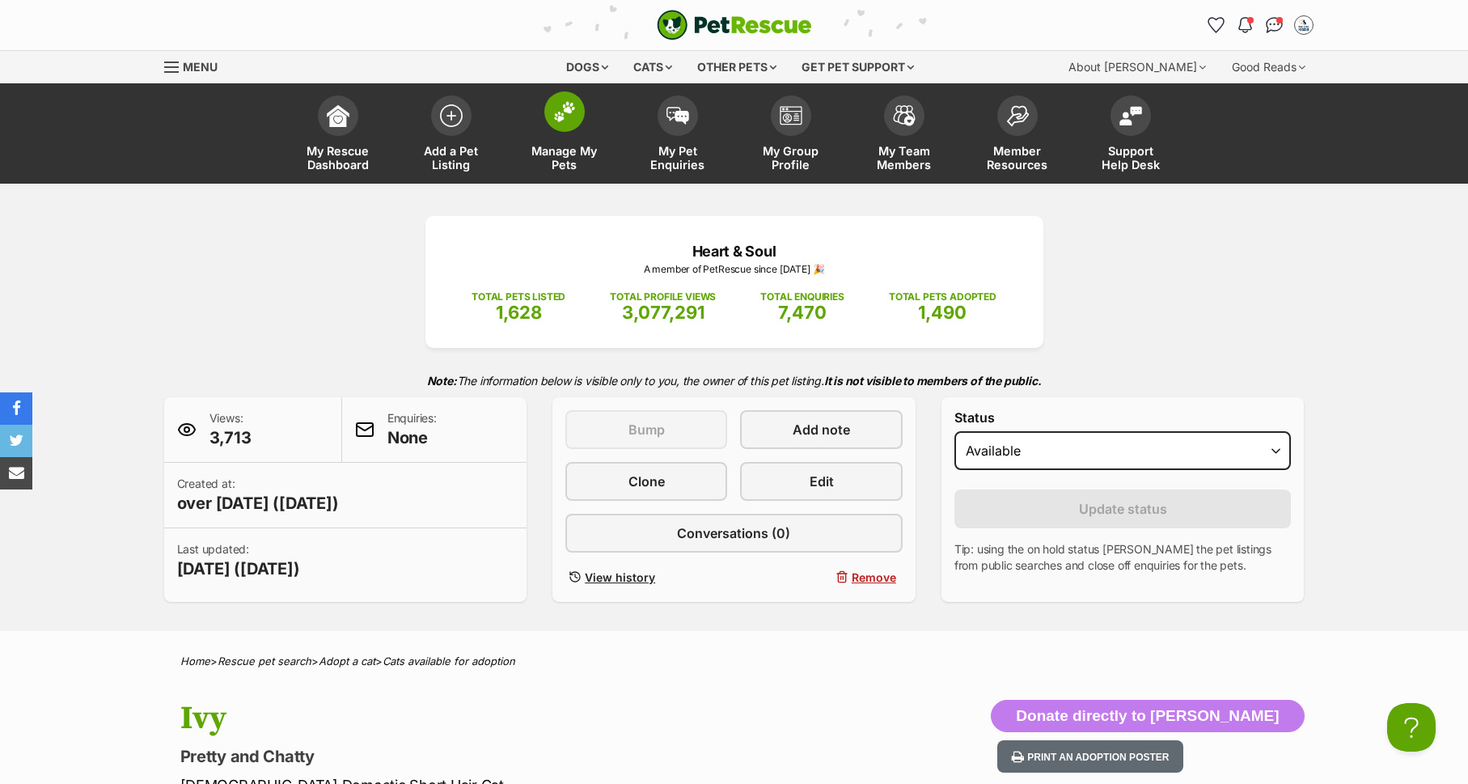
click at [581, 155] on span "Manage My Pets" at bounding box center [564, 157] width 73 height 27
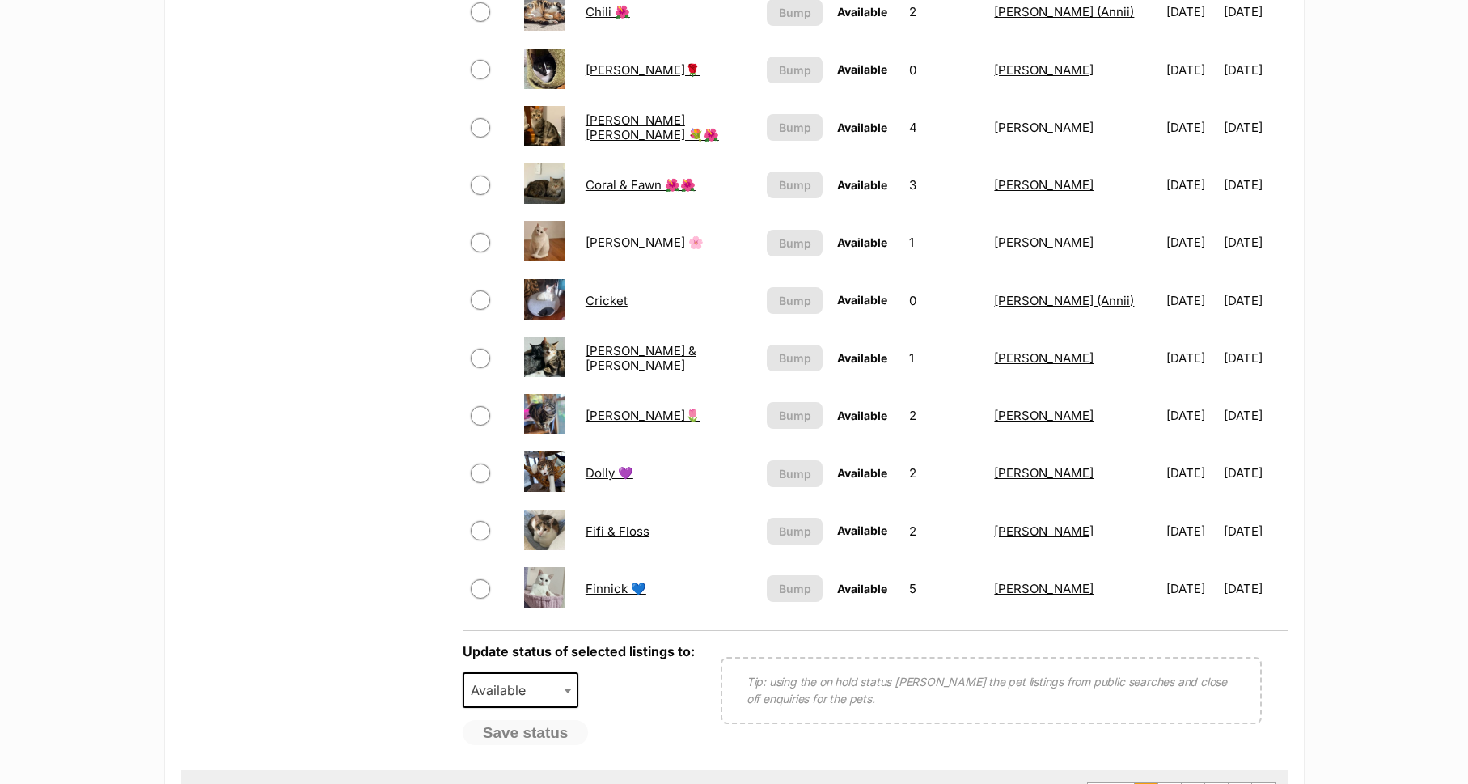
scroll to position [981, 0]
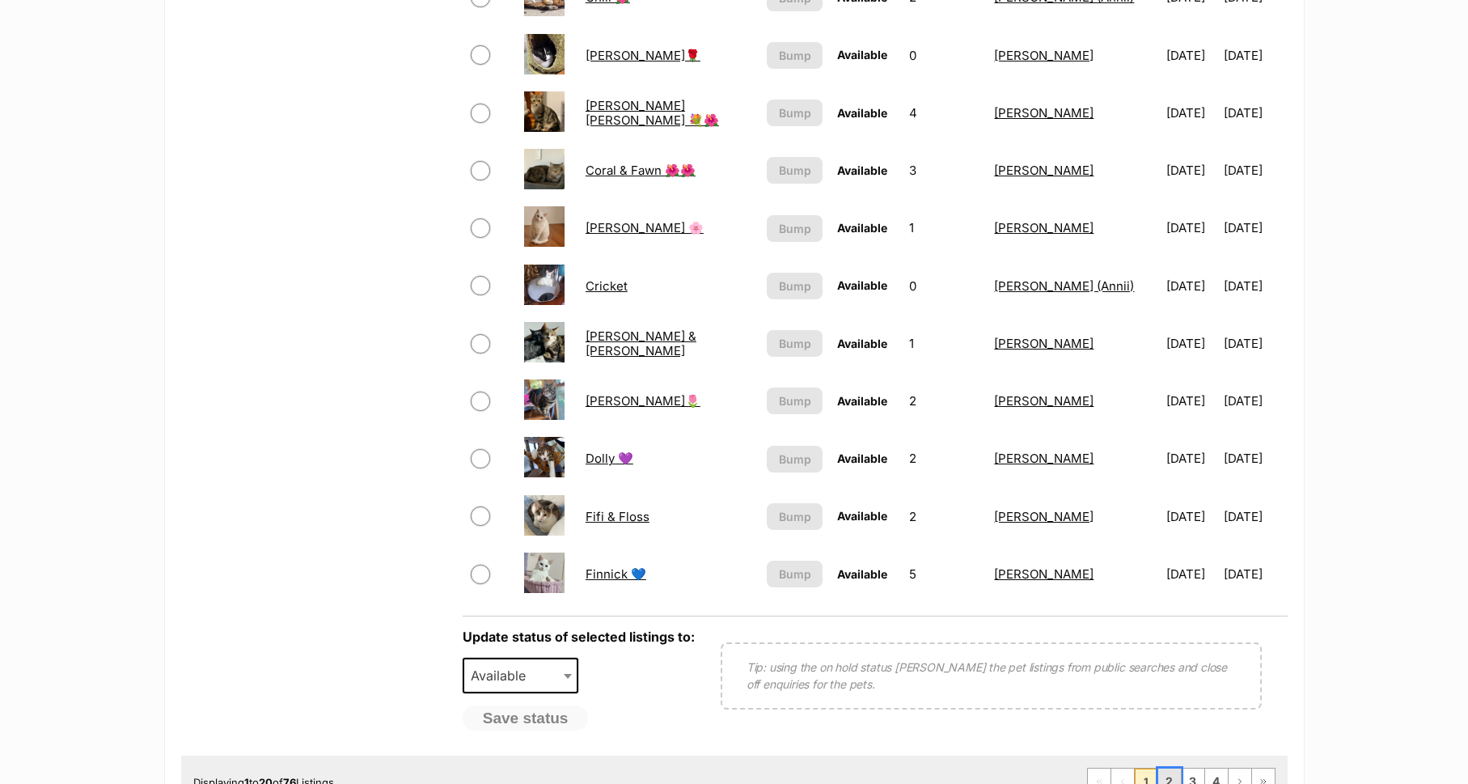
click at [1169, 773] on link "2" at bounding box center [1169, 781] width 23 height 26
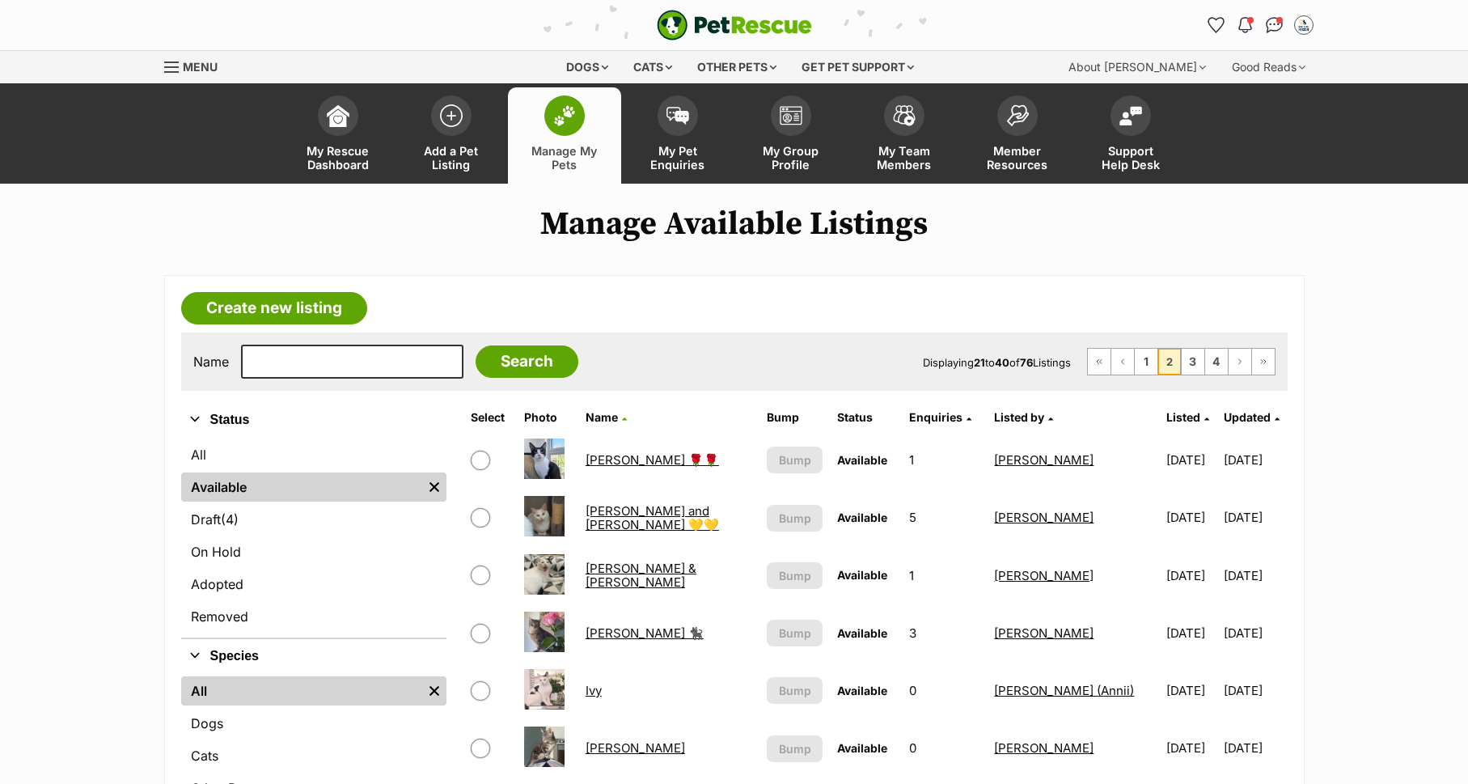
click at [591, 696] on link "Ivy" at bounding box center [593, 690] width 16 height 15
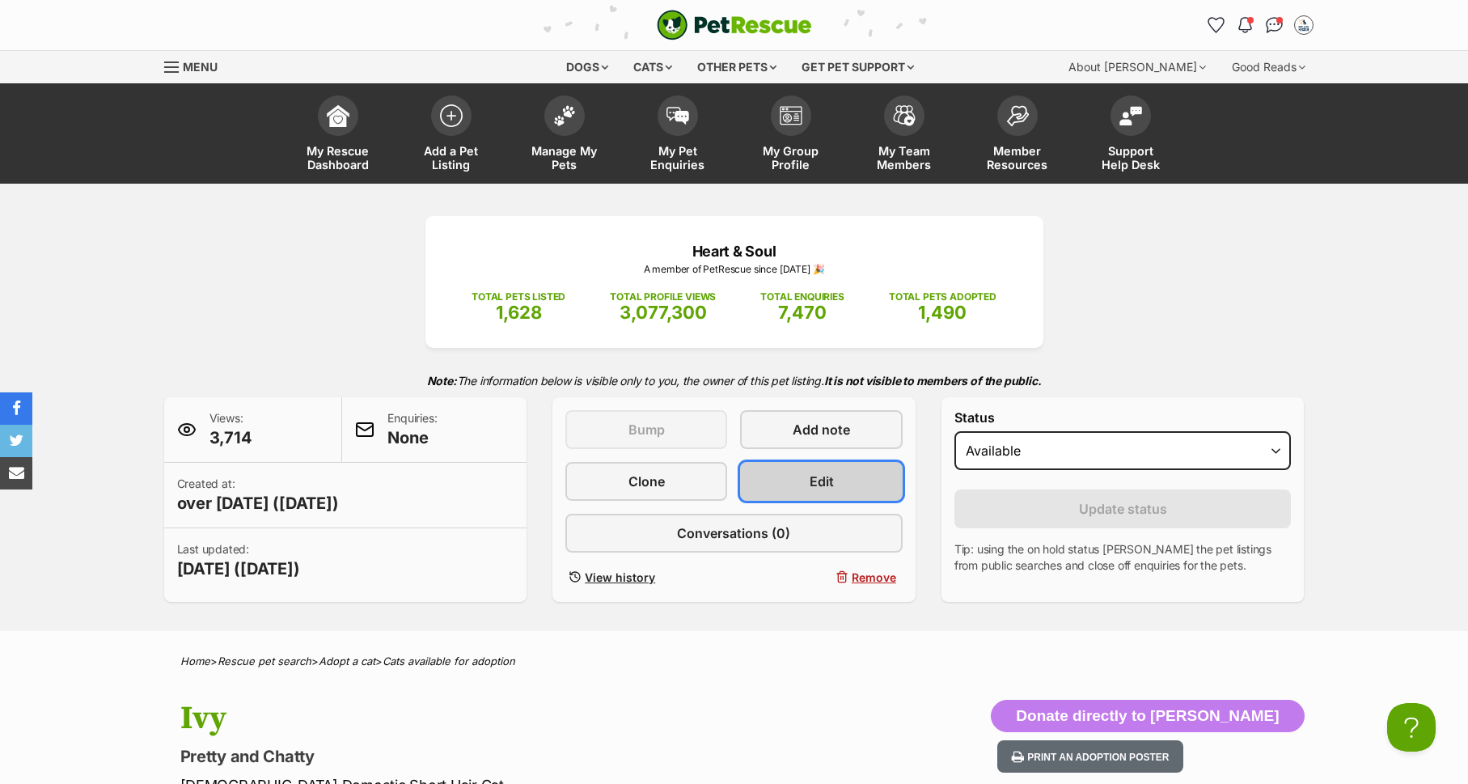
click at [844, 479] on link "Edit" at bounding box center [821, 481] width 162 height 39
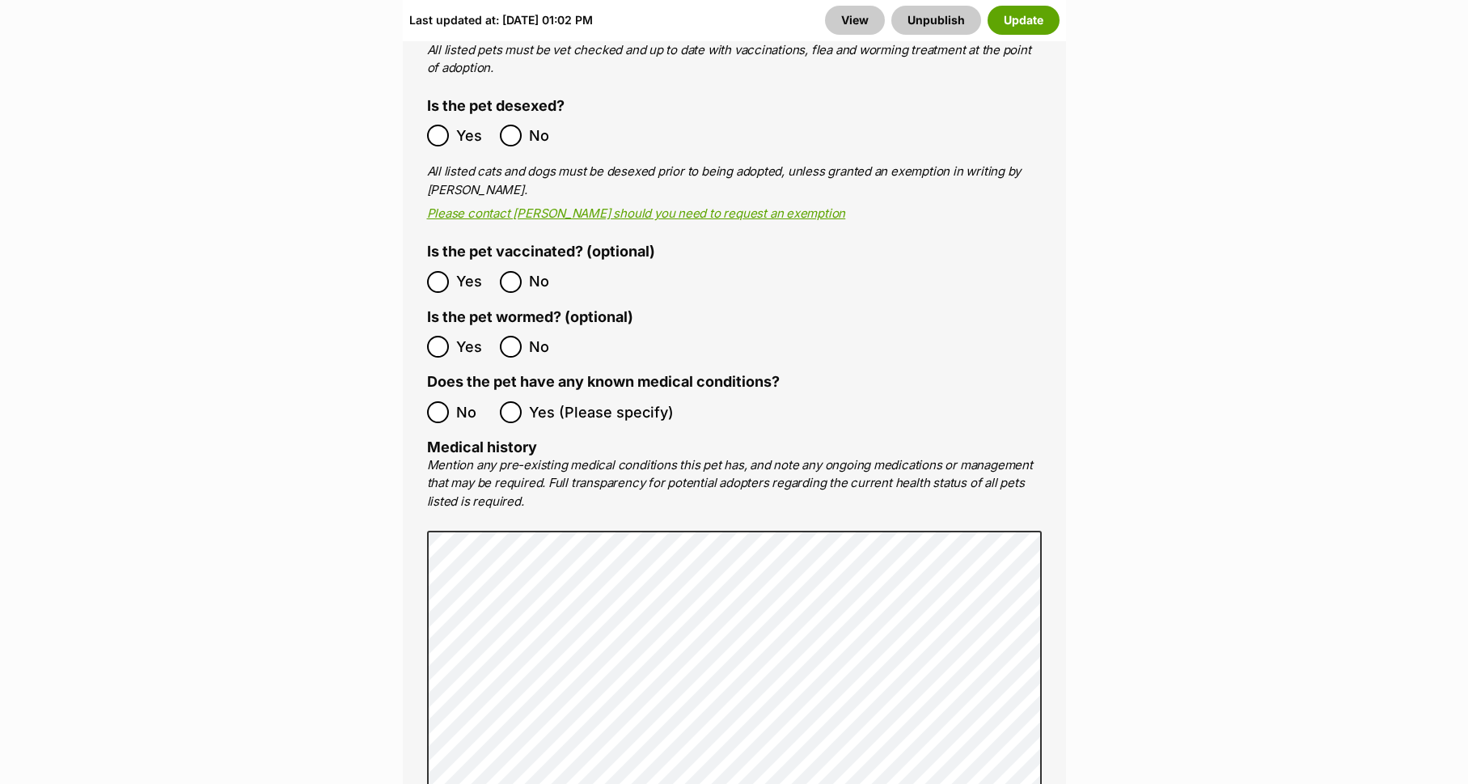
scroll to position [3398, 0]
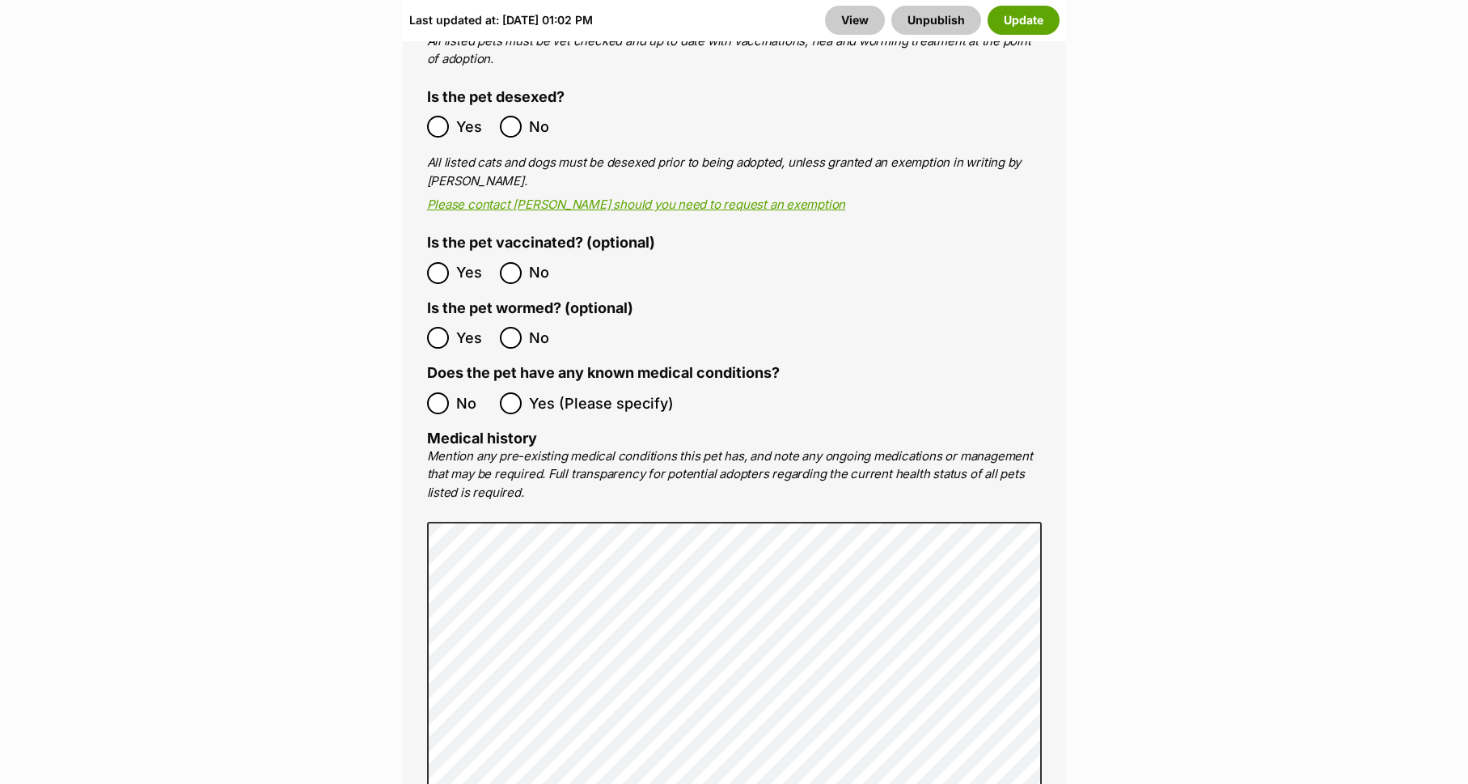
click at [437, 384] on ol "No Yes (Please specify)" at bounding box center [734, 403] width 615 height 38
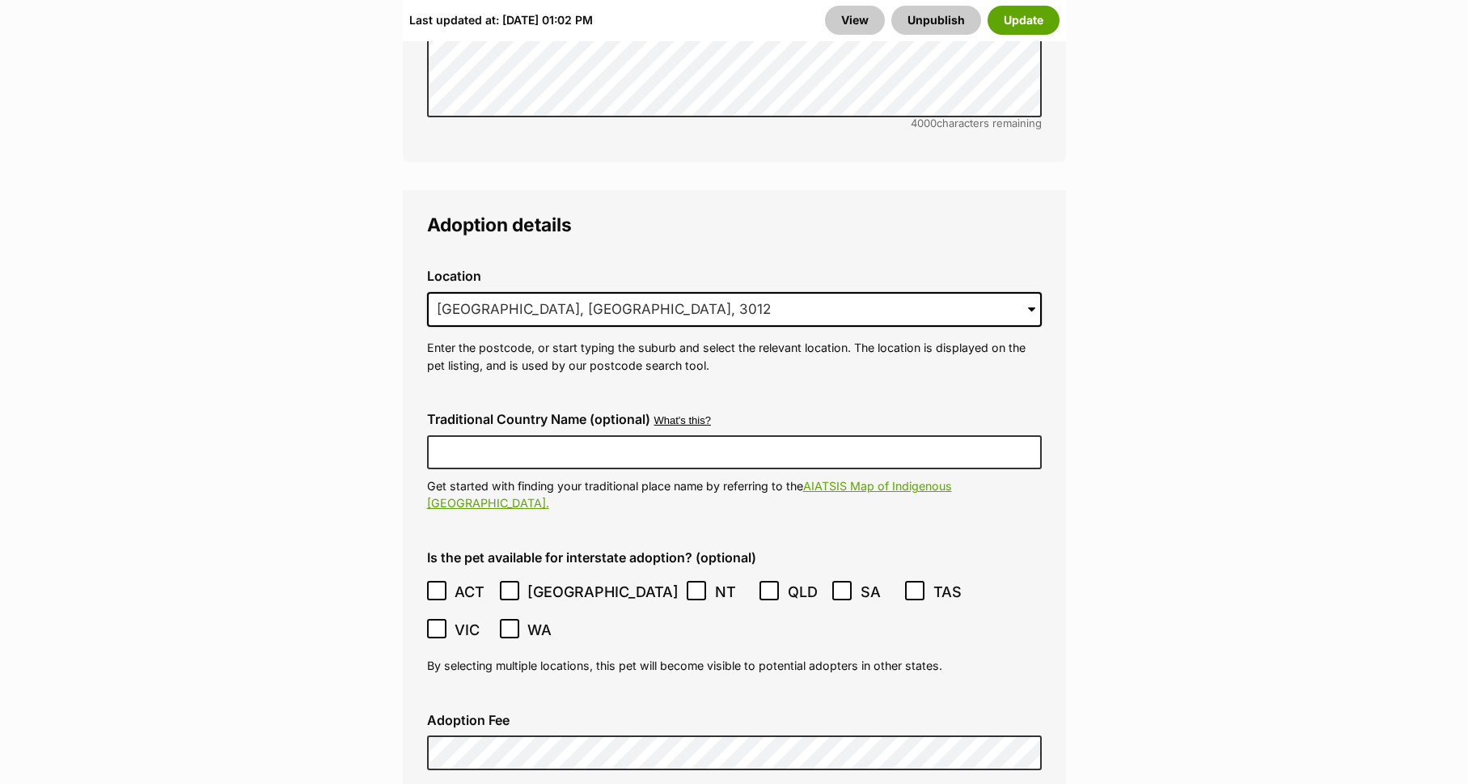
scroll to position [4229, 0]
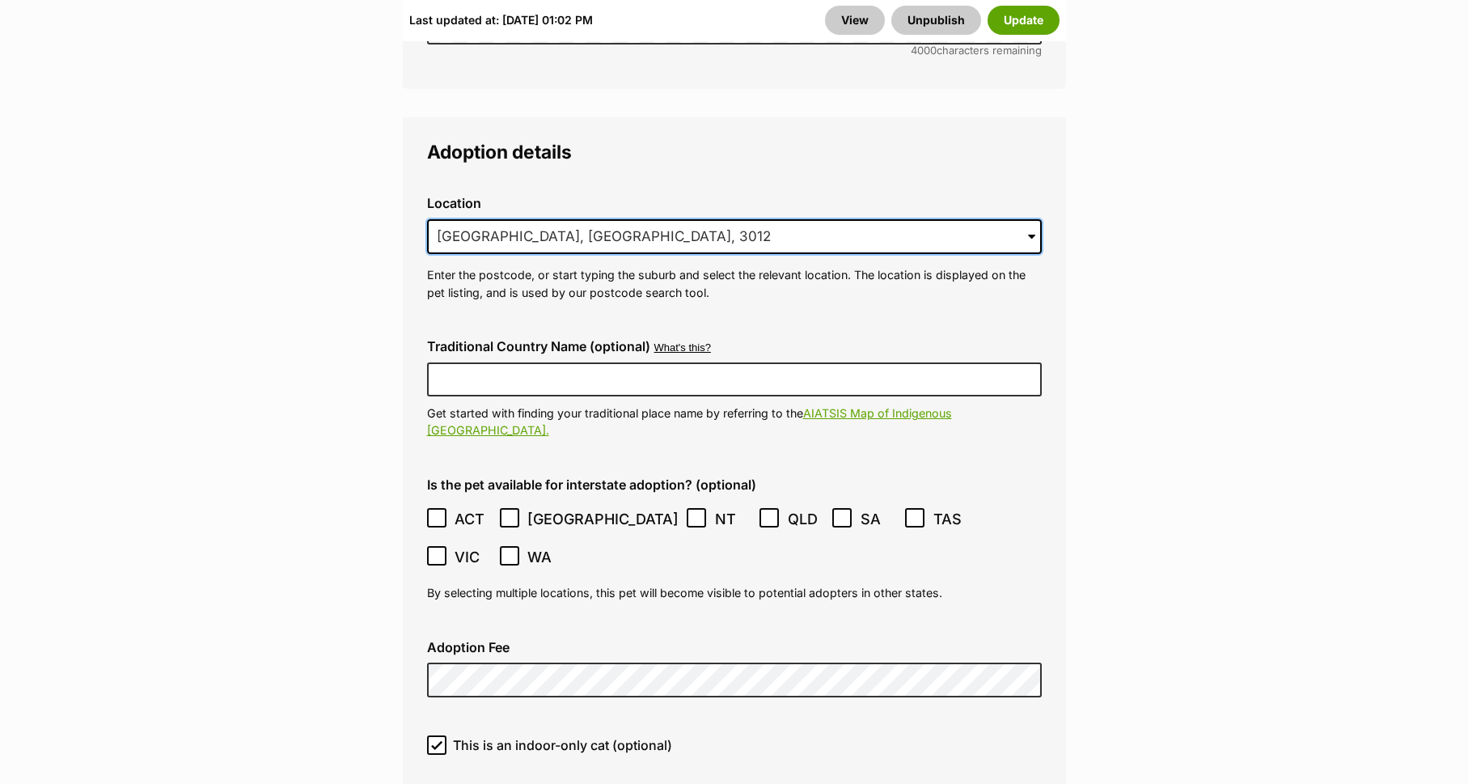
drag, startPoint x: 615, startPoint y: 174, endPoint x: 374, endPoint y: 176, distance: 241.0
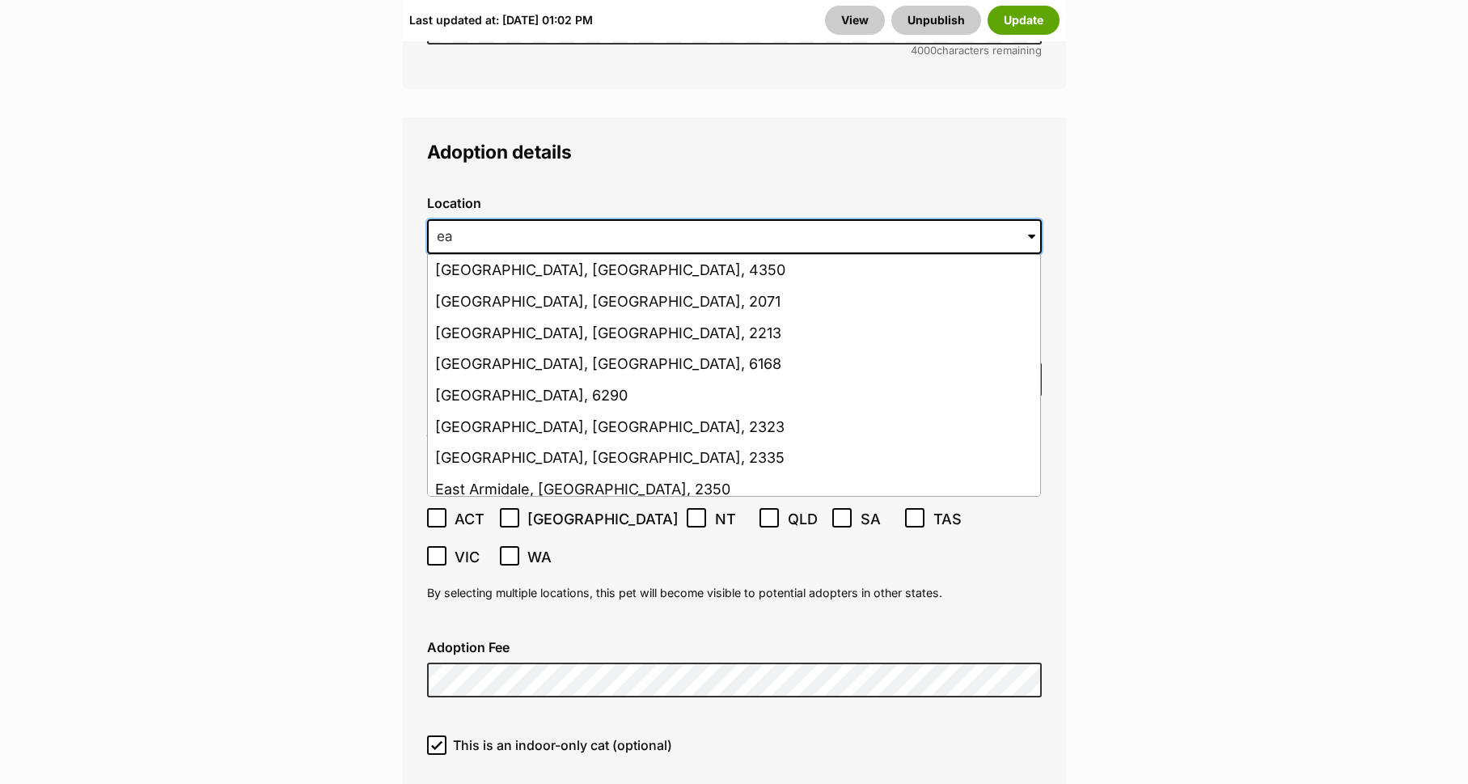
type input "e"
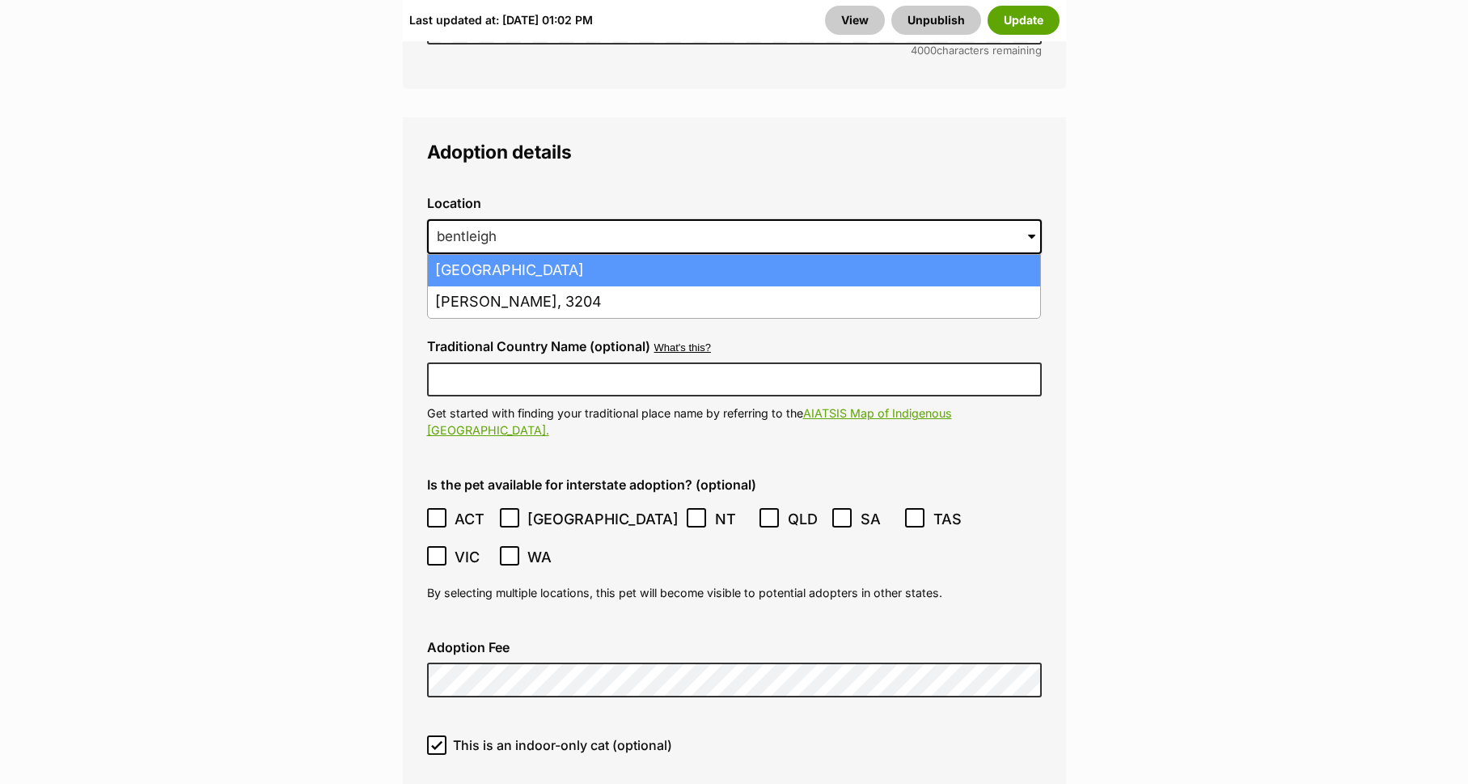
click at [516, 255] on li "Bentleigh East, Victoria, 3165" at bounding box center [734, 271] width 612 height 32
type input "Bentleigh East, Victoria, 3165"
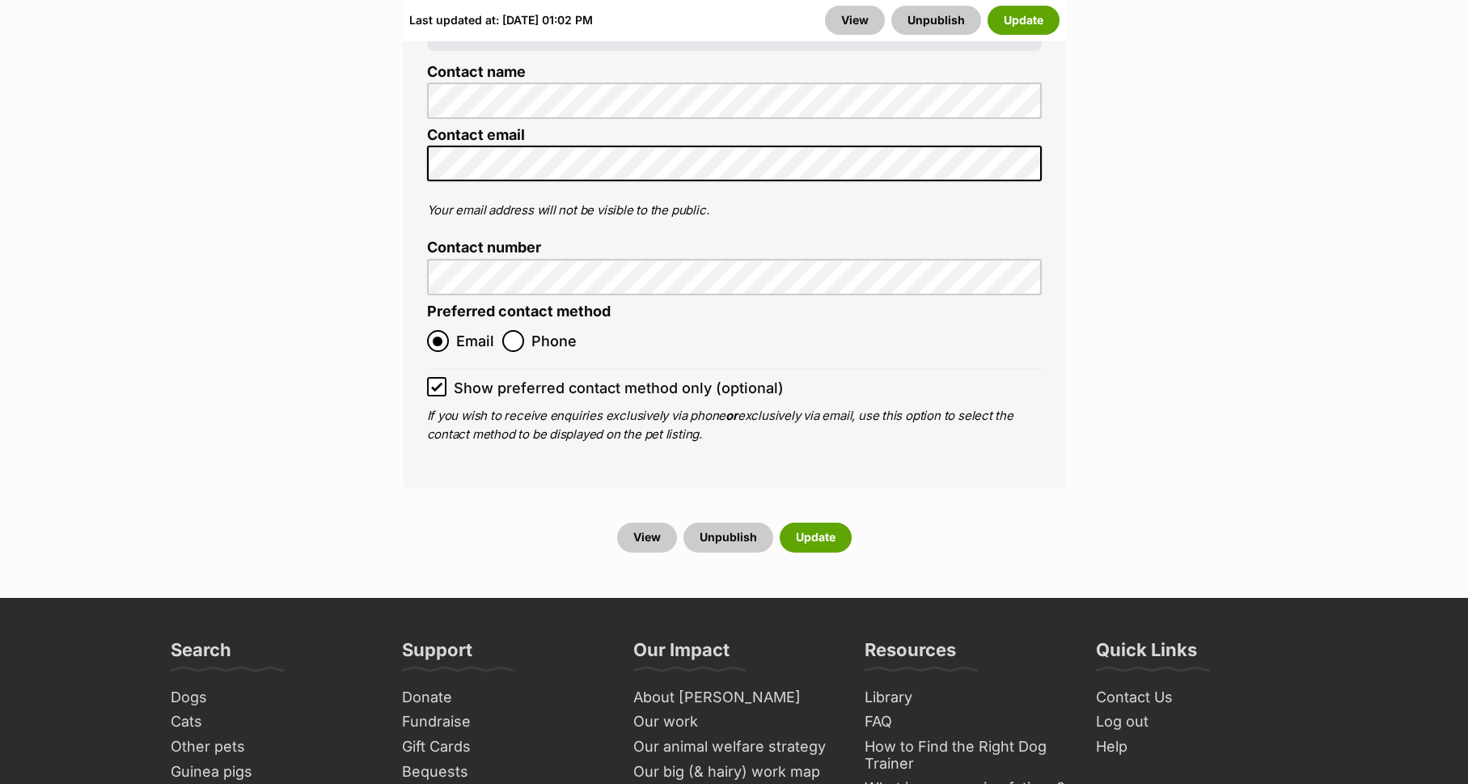
scroll to position [6955, 0]
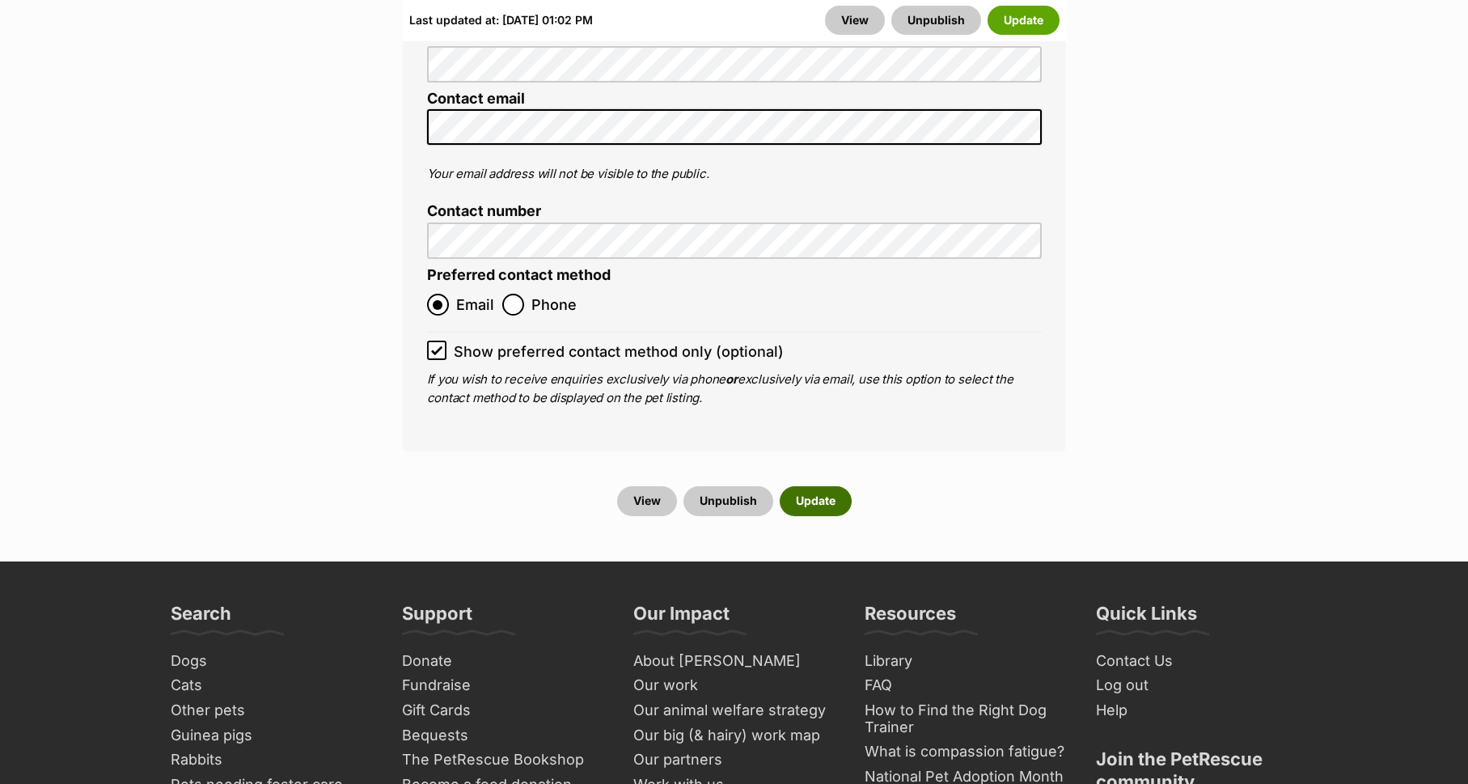
click at [814, 486] on button "Update" at bounding box center [816, 500] width 72 height 29
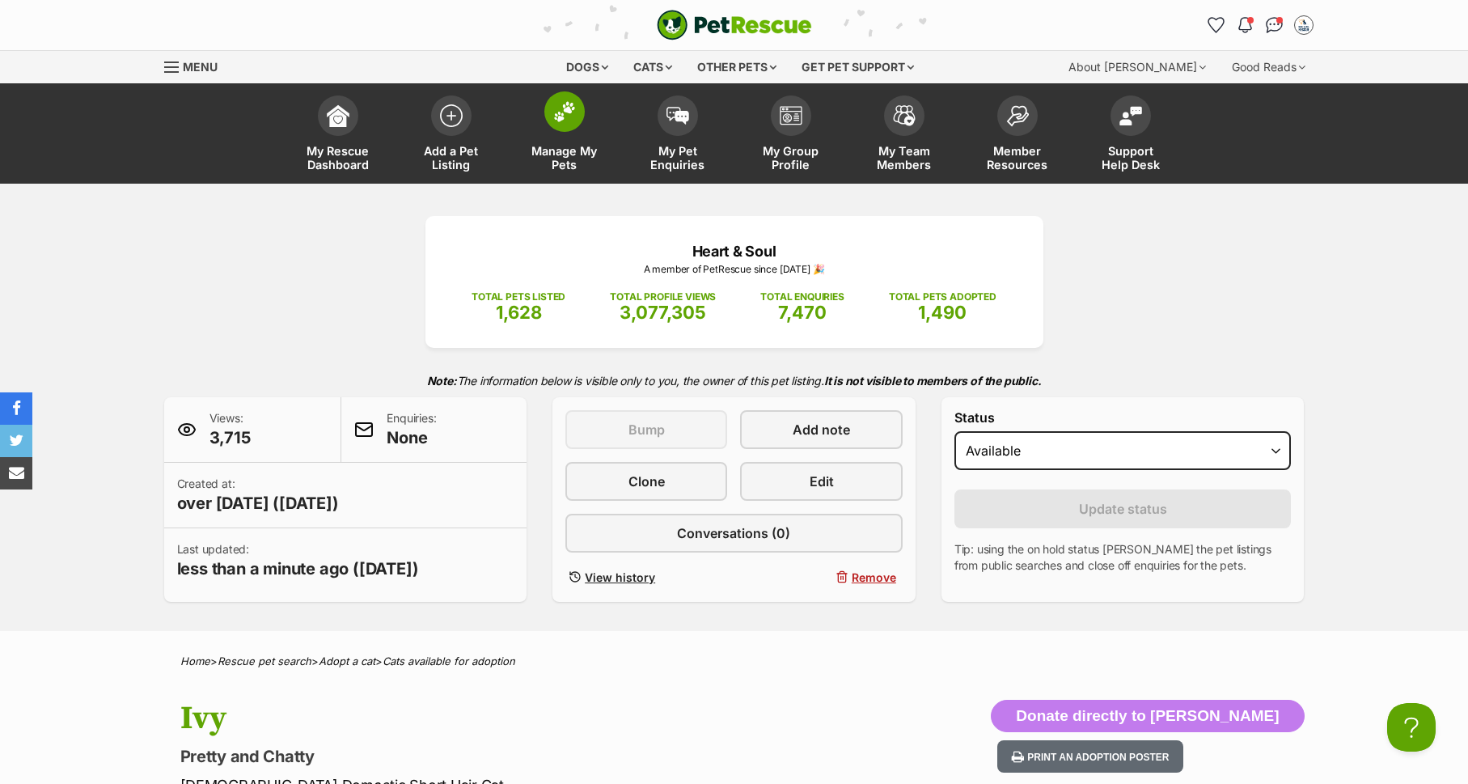
click at [565, 120] on img at bounding box center [564, 111] width 23 height 21
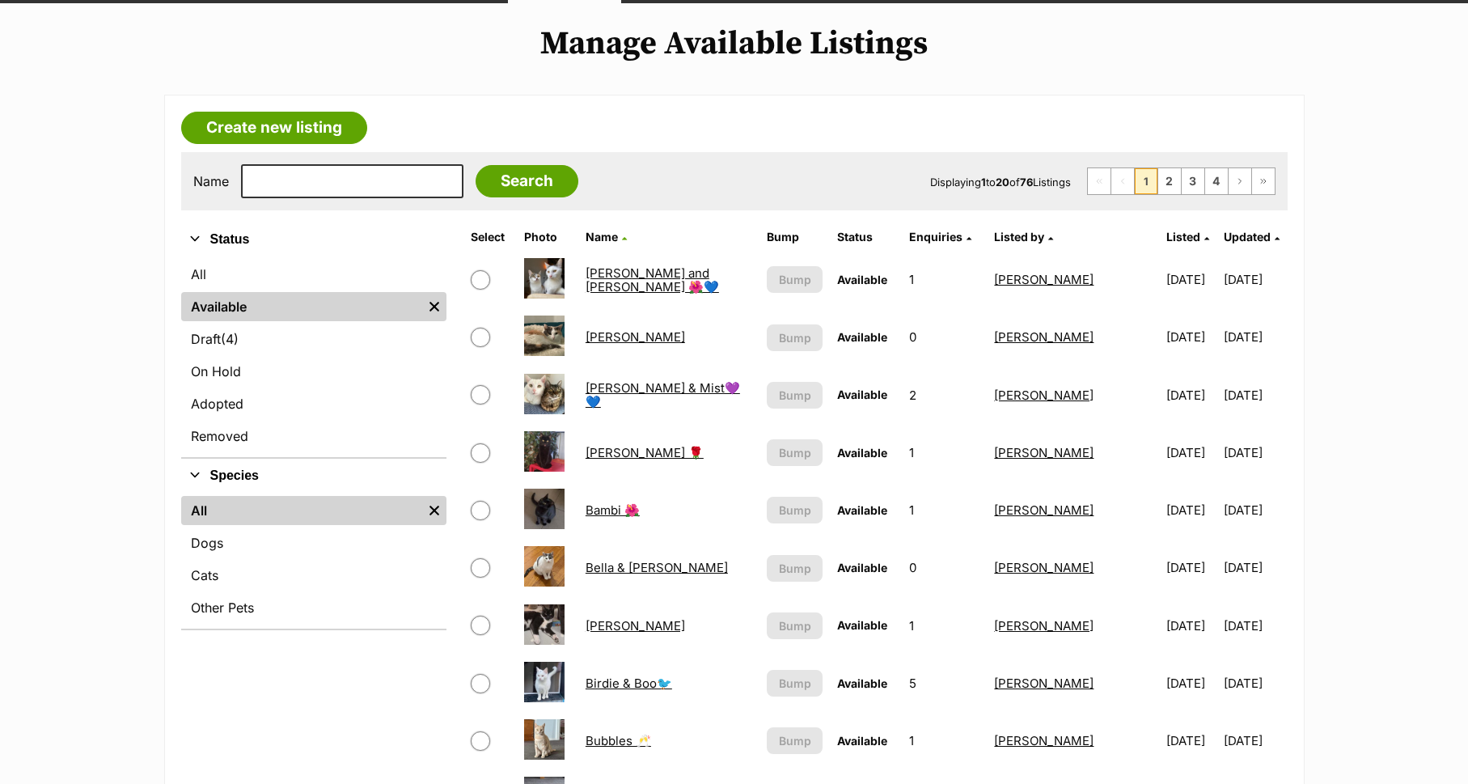
scroll to position [177, 0]
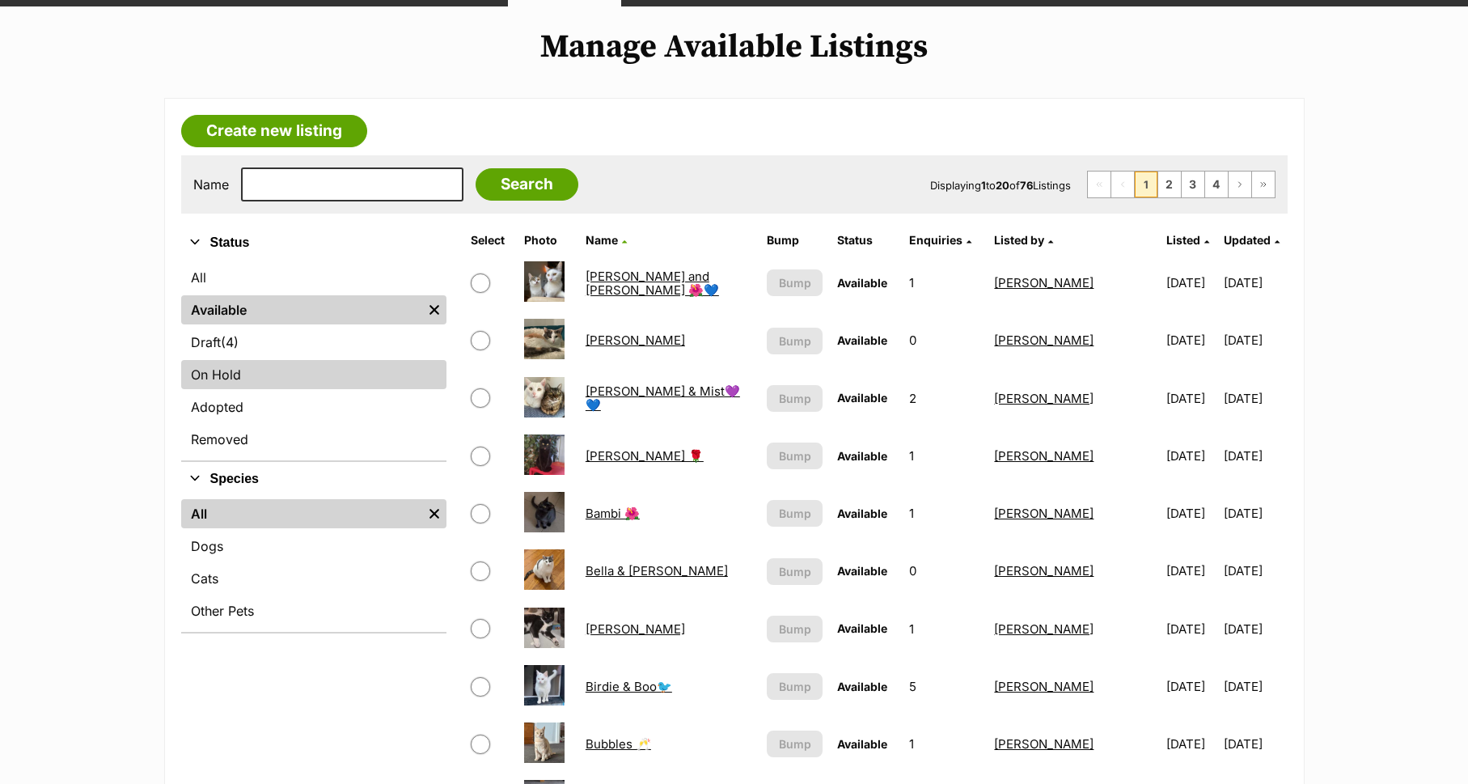
click at [218, 373] on link "On Hold" at bounding box center [313, 374] width 265 height 29
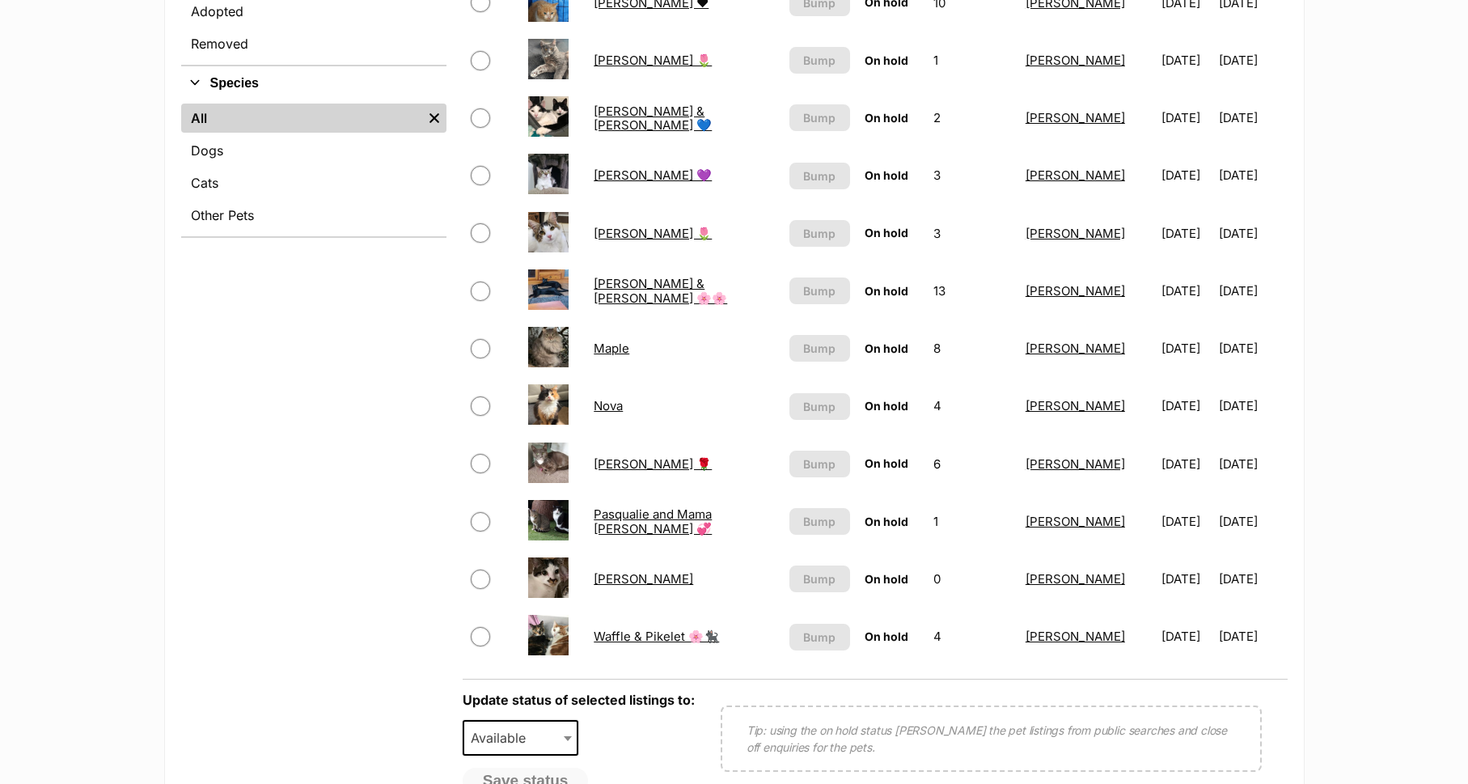
scroll to position [549, 0]
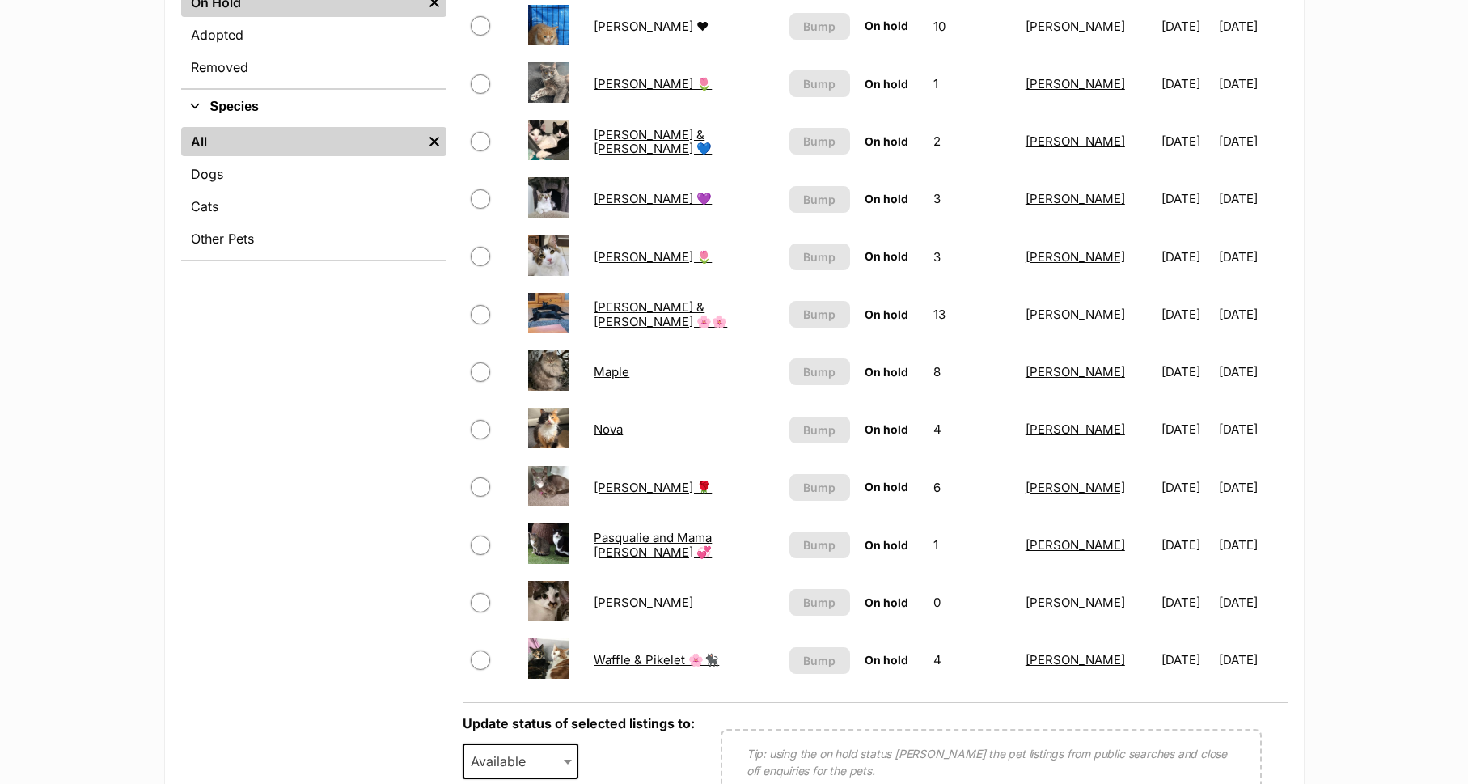
click at [599, 362] on td "Maple" at bounding box center [683, 372] width 193 height 56
click at [610, 367] on link "Maple" at bounding box center [612, 371] width 36 height 15
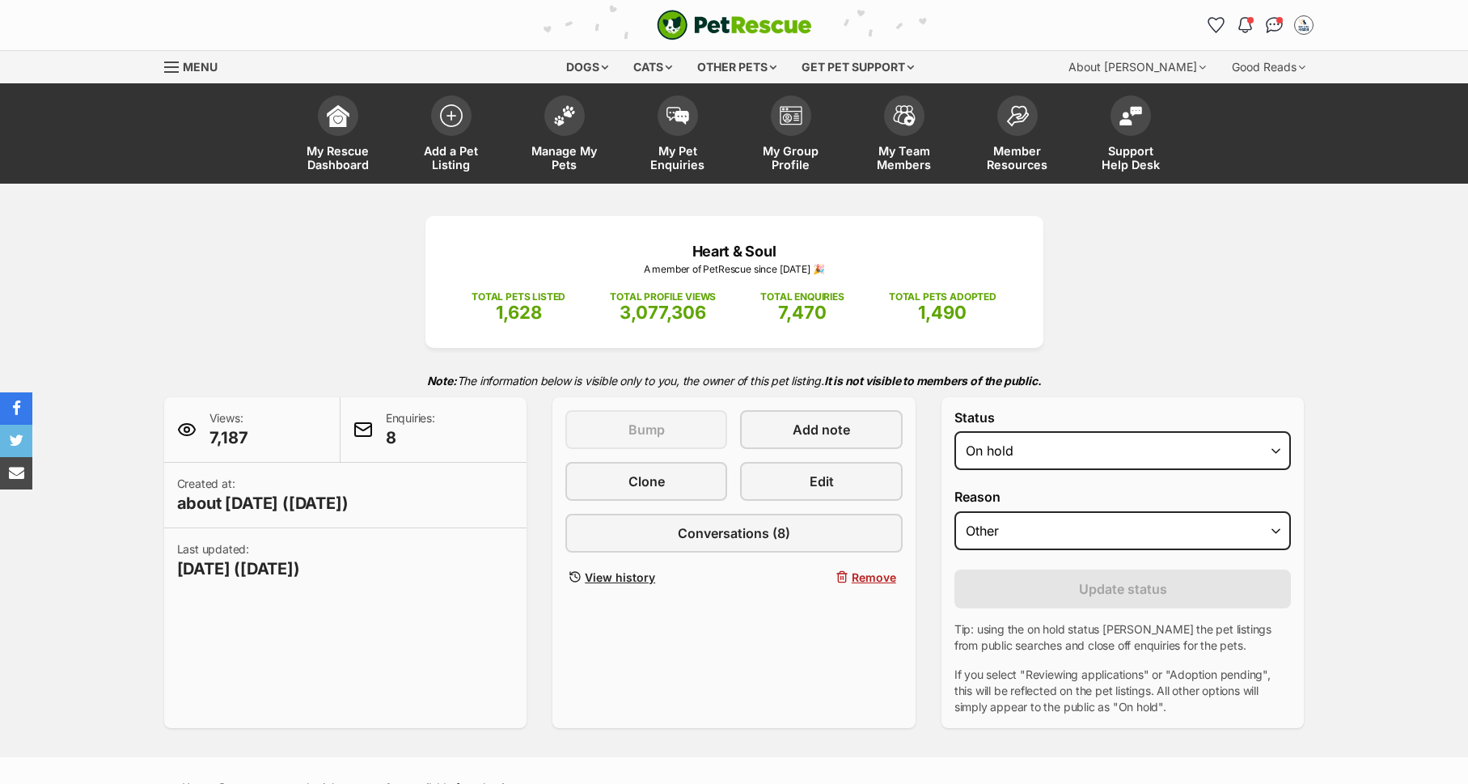
click at [1245, 430] on div "Status Draft - not available as listing has enquires Available On hold Adopted" at bounding box center [1122, 443] width 337 height 66
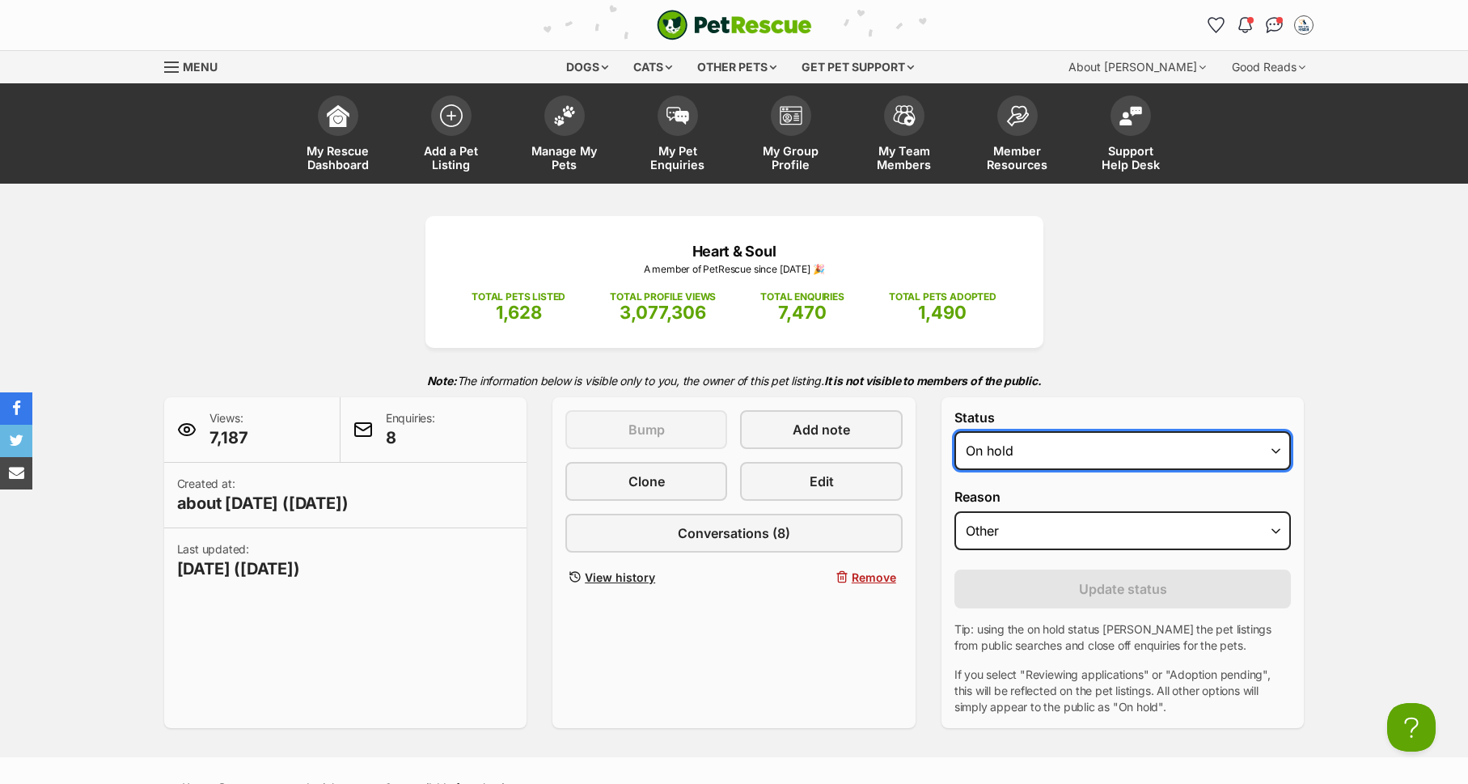
click at [1219, 450] on select "Draft - not available as listing has enquires Available On hold Adopted" at bounding box center [1122, 450] width 337 height 39
select select "active"
click at [954, 431] on select "Draft - not available as listing has enquires Available On hold Adopted" at bounding box center [1122, 450] width 337 height 39
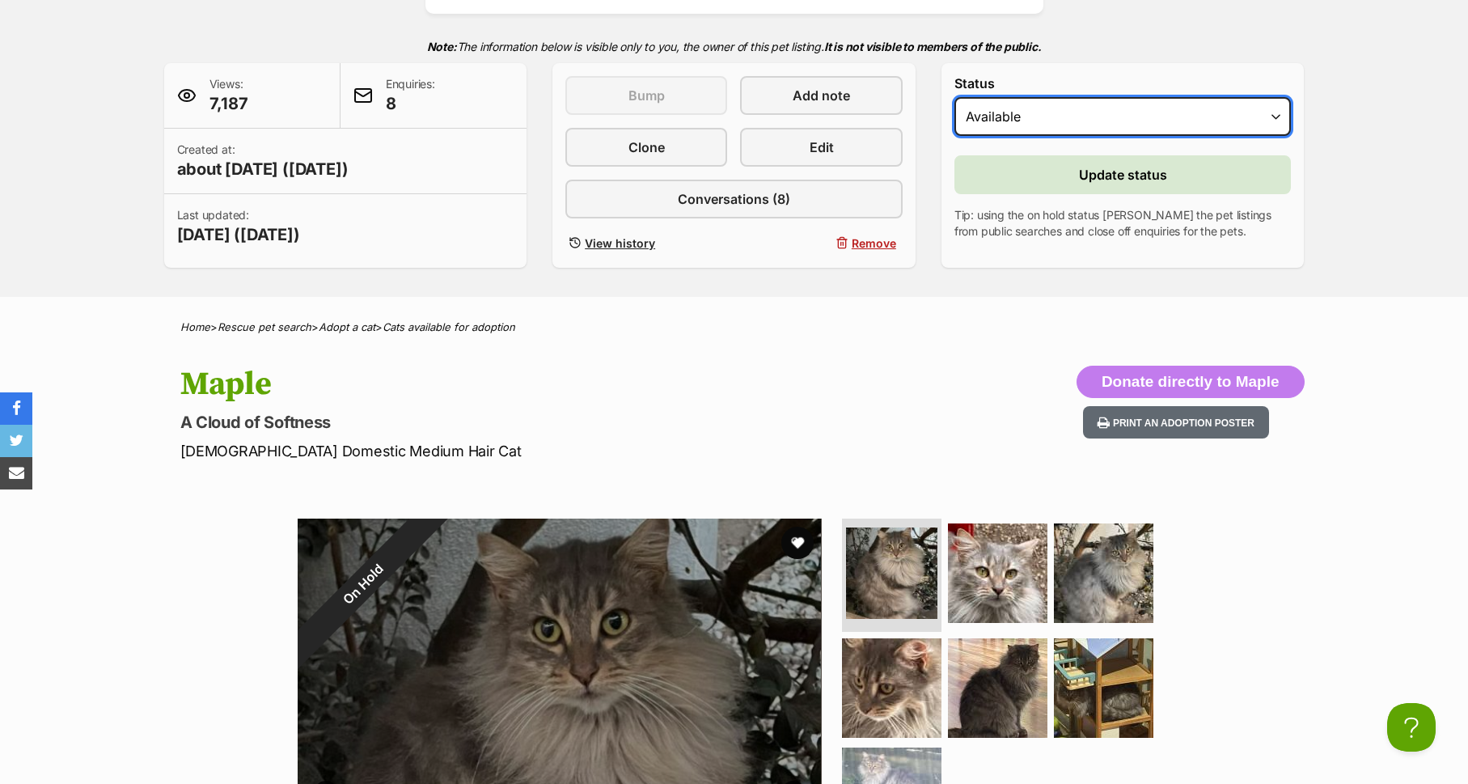
scroll to position [206, 0]
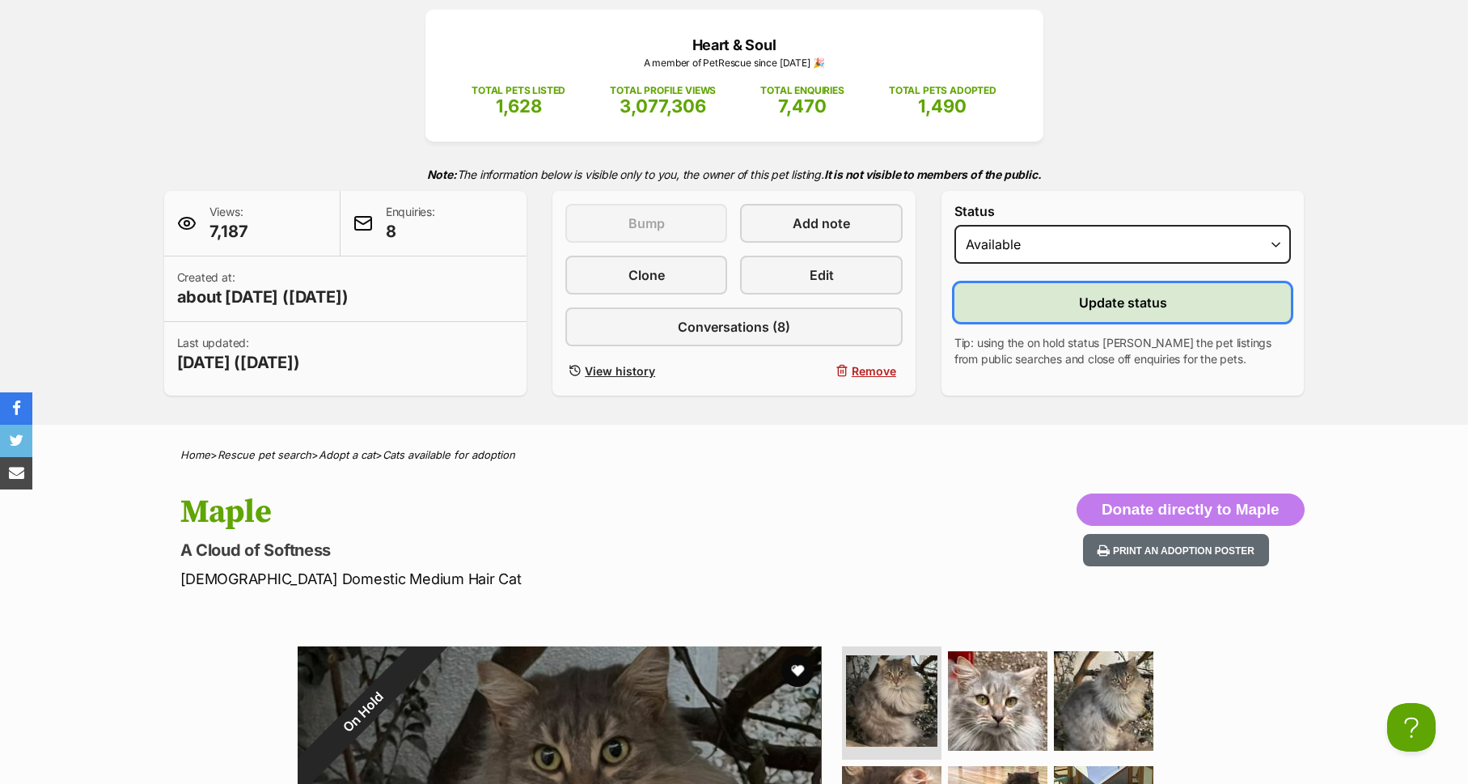
click at [1152, 303] on span "Update status" at bounding box center [1123, 302] width 88 height 19
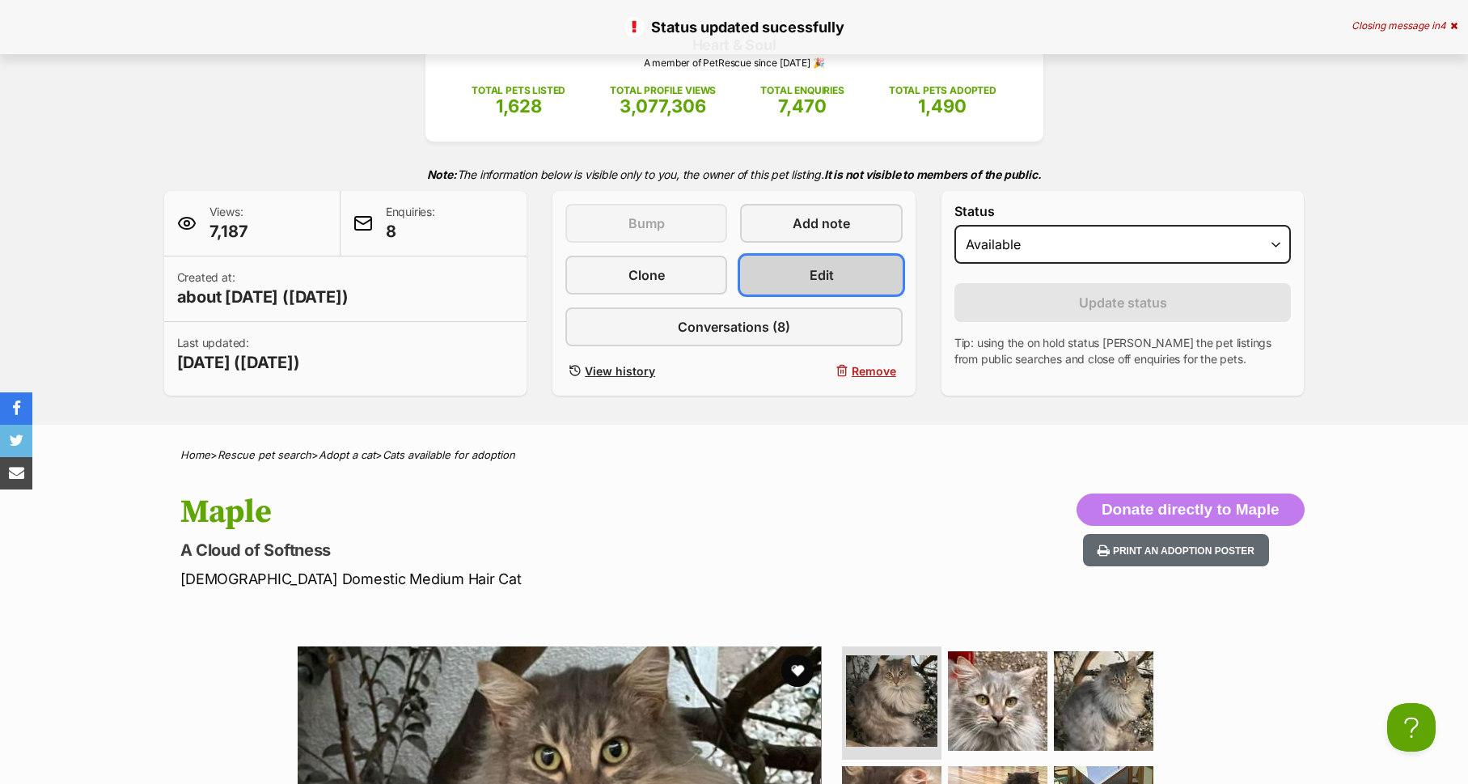
click at [784, 272] on link "Edit" at bounding box center [821, 275] width 162 height 39
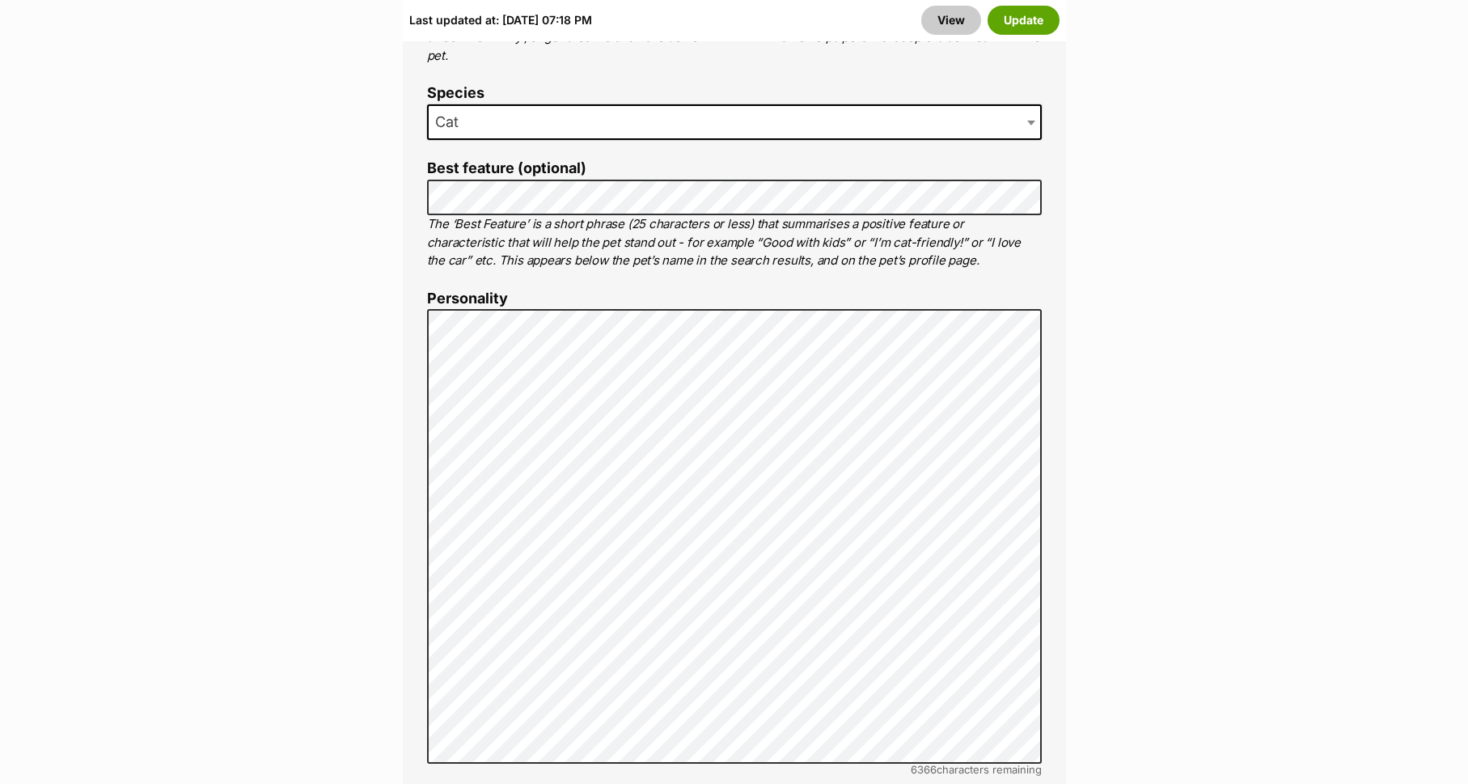
scroll to position [1130, 0]
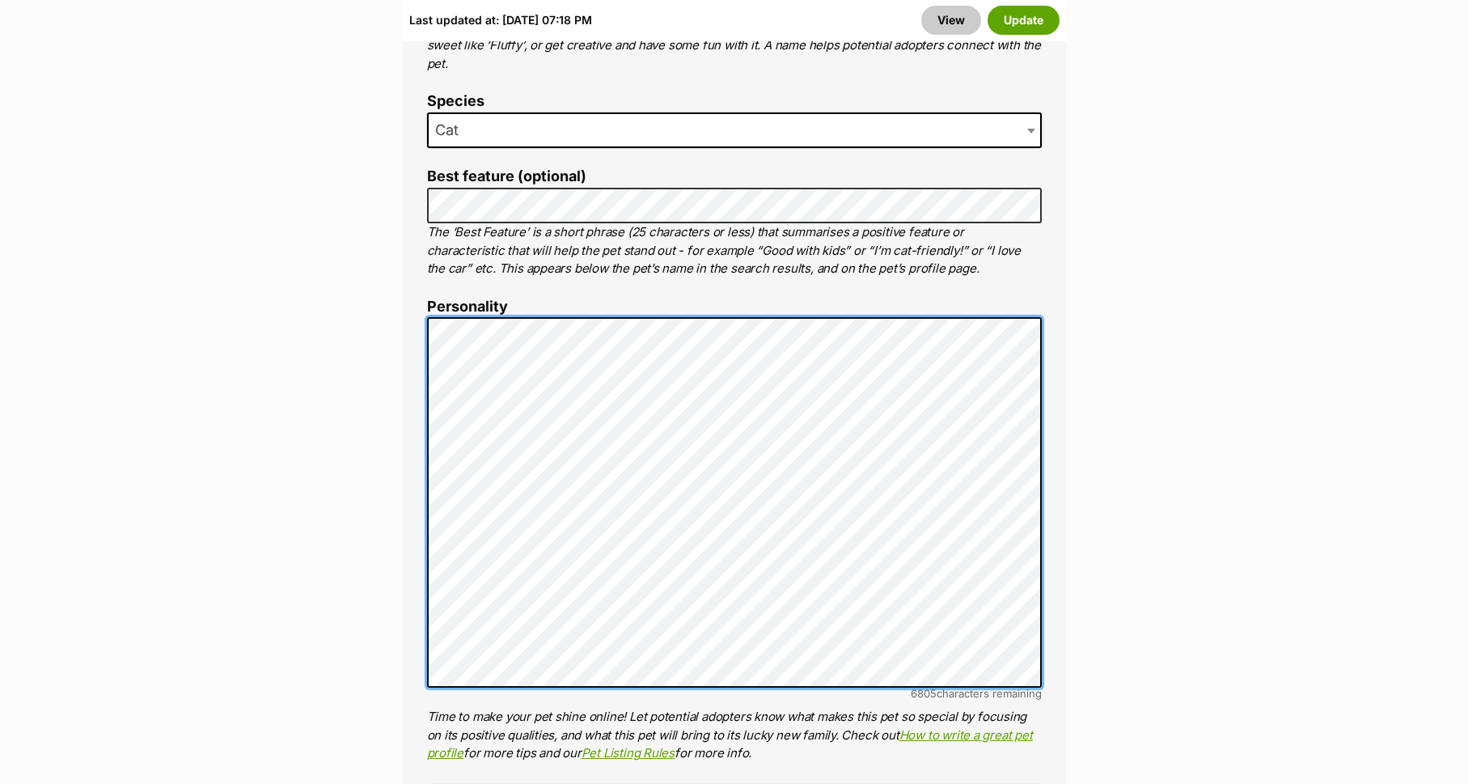
scroll to position [1049, 0]
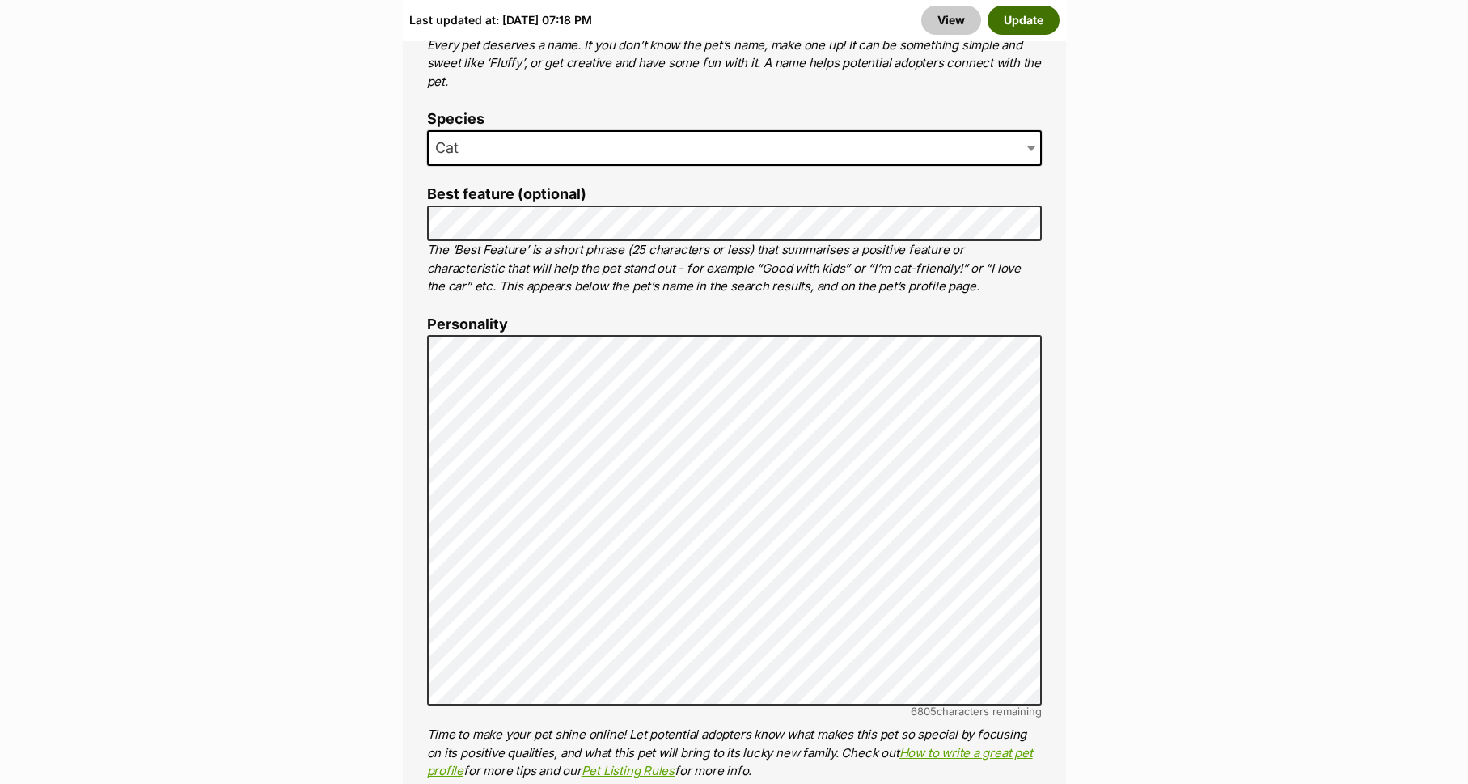
click at [1025, 16] on button "Update" at bounding box center [1023, 20] width 72 height 29
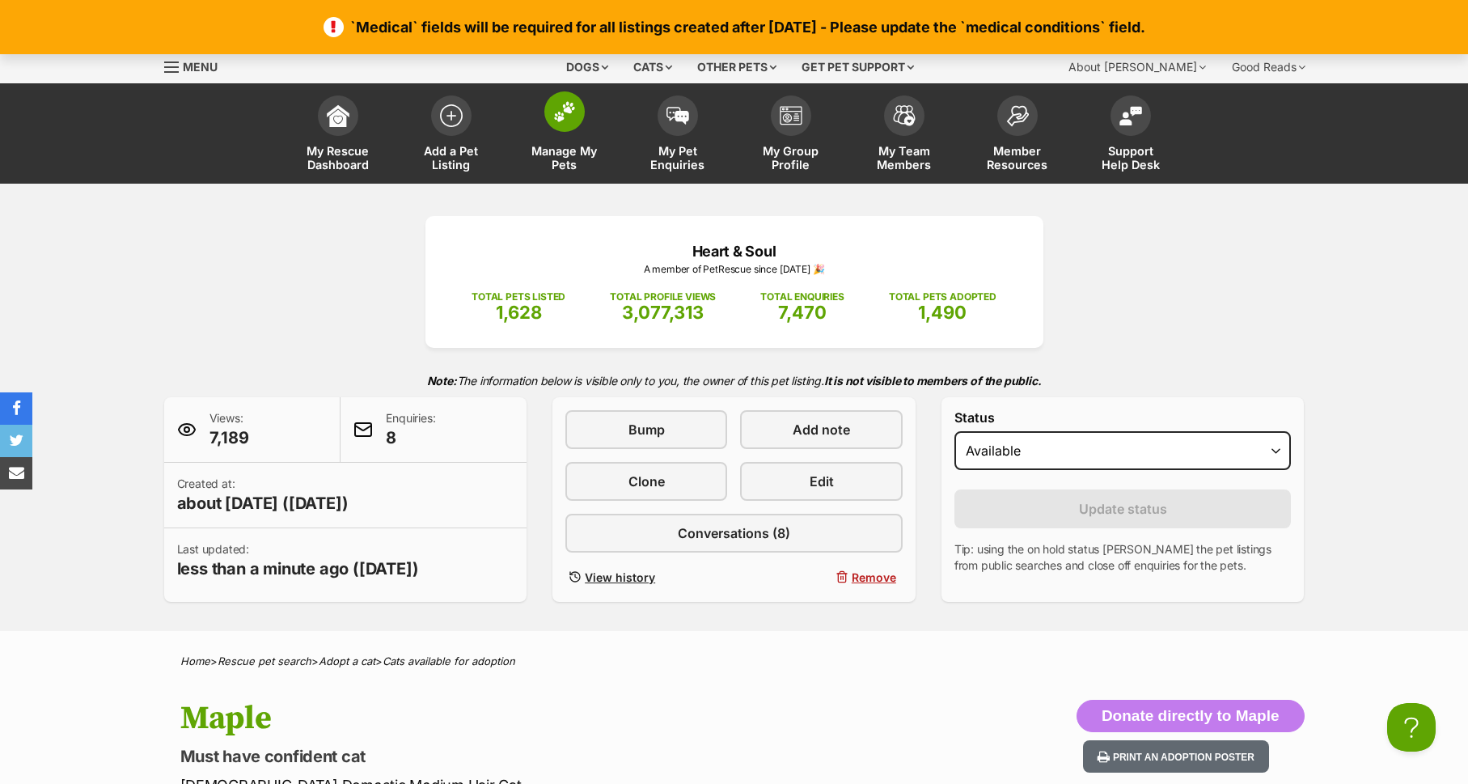
click at [560, 118] on img at bounding box center [564, 111] width 23 height 21
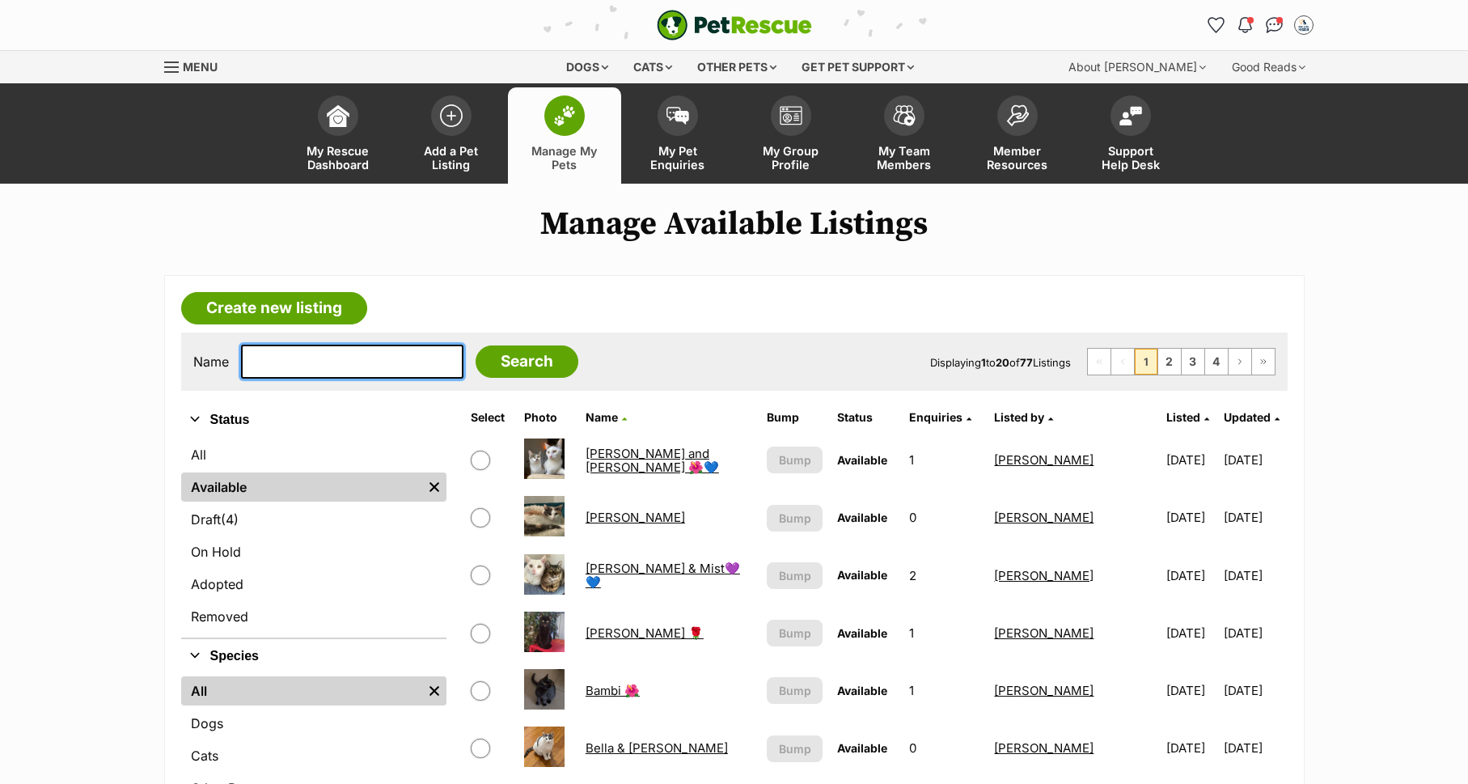
click at [349, 361] on input "text" at bounding box center [352, 362] width 222 height 34
type input "jon"
click at [493, 355] on input "Search" at bounding box center [527, 361] width 103 height 32
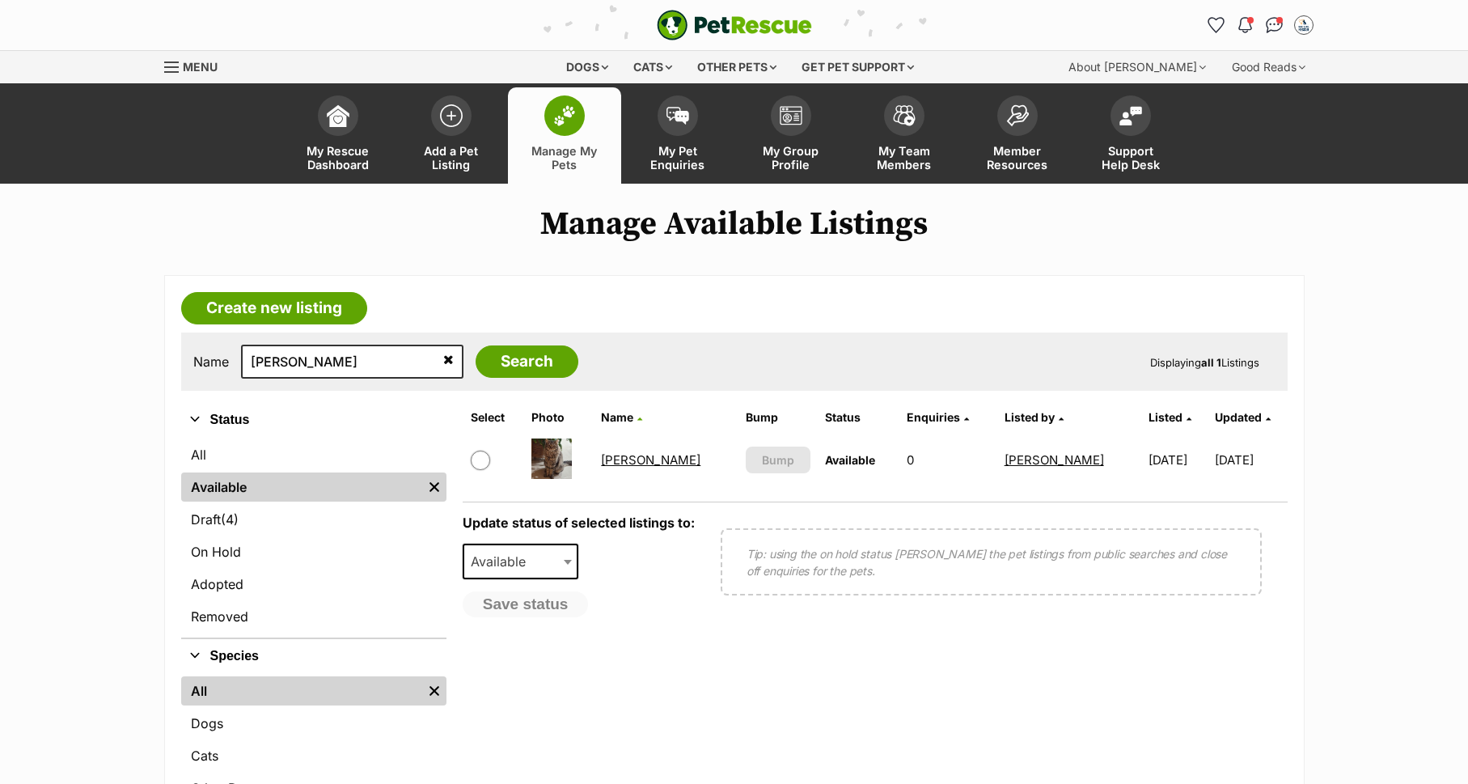
click at [619, 464] on link "[PERSON_NAME]" at bounding box center [650, 459] width 99 height 15
drag, startPoint x: 285, startPoint y: 366, endPoint x: 186, endPoint y: 340, distance: 102.0
click at [186, 340] on div "Name [PERSON_NAME] Search Displaying all 1 Listings" at bounding box center [734, 361] width 1106 height 58
type input "[PERSON_NAME]"
click at [476, 345] on input "Search" at bounding box center [527, 361] width 103 height 32
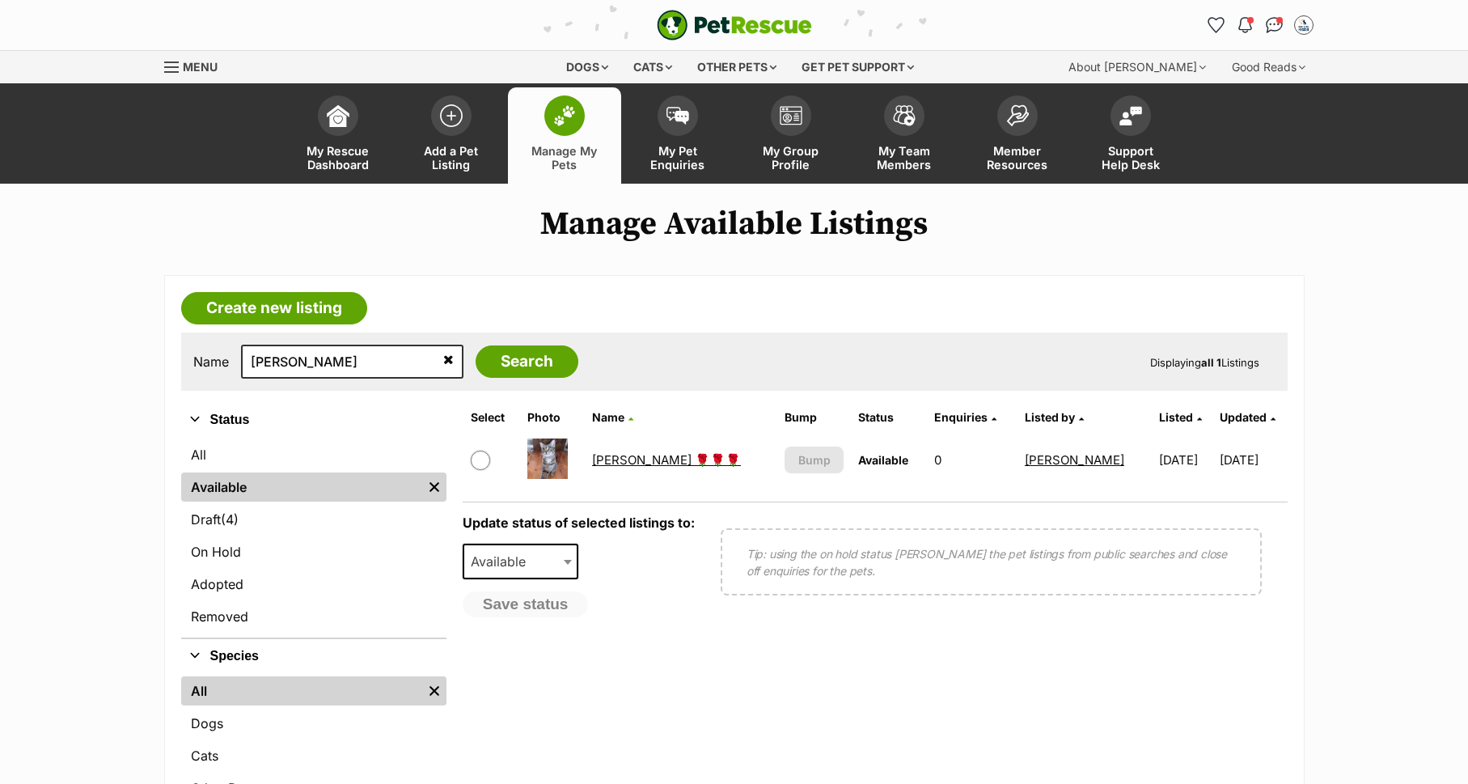
click at [622, 459] on link "[PERSON_NAME] 🌹🌹🌹" at bounding box center [666, 459] width 149 height 15
drag, startPoint x: 327, startPoint y: 369, endPoint x: 171, endPoint y: 365, distance: 155.3
click at [171, 365] on article "Create new listing Name [PERSON_NAME] Search Displaying all 1 Listings Refine y…" at bounding box center [734, 577] width 1140 height 604
type input "tess"
click at [476, 345] on input "Search" at bounding box center [527, 361] width 103 height 32
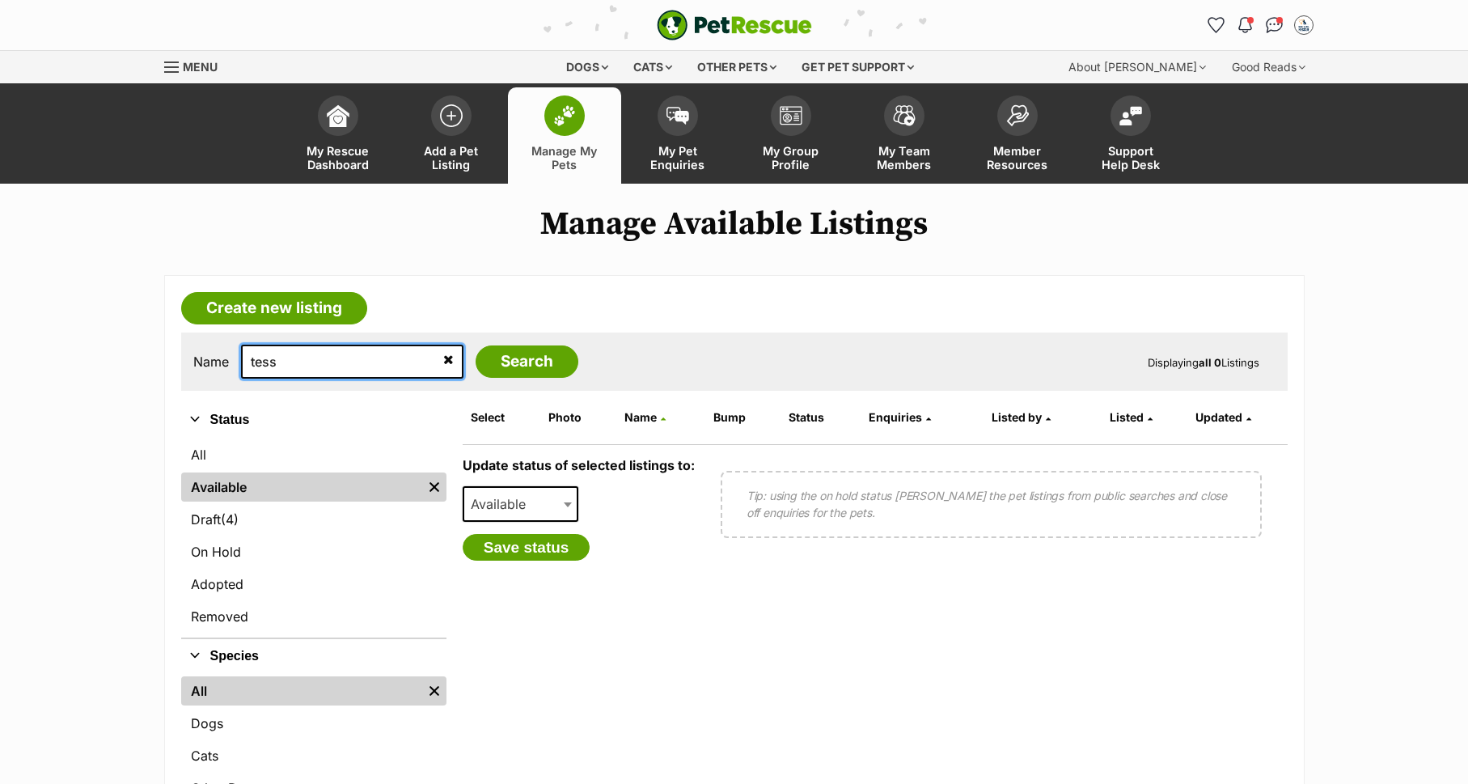
click at [302, 364] on input "tess" at bounding box center [352, 362] width 222 height 34
drag, startPoint x: 336, startPoint y: 377, endPoint x: 175, endPoint y: 352, distance: 163.7
click at [175, 352] on article "Create new listing Name tess Search Displaying all 0 Listings Refine your searc…" at bounding box center [734, 577] width 1140 height 604
type input "maple"
click at [476, 345] on input "Search" at bounding box center [527, 361] width 103 height 32
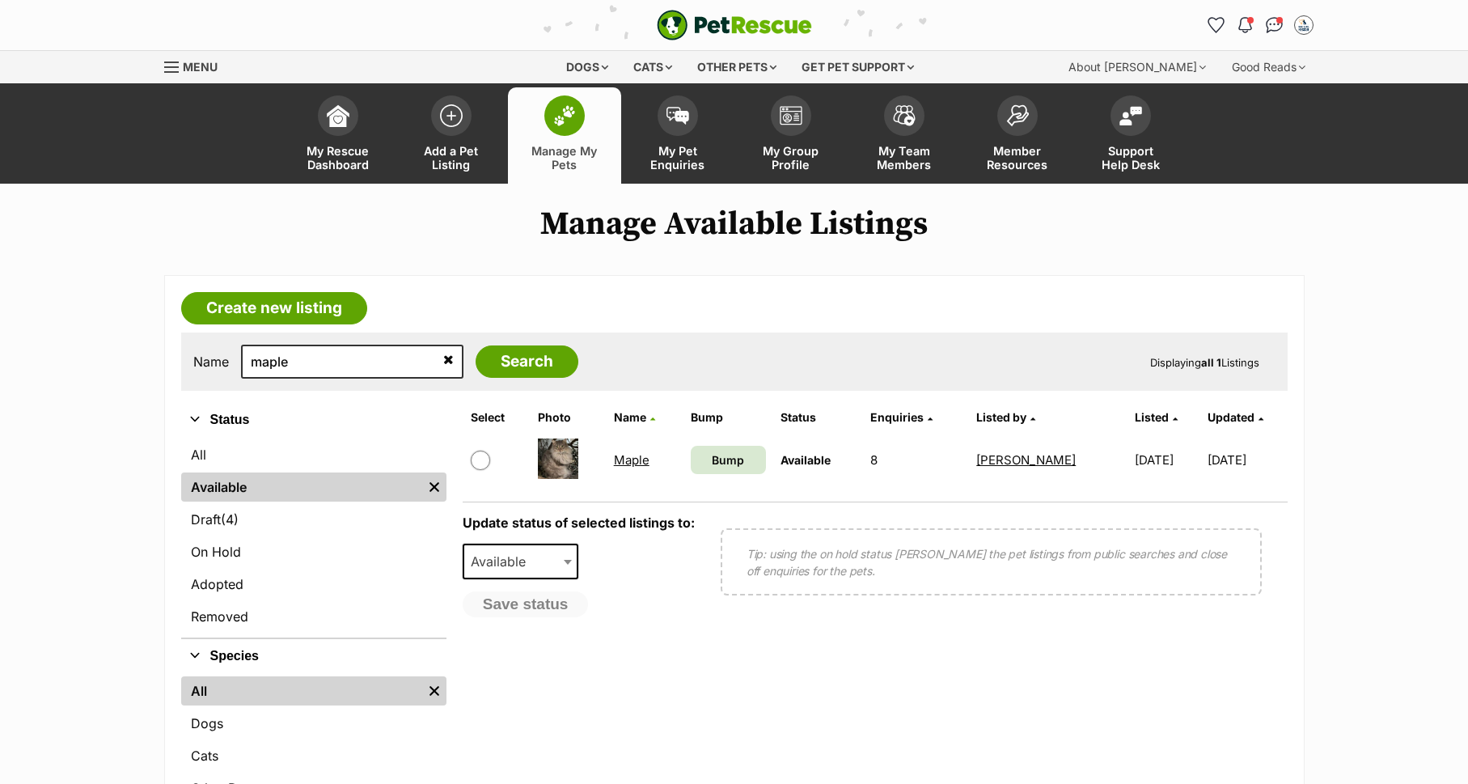
click at [624, 465] on link "Maple" at bounding box center [632, 459] width 36 height 15
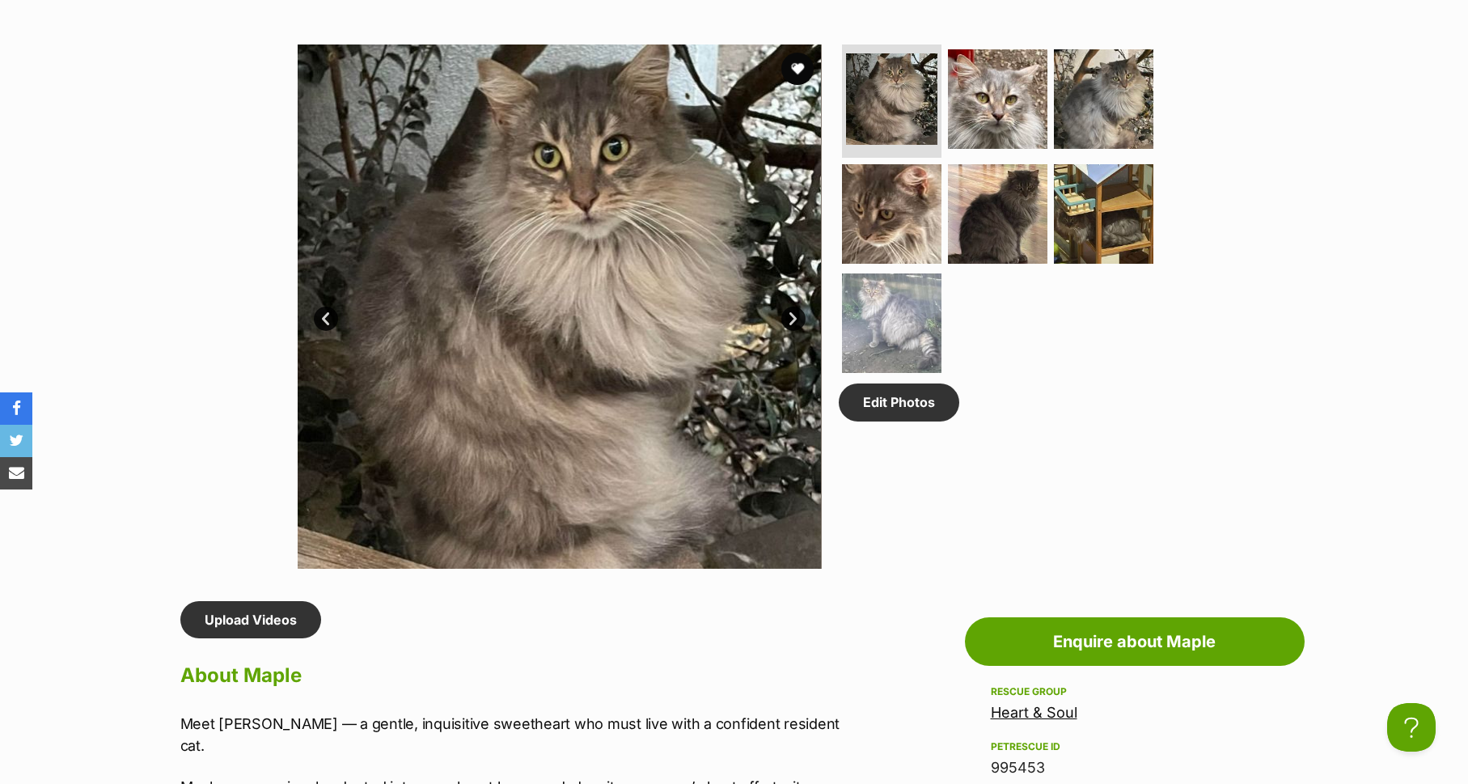
scroll to position [690, 0]
